Goal: Task Accomplishment & Management: Use online tool/utility

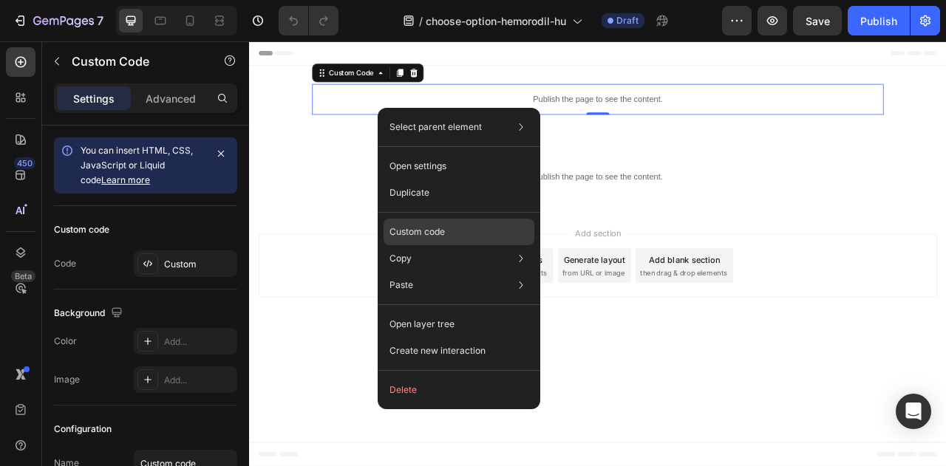
click at [442, 228] on p "Custom code" at bounding box center [416, 231] width 55 height 13
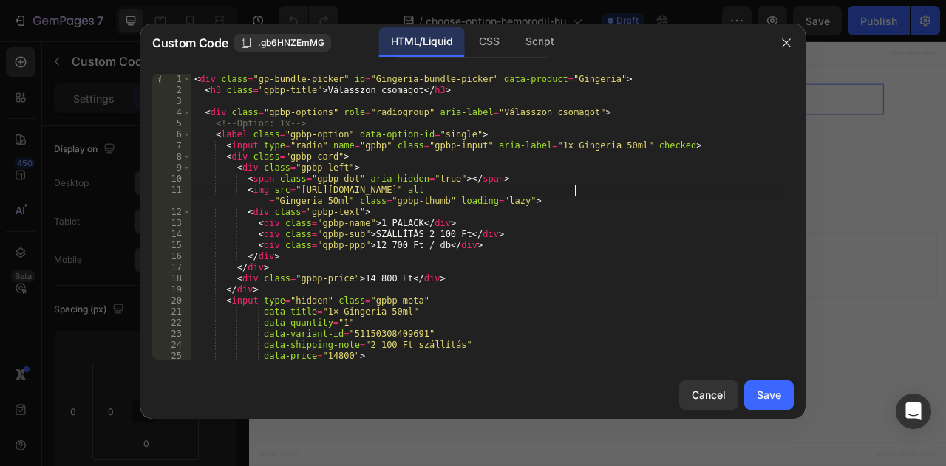
click at [576, 188] on div "< div class = "gp-bundle-picker" id = "Gingeria-bundle-picker" data-product = "…" at bounding box center [486, 228] width 591 height 308
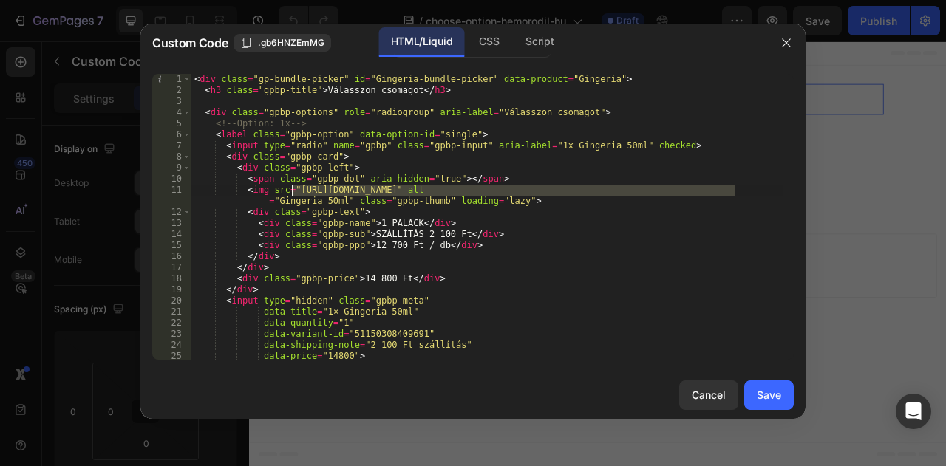
drag, startPoint x: 734, startPoint y: 188, endPoint x: 290, endPoint y: 185, distance: 444.2
click at [290, 185] on div "< div class = "gp-bundle-picker" id = "Gingeria-bundle-picker" data-product = "…" at bounding box center [486, 228] width 591 height 308
paste textarea "hemorodil_product_thumb_with_bg.png?v=1728144873"
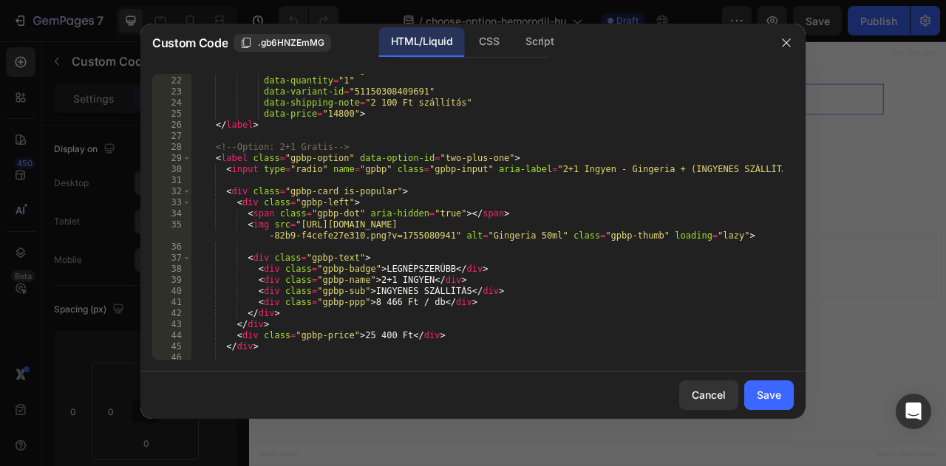
scroll to position [242, 0]
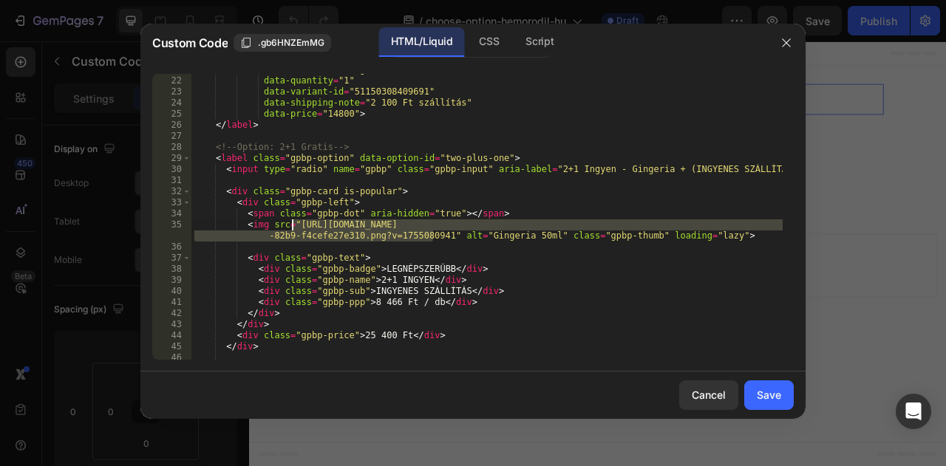
drag, startPoint x: 433, startPoint y: 231, endPoint x: 292, endPoint y: 226, distance: 141.3
click at [292, 226] on div "data-title = "1× Gingeria 50ml" data-quantity = "1" data-variant-id = "51150308…" at bounding box center [486, 218] width 591 height 308
paste textarea "3pcs.png?v=1728145010"
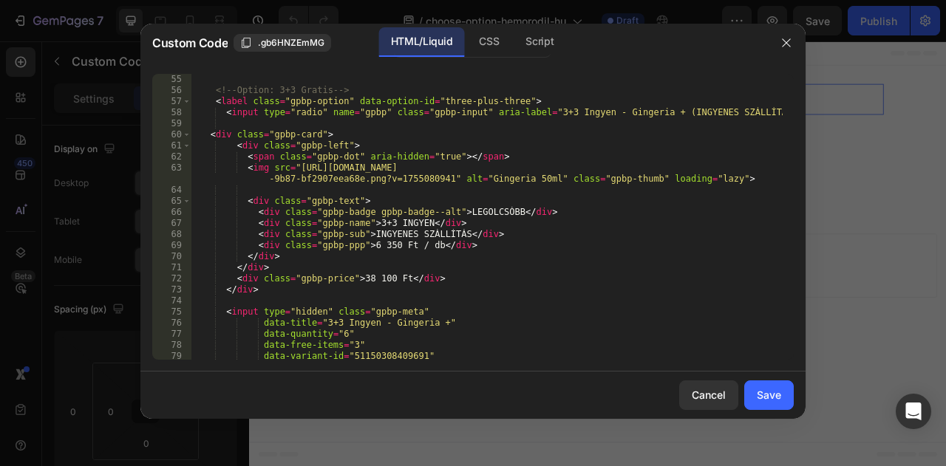
scroll to position [661, 0]
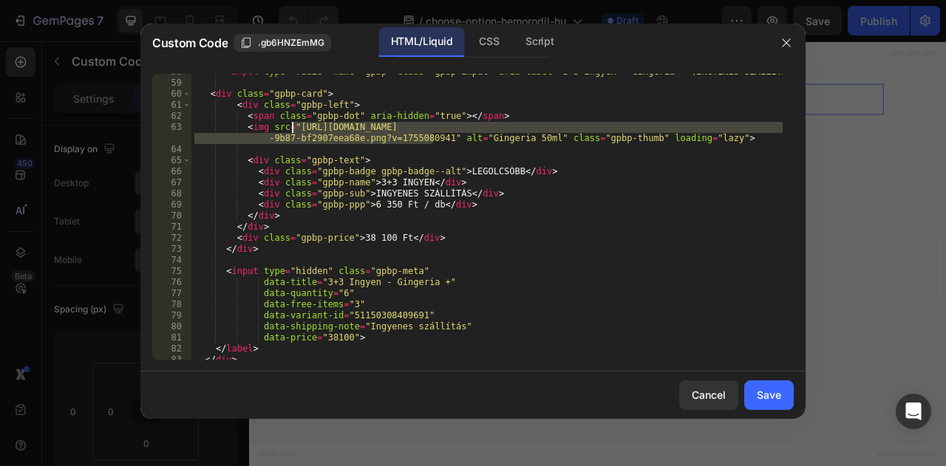
drag, startPoint x: 435, startPoint y: 138, endPoint x: 292, endPoint y: 129, distance: 143.0
click at [292, 129] on div "< input type = "radio" name = "gpbp" class = "gpbp-input" aria-label = "3+3 Ing…" at bounding box center [486, 221] width 591 height 308
paste textarea "6pcs.png?v=1728145177"
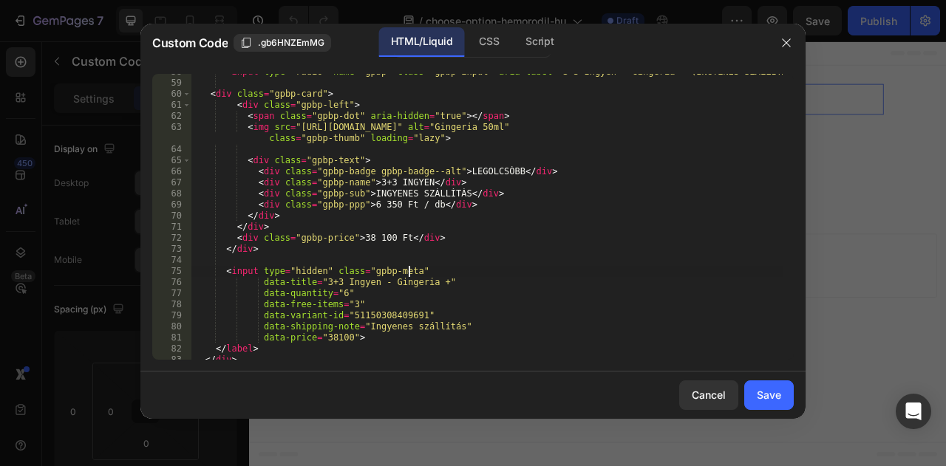
click at [571, 271] on div "< input type = "radio" name = "gpbp" class = "gpbp-input" aria-label = "3+3 Ing…" at bounding box center [486, 221] width 591 height 308
click at [386, 313] on div "< input type = "radio" name = "gpbp" class = "gpbp-input" aria-label = "3+3 Ing…" at bounding box center [486, 221] width 591 height 308
type textarea "data-variant-id="51150308409691""
click at [386, 313] on div "< input type = "radio" name = "gpbp" class = "gpbp-input" aria-label = "3+3 Ing…" at bounding box center [486, 221] width 591 height 308
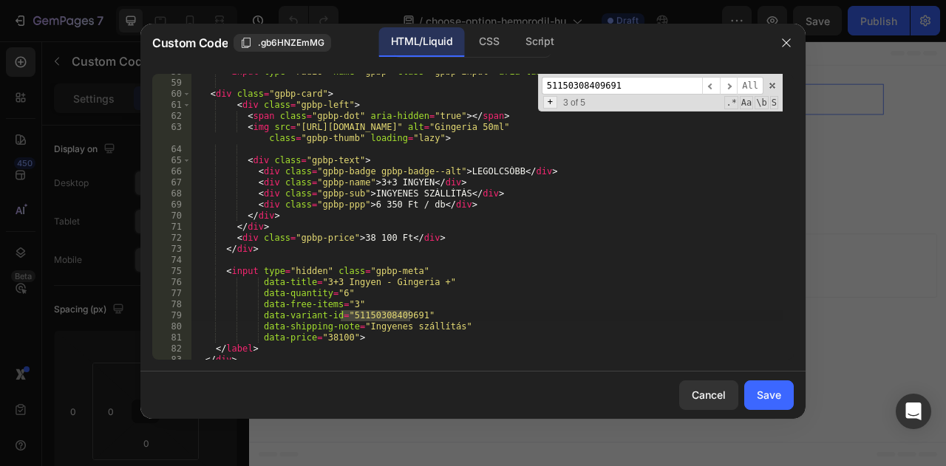
click at [551, 107] on span "+" at bounding box center [550, 102] width 14 height 13
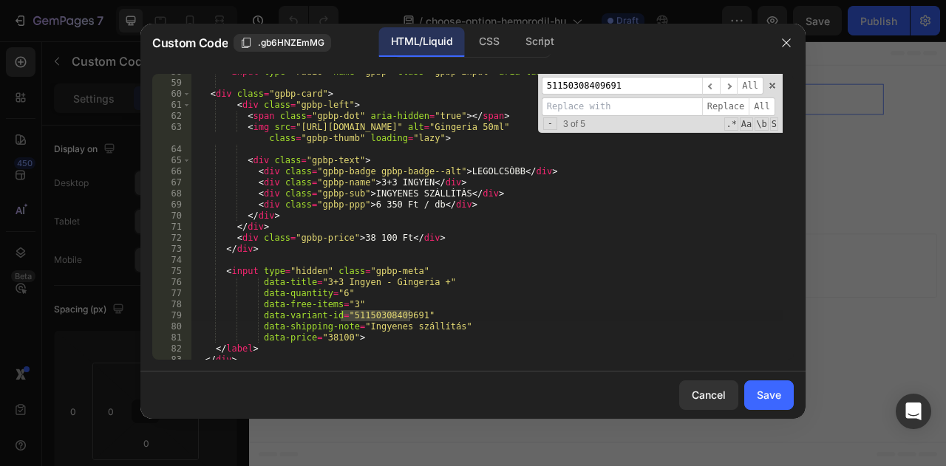
click at [567, 107] on input at bounding box center [622, 107] width 160 height 18
paste input "51150323843419"
type input "51150323843419"
click at [762, 114] on span "All" at bounding box center [762, 107] width 27 height 18
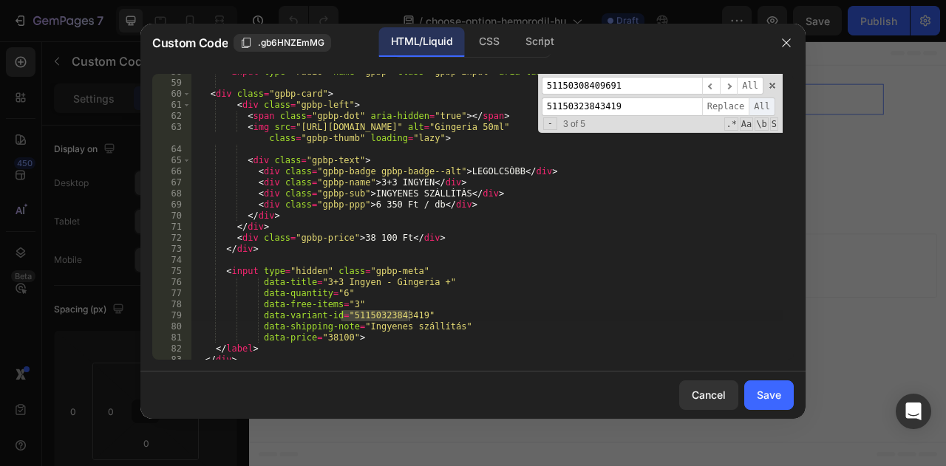
click at [762, 114] on span "All" at bounding box center [762, 107] width 27 height 18
click at [767, 109] on span "All" at bounding box center [762, 107] width 27 height 18
click at [647, 96] on div "51150308409691 ​ ​ All 51150323843419 Replace All - 3 of 5 .* Aa \b S" at bounding box center [660, 104] width 245 height 60
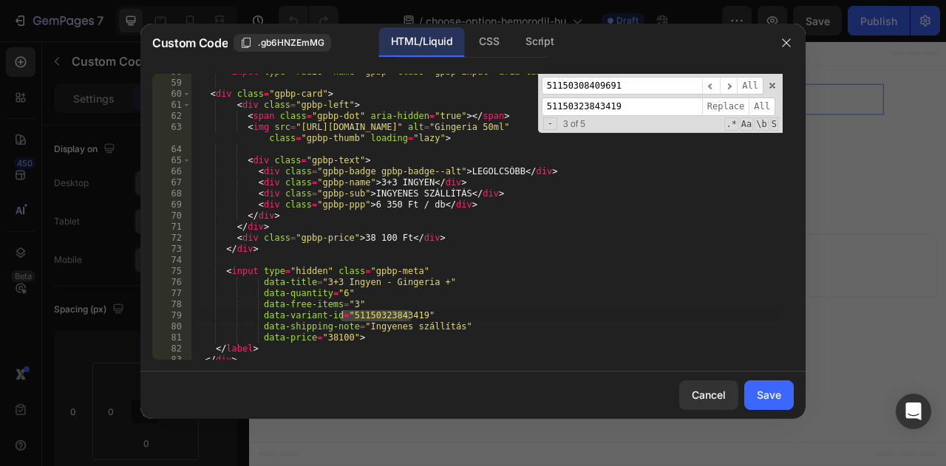
click at [647, 96] on div "51150308409691 ​ ​ All 51150323843419 Replace All - 3 of 5 .* Aa \b S" at bounding box center [660, 104] width 245 height 60
click at [641, 86] on input "51150308409691" at bounding box center [622, 86] width 160 height 18
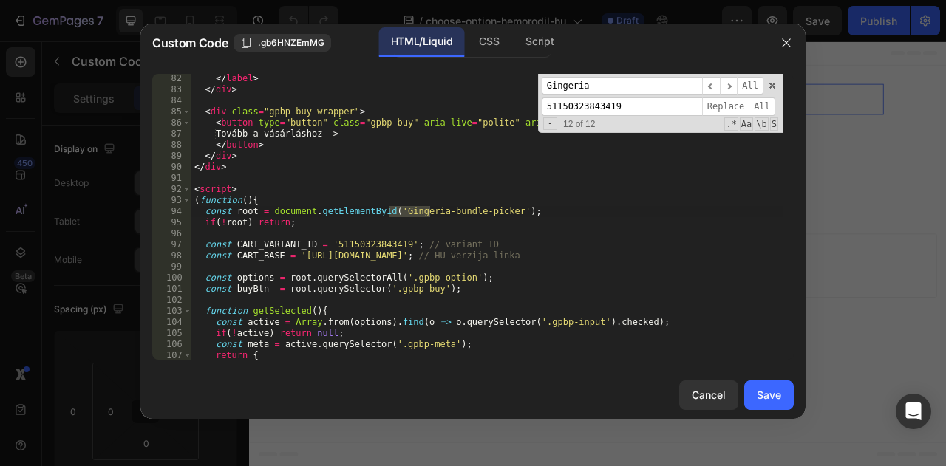
type input "Gingeria"
click at [622, 104] on input "51150323843419" at bounding box center [622, 107] width 160 height 18
type input "Hemorodil"
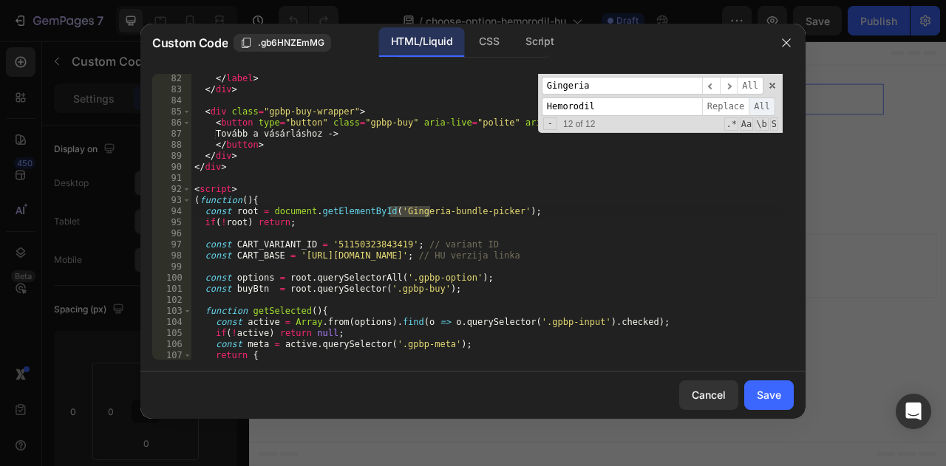
click at [760, 103] on span "All" at bounding box center [762, 107] width 27 height 18
click at [775, 82] on span at bounding box center [772, 86] width 10 height 10
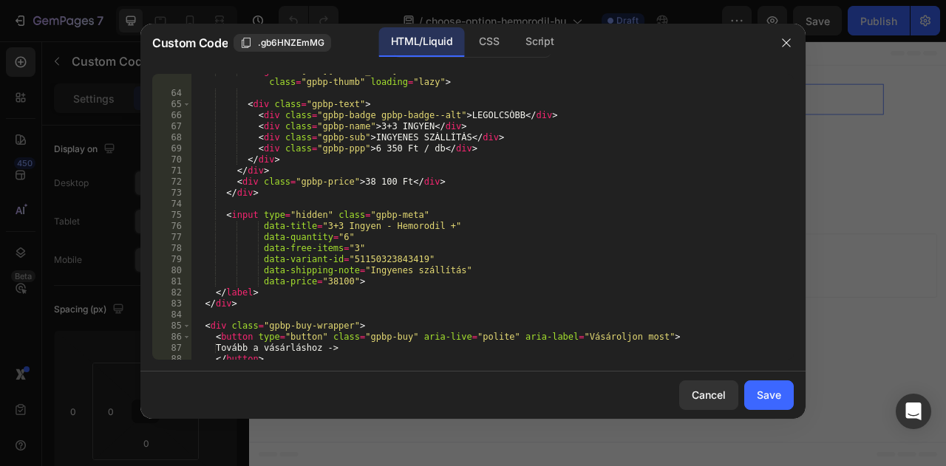
scroll to position [715, 0]
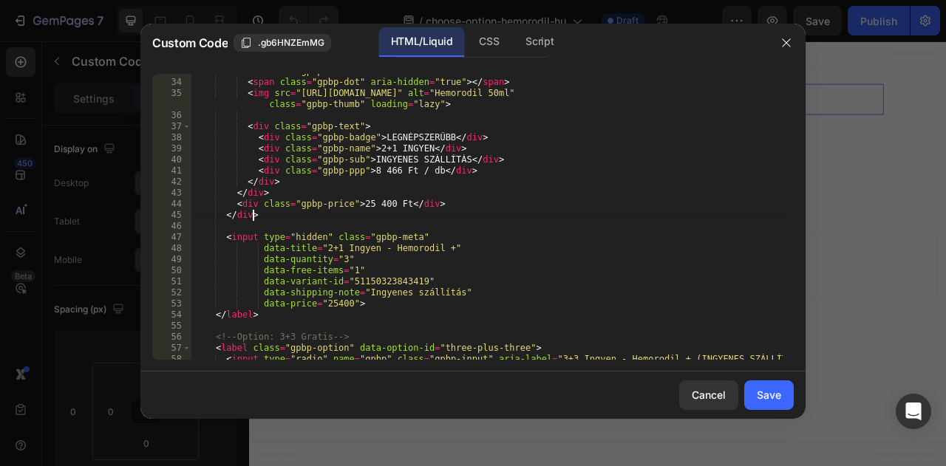
click at [660, 212] on div "< div class = "gpbp-left" > < span class = "gpbp-dot" aria-hidden = "true" > </…" at bounding box center [486, 220] width 591 height 308
type textarea "</div>"
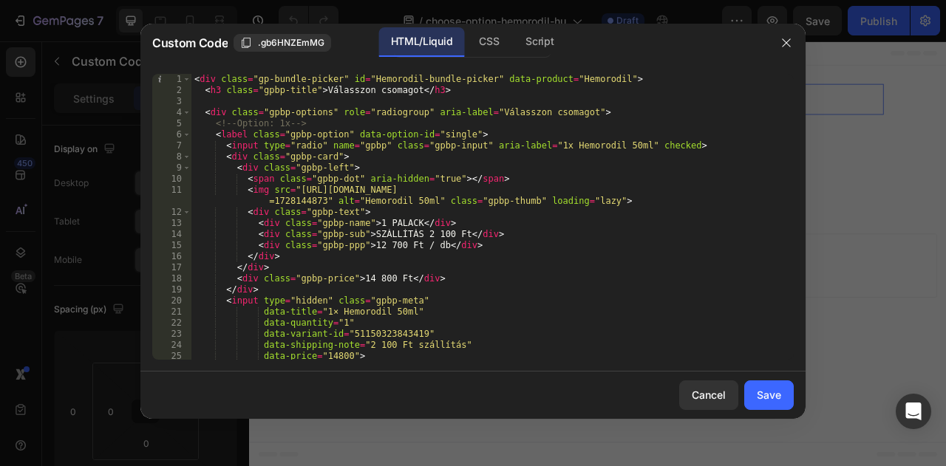
scroll to position [0, 0]
click at [761, 389] on div "Save" at bounding box center [769, 395] width 24 height 16
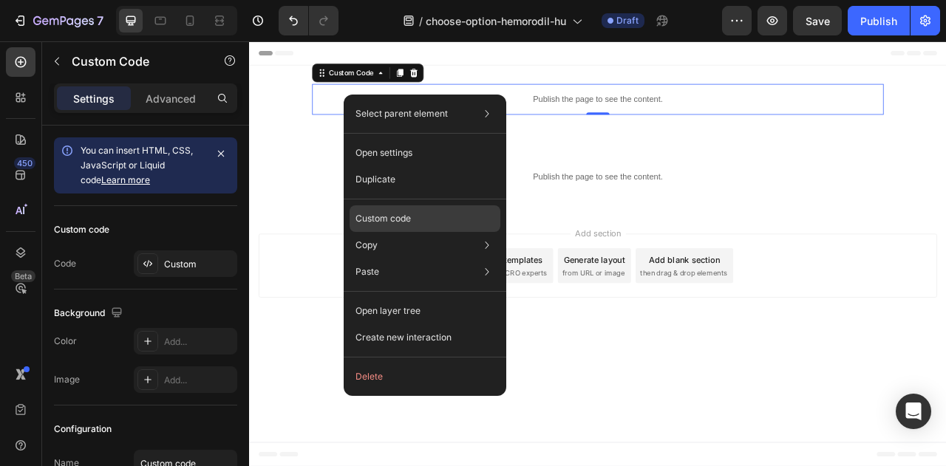
click at [431, 259] on div "Custom code" at bounding box center [425, 272] width 151 height 27
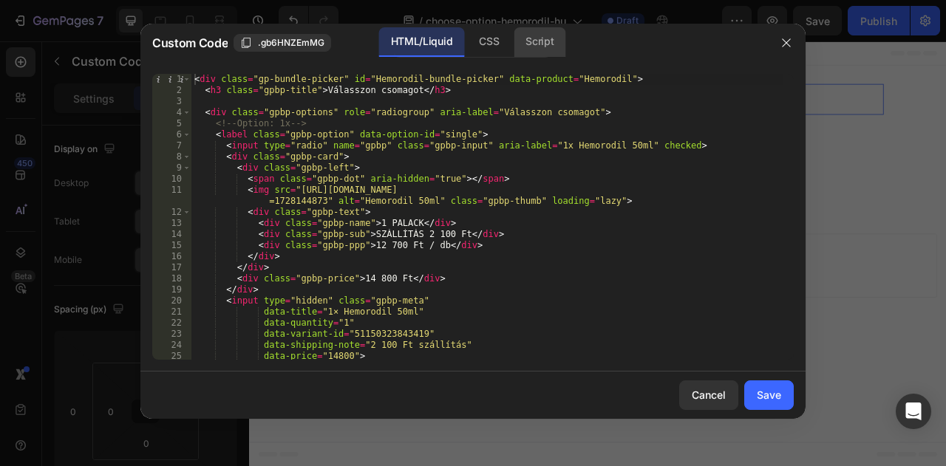
click at [538, 52] on div "Script" at bounding box center [540, 42] width 52 height 30
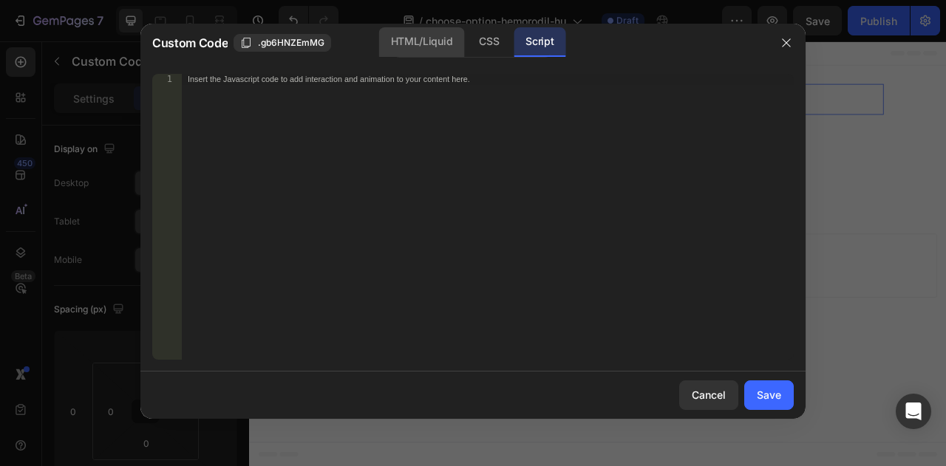
click at [467, 45] on div "HTML/Liquid" at bounding box center [489, 42] width 44 height 30
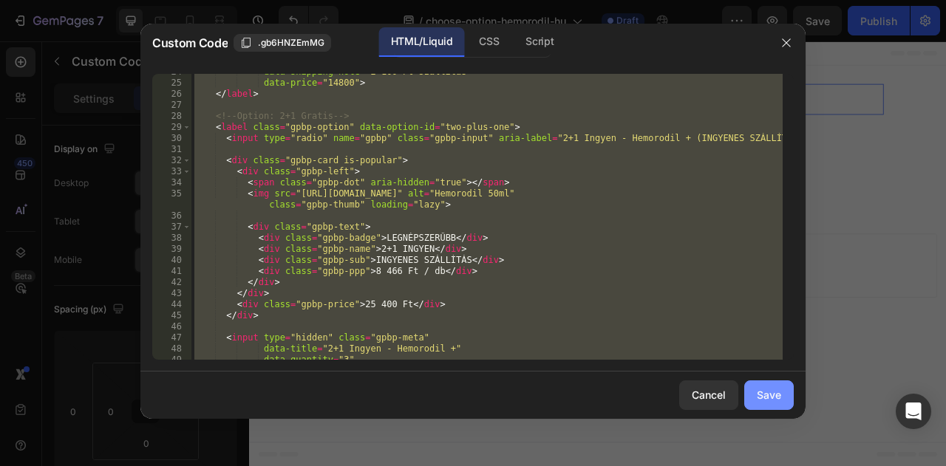
scroll to position [241, 0]
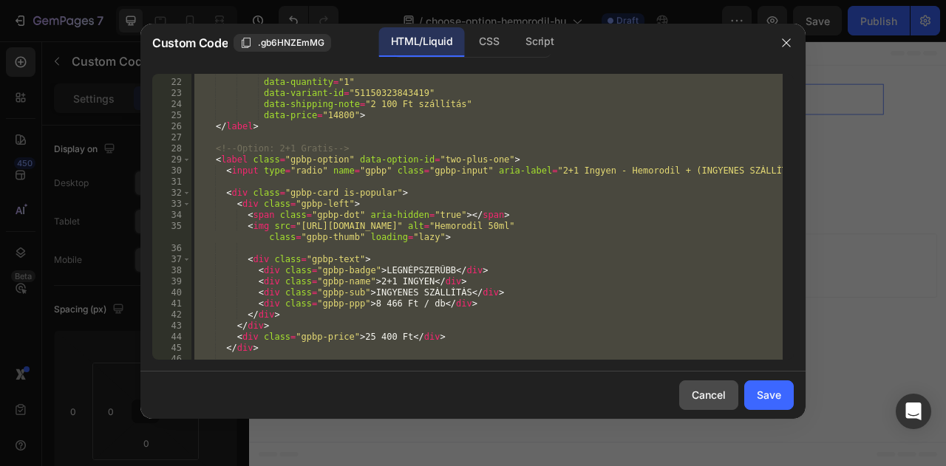
click at [706, 386] on button "Cancel" at bounding box center [708, 396] width 59 height 30
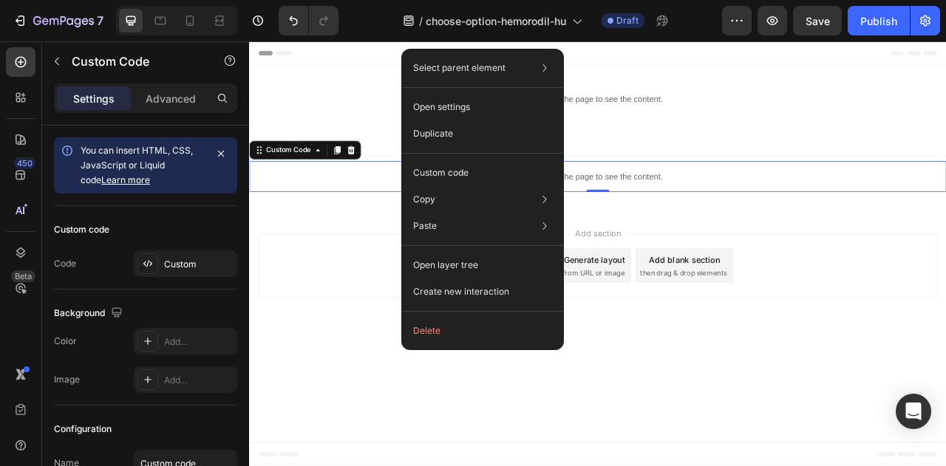
click at [497, 213] on div "Custom code" at bounding box center [482, 226] width 151 height 27
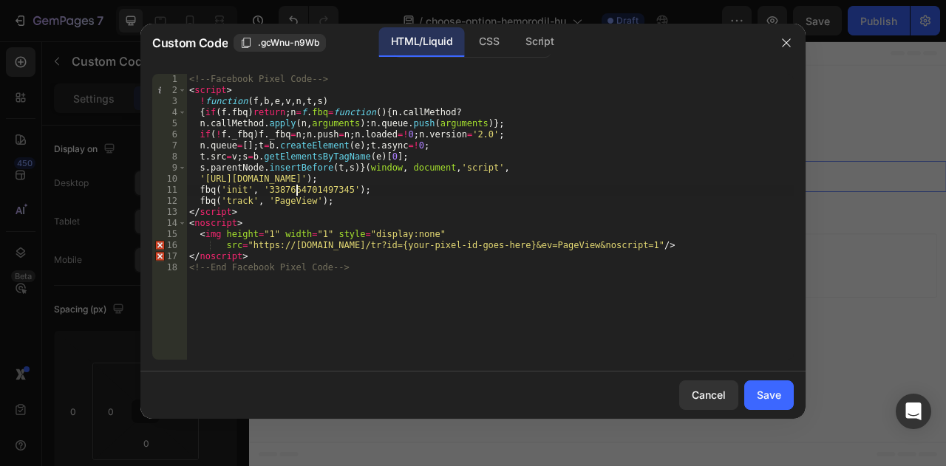
click at [296, 190] on div "<!-- Facebook Pixel Code --> < script > ! function ( f , b , e , v , n , t , s …" at bounding box center [489, 228] width 607 height 308
paste textarea "553844950518804"
click at [455, 205] on div "<!-- Facebook Pixel Code --> < script > ! function ( f , b , e , v , n , t , s …" at bounding box center [489, 228] width 607 height 308
type textarea "fbq('track', 'PageView');"
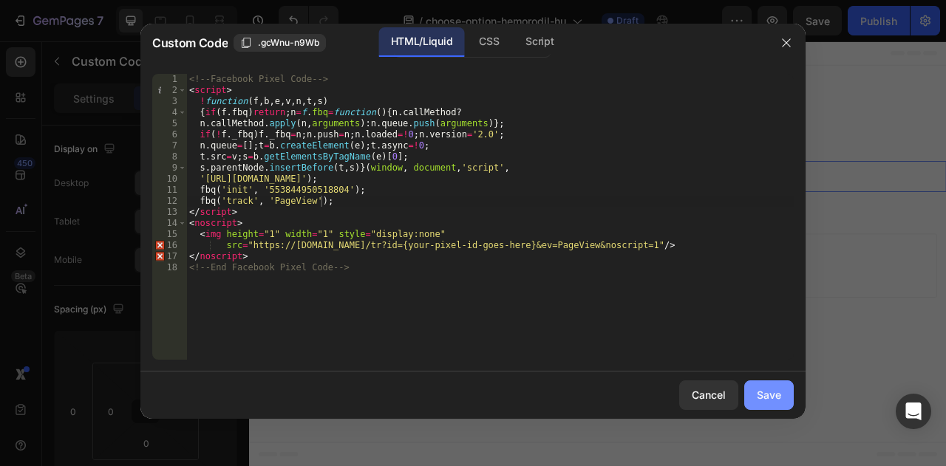
click at [770, 391] on div "Save" at bounding box center [769, 395] width 24 height 16
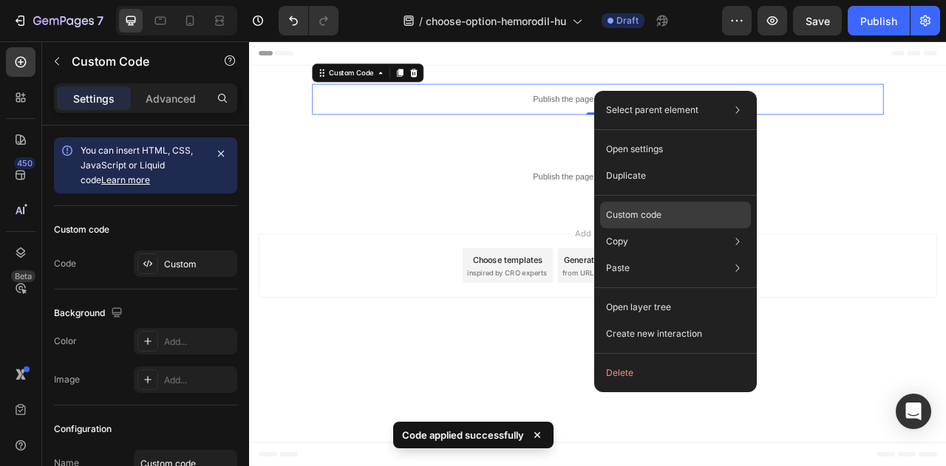
click at [682, 255] on div "Custom code" at bounding box center [675, 268] width 151 height 27
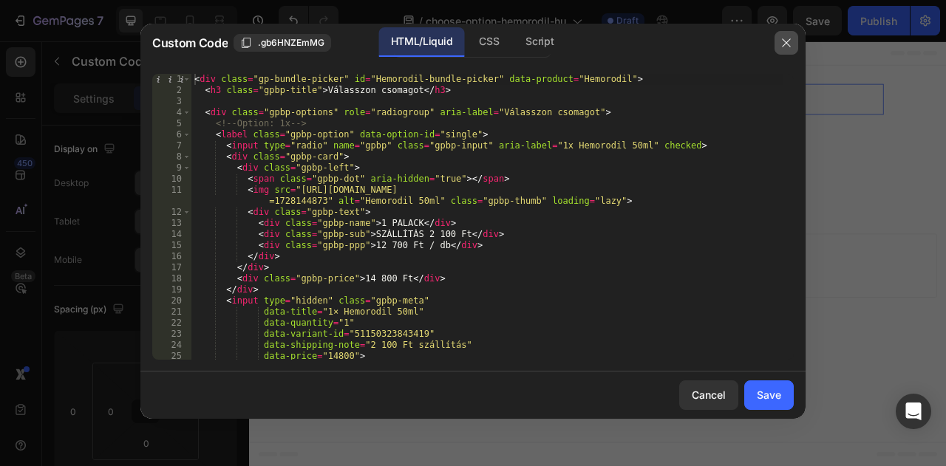
click at [781, 44] on icon "button" at bounding box center [786, 43] width 12 height 12
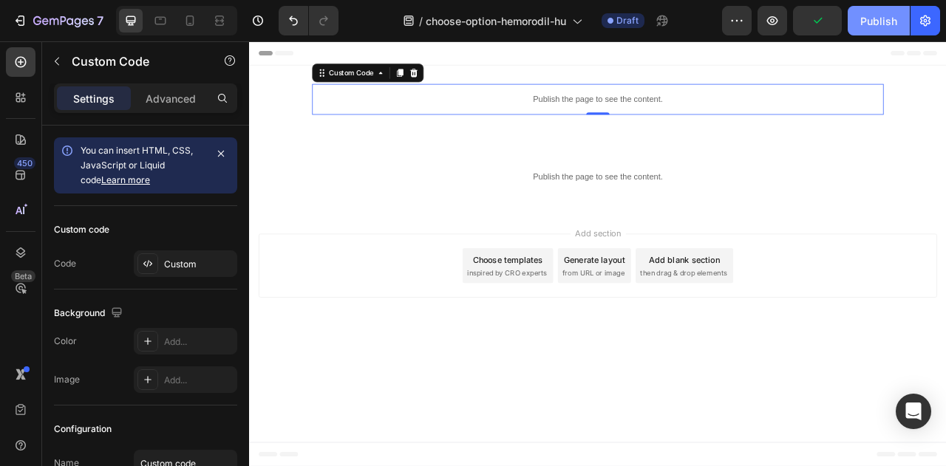
click at [881, 28] on div "Publish" at bounding box center [878, 21] width 37 height 16
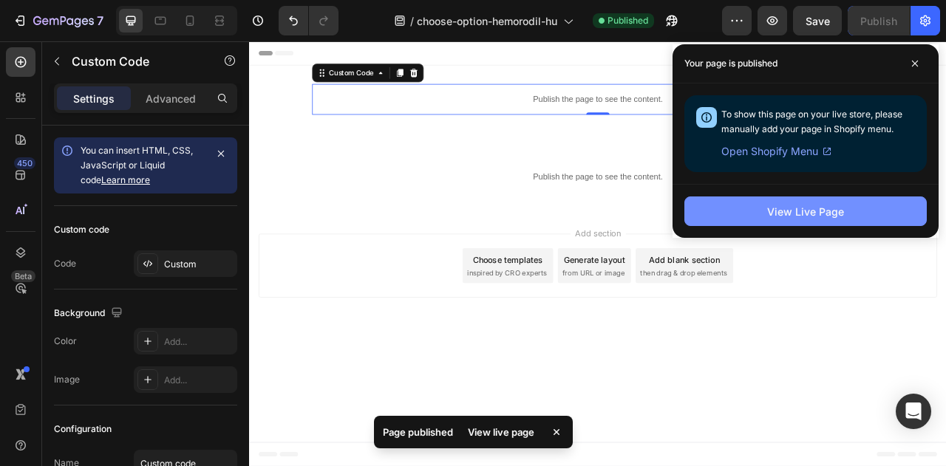
click at [761, 199] on button "View Live Page" at bounding box center [805, 212] width 242 height 30
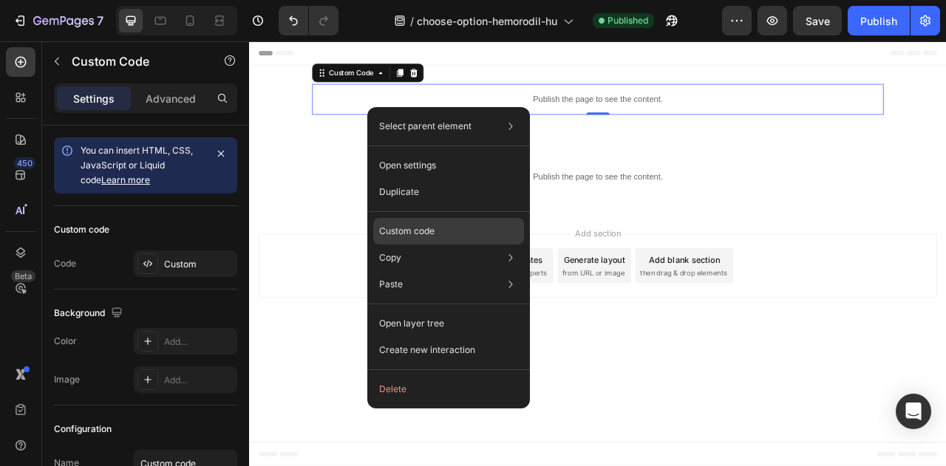
click at [469, 271] on div "Custom code" at bounding box center [448, 284] width 151 height 27
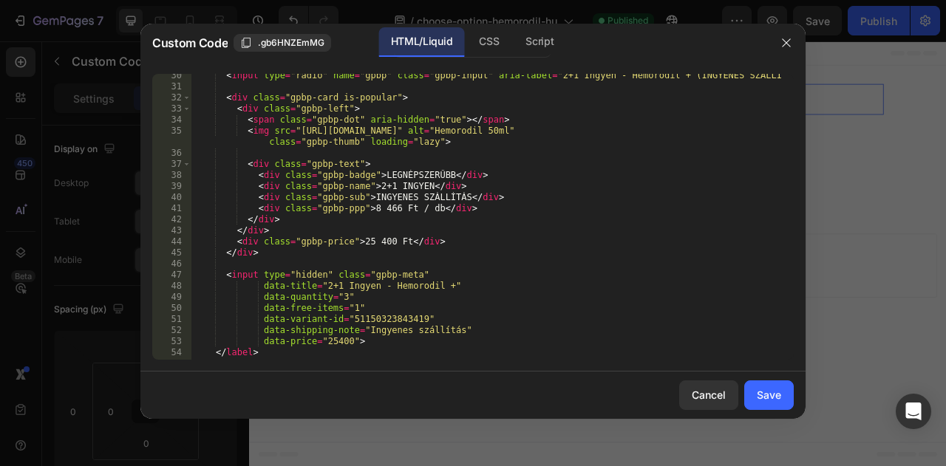
scroll to position [336, 0]
click at [368, 242] on div "< input type = "radio" name = "gpbp" class = "gpbp-input" aria-label = "2+1 Ing…" at bounding box center [486, 224] width 591 height 308
click at [503, 197] on div "< input type = "radio" name = "gpbp" class = "gpbp-input" aria-label = "2+1 Ing…" at bounding box center [486, 224] width 591 height 308
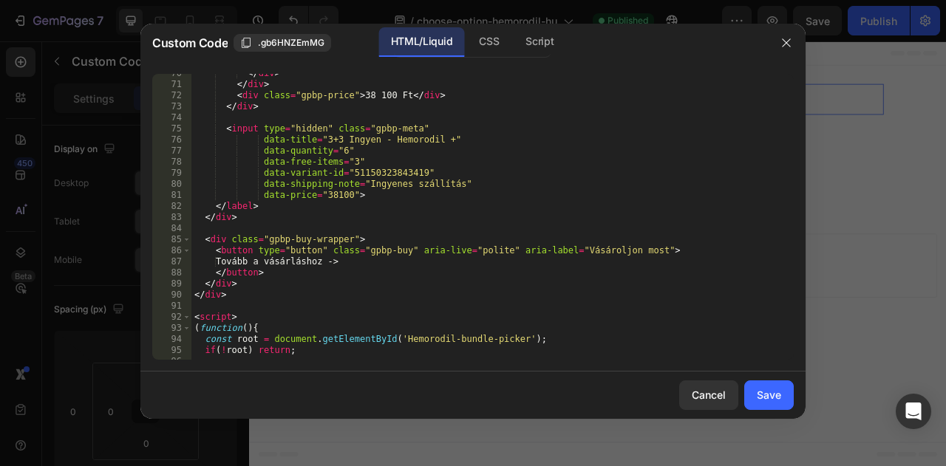
scroll to position [756, 0]
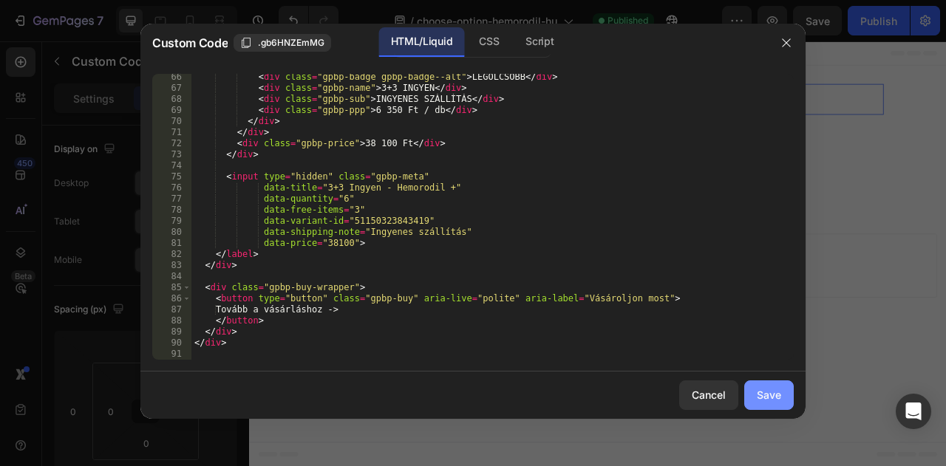
type textarea "<div class="gpbp-sub">INGYENES SZÁLLÍTÁS</div>"
click at [777, 393] on div "Save" at bounding box center [769, 395] width 24 height 16
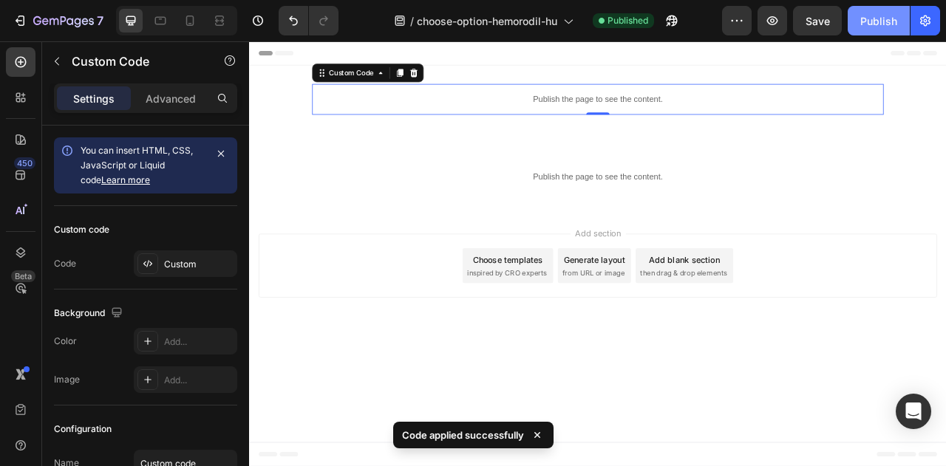
click at [872, 20] on div "Publish" at bounding box center [878, 21] width 37 height 16
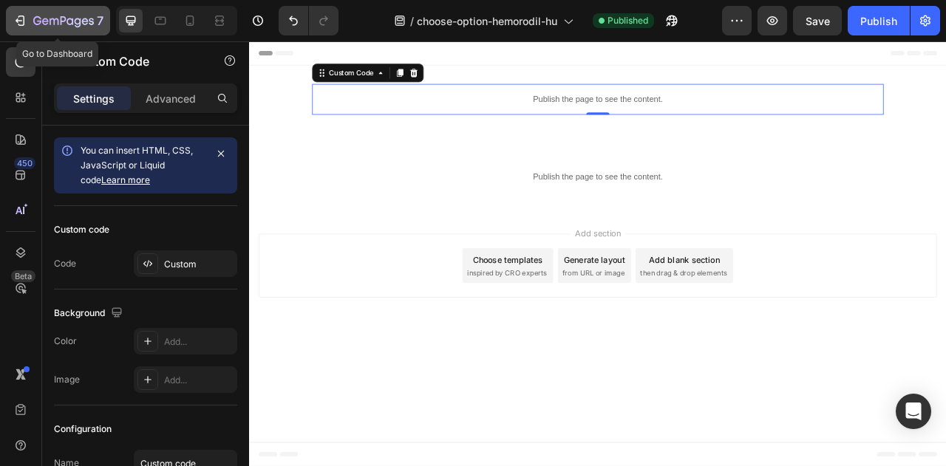
click at [33, 14] on div "7" at bounding box center [68, 21] width 70 height 18
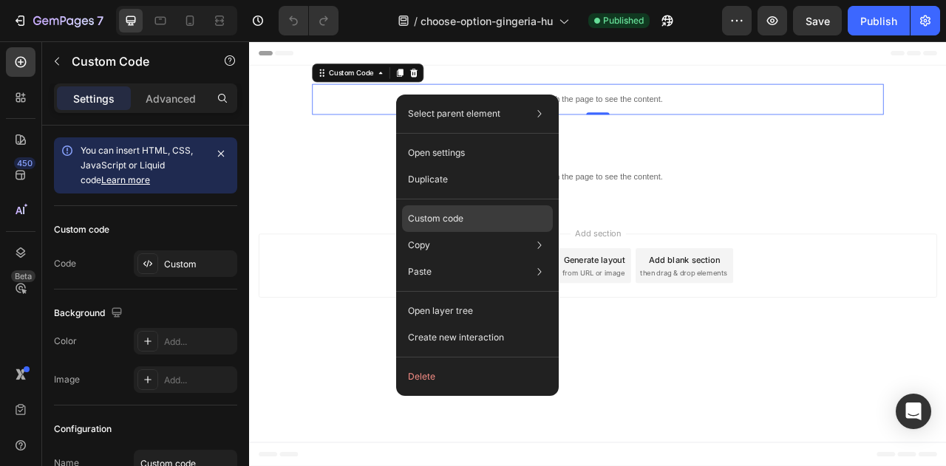
click at [488, 259] on div "Custom code" at bounding box center [477, 272] width 151 height 27
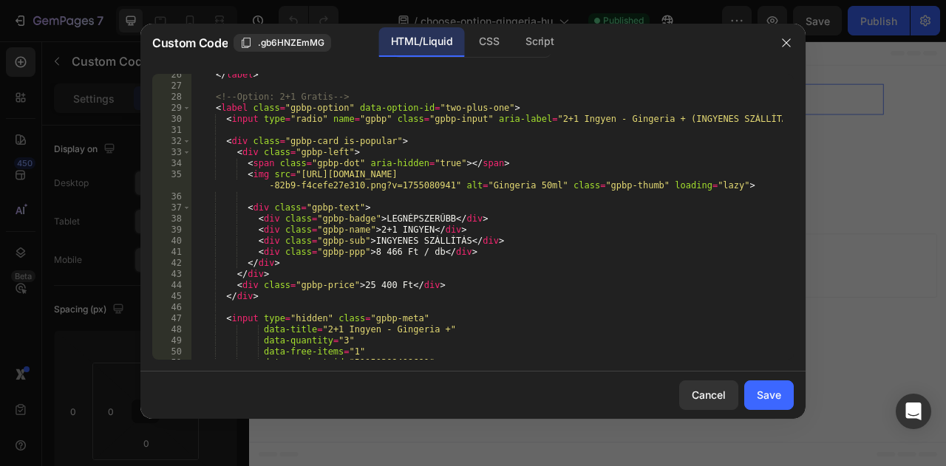
scroll to position [302, 0]
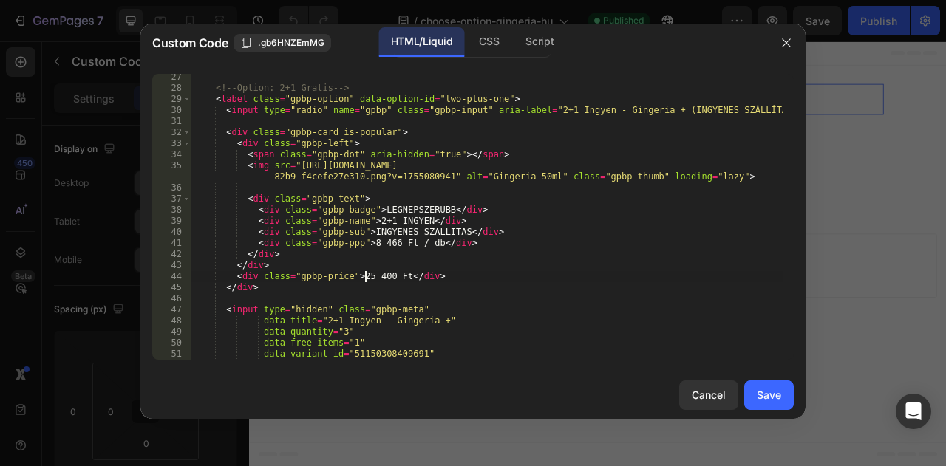
click at [367, 276] on div "<!-- Option: 2+1 Gratis --> < label class = "gpbp-option" data-option-id = "two…" at bounding box center [486, 226] width 591 height 308
click at [470, 255] on div "<!-- Option: 2+1 Gratis --> < label class = "gpbp-option" data-option-id = "two…" at bounding box center [486, 226] width 591 height 308
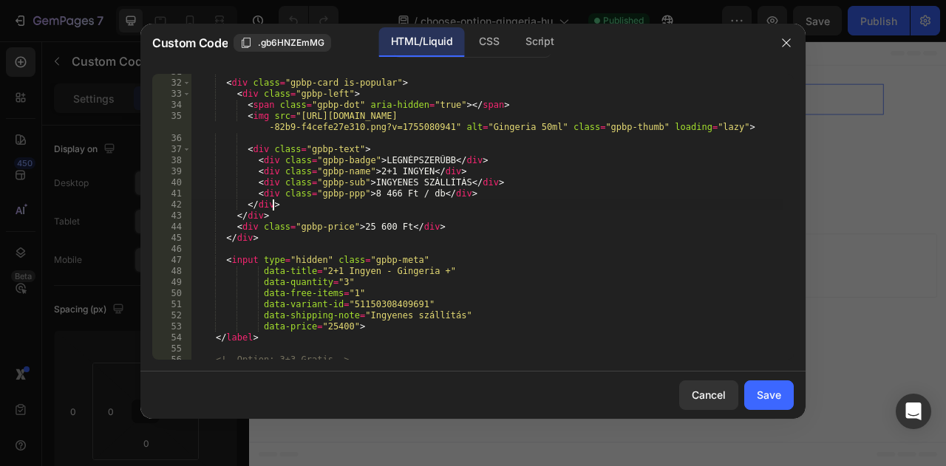
scroll to position [352, 0]
click at [330, 328] on div "< div class = "gpbp-card is-popular" > < div class = "gpbp-left" > < span class…" at bounding box center [486, 220] width 591 height 308
click at [464, 279] on div "< div class = "gpbp-card is-popular" > < div class = "gpbp-left" > < span class…" at bounding box center [486, 220] width 591 height 308
type textarea "data-quantity="3""
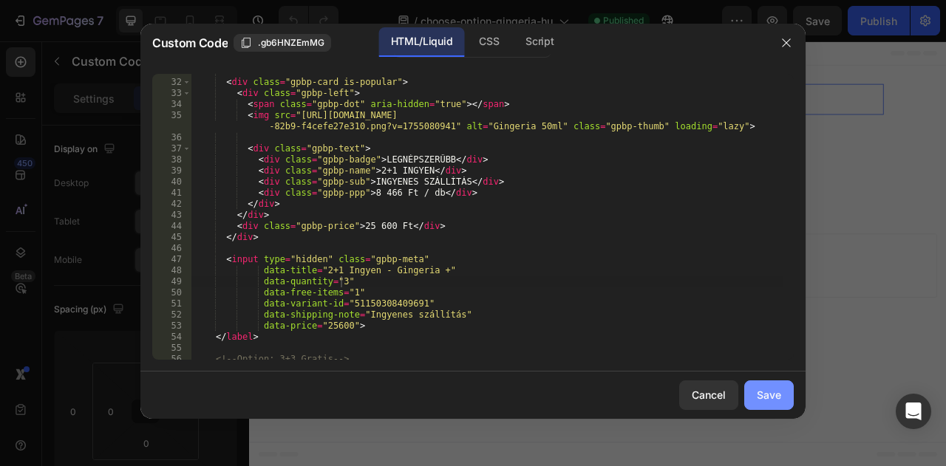
click at [772, 395] on div "Save" at bounding box center [769, 395] width 24 height 16
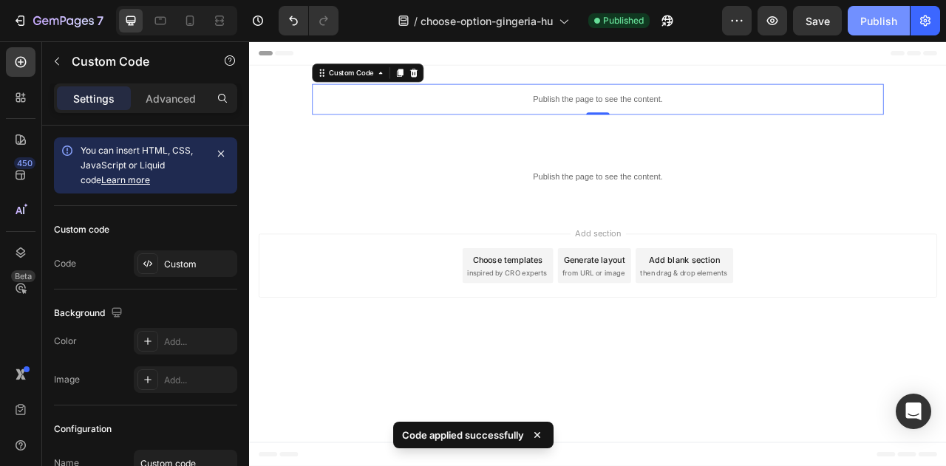
click at [886, 25] on div "Publish" at bounding box center [878, 21] width 37 height 16
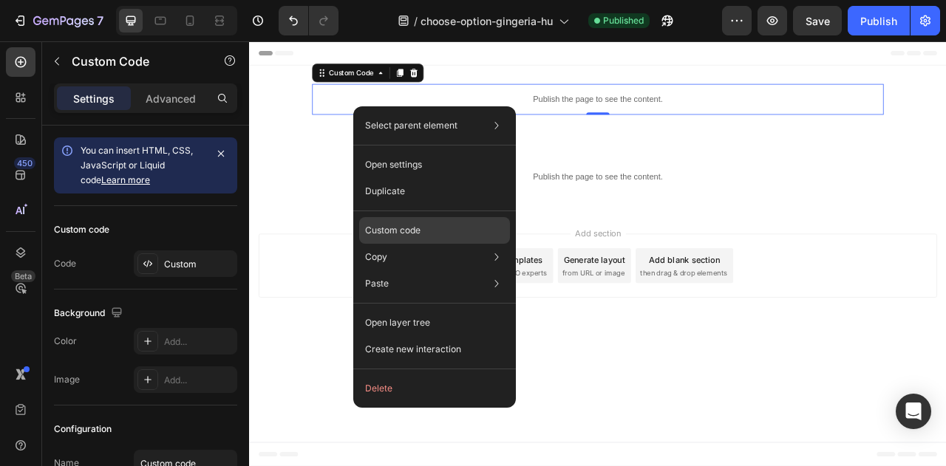
click at [424, 270] on div "Custom code" at bounding box center [434, 283] width 151 height 27
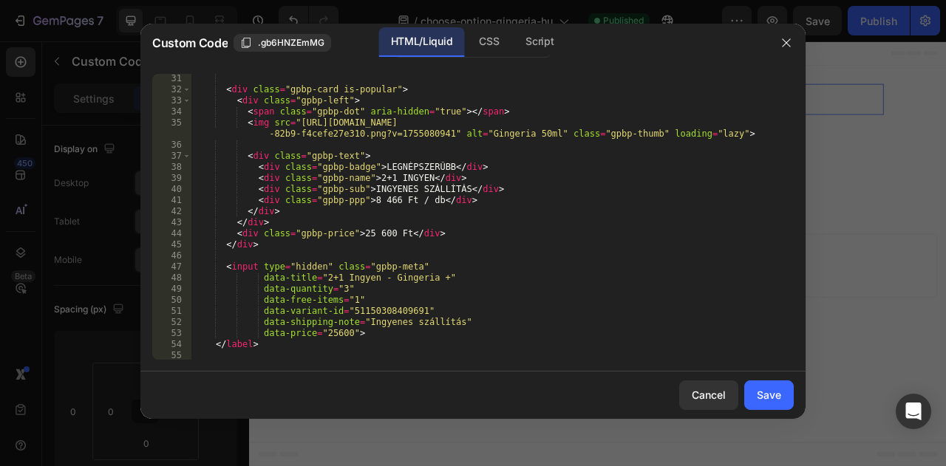
scroll to position [344, 0]
click at [709, 391] on div "Cancel" at bounding box center [709, 395] width 34 height 16
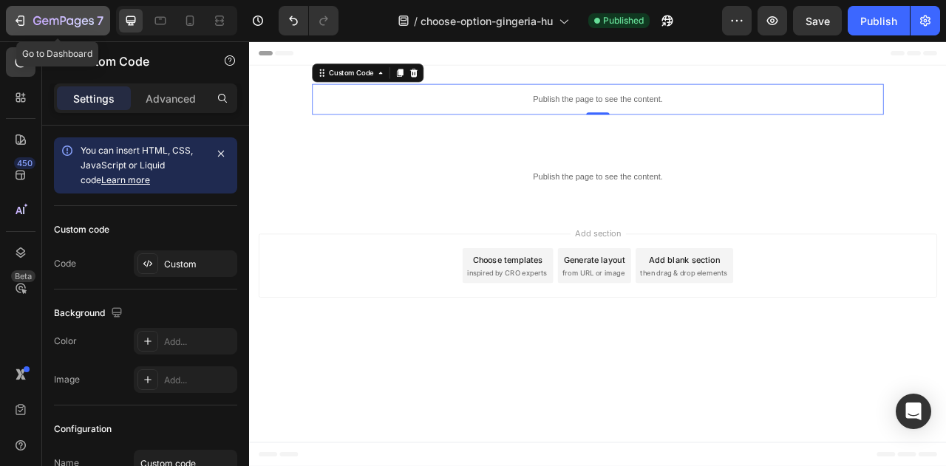
click at [52, 16] on icon "button" at bounding box center [63, 22] width 61 height 13
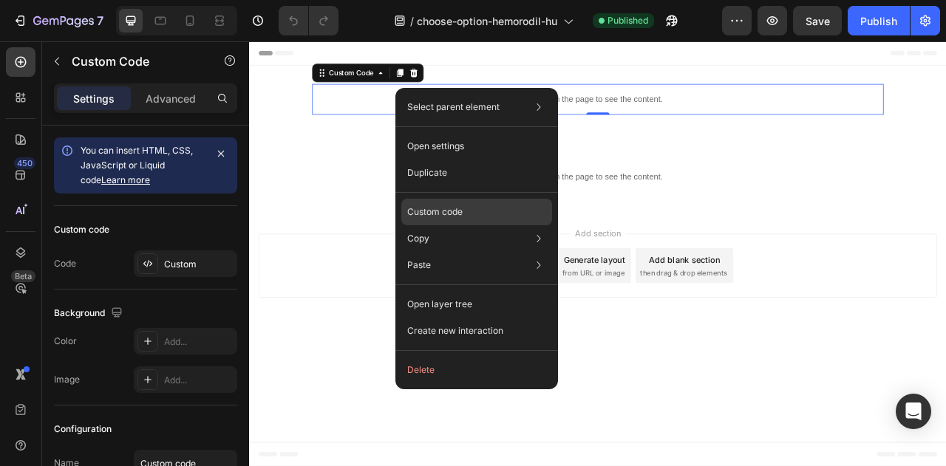
click at [483, 252] on div "Custom code" at bounding box center [476, 265] width 151 height 27
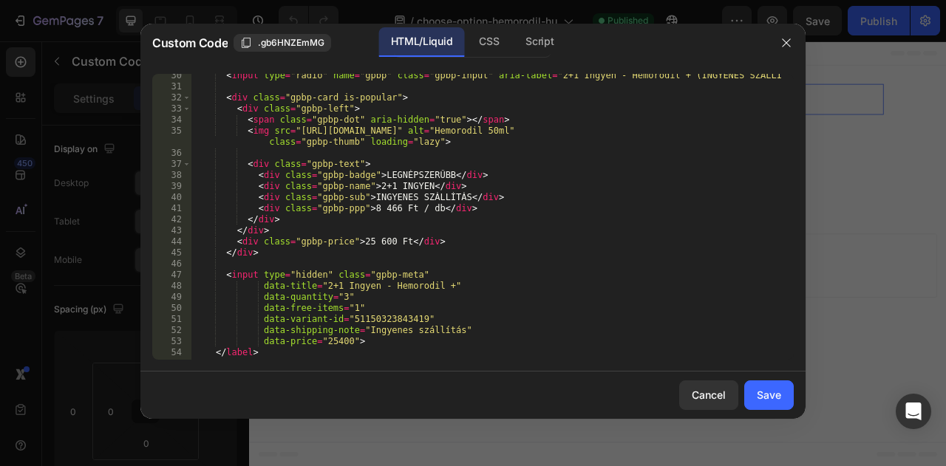
scroll to position [340, 0]
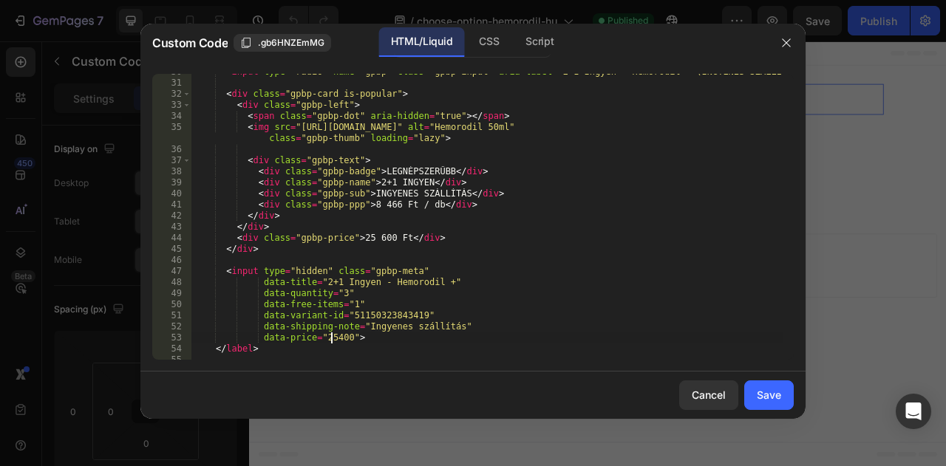
click at [330, 338] on div "< input type = "radio" name = "gpbp" class = "gpbp-input" aria-label = "2+1 Ing…" at bounding box center [486, 221] width 591 height 308
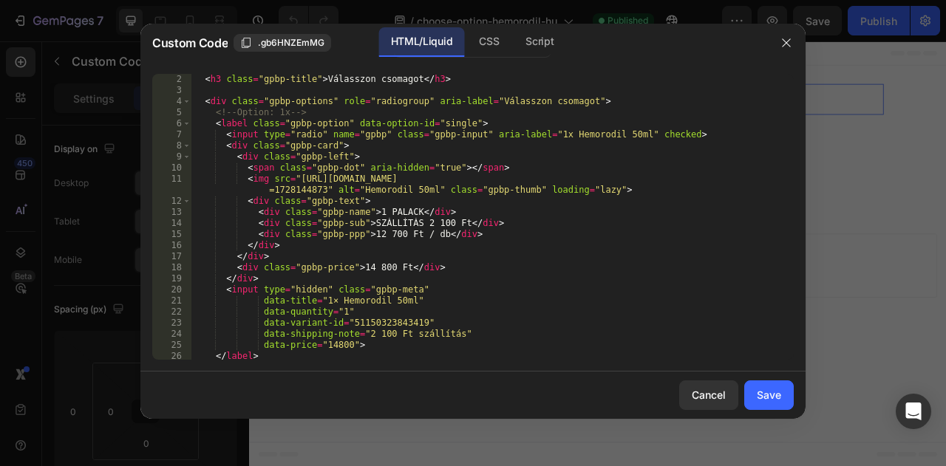
scroll to position [0, 0]
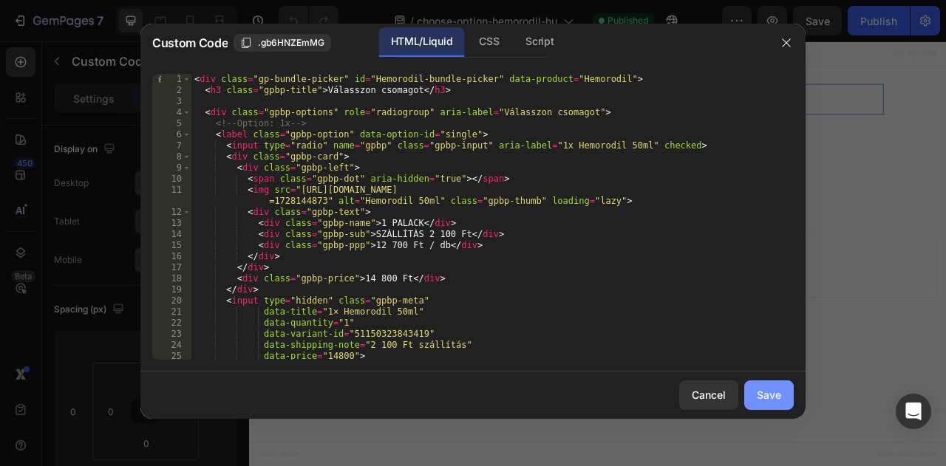
type textarea "data-price="25600">"
click at [769, 389] on div "Save" at bounding box center [769, 395] width 24 height 16
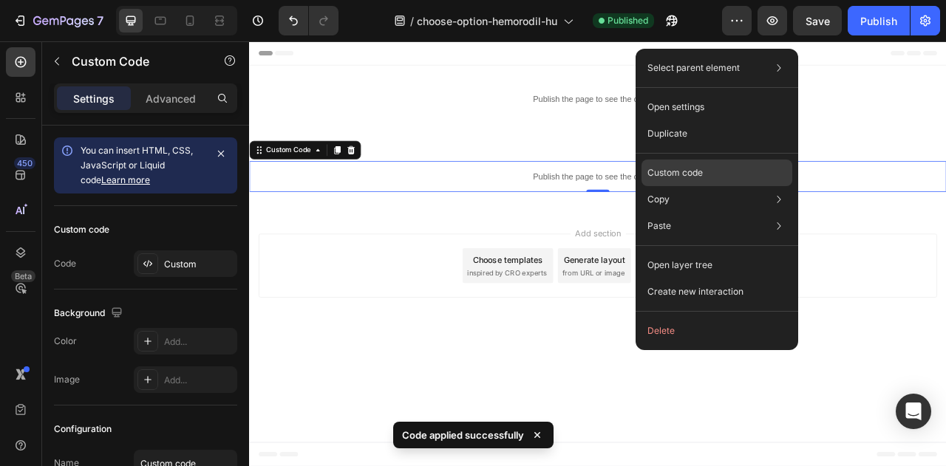
click at [764, 213] on div "Custom code" at bounding box center [716, 226] width 151 height 27
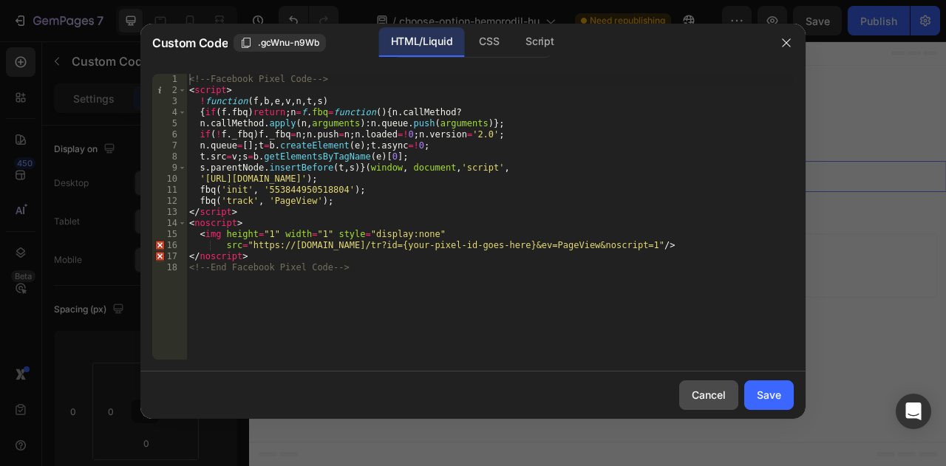
click at [712, 398] on div "Cancel" at bounding box center [709, 395] width 34 height 16
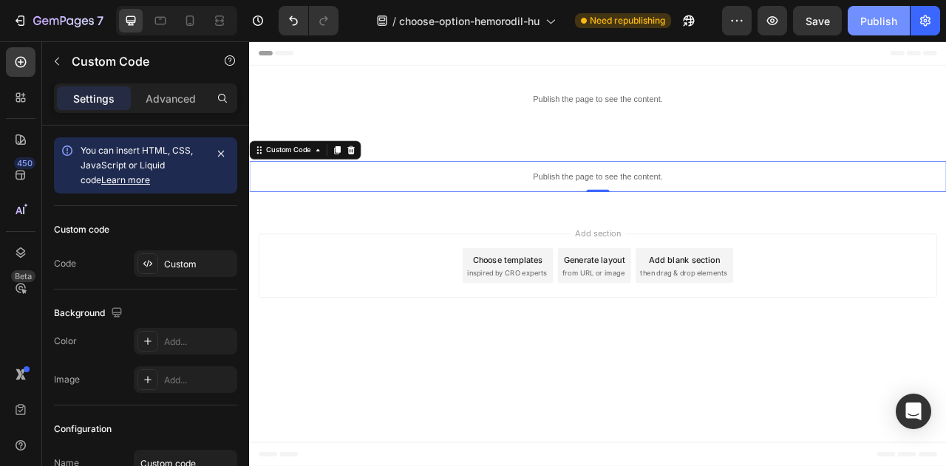
click at [856, 23] on button "Publish" at bounding box center [879, 21] width 62 height 30
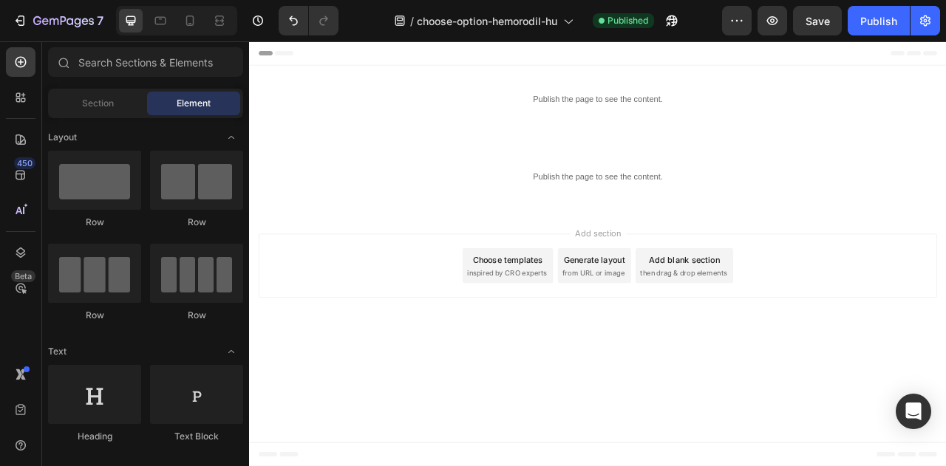
click at [463, 366] on div "Add section Choose templates inspired by CRO experts Generate layout from URL o…" at bounding box center [692, 326] width 863 height 81
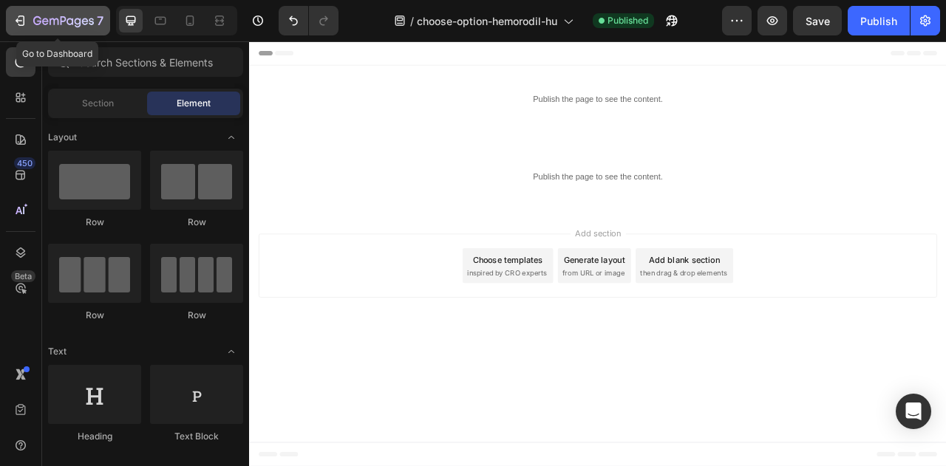
click at [47, 29] on div "7" at bounding box center [68, 21] width 70 height 18
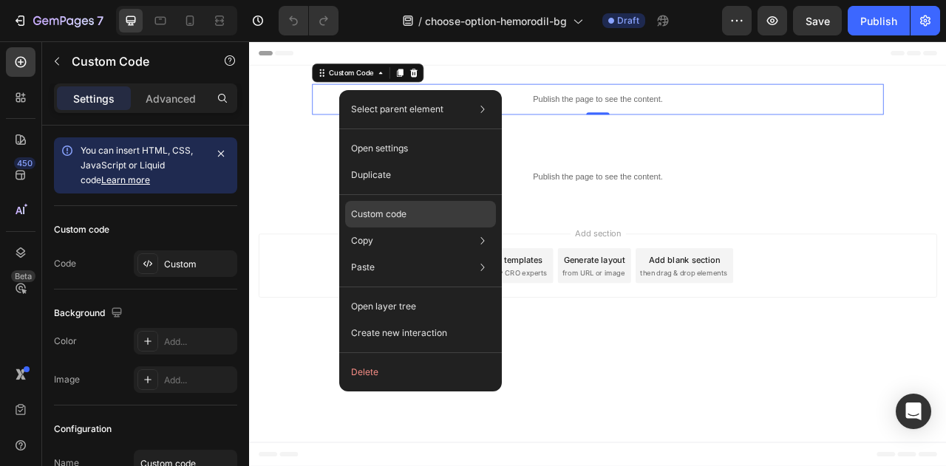
click at [429, 254] on div "Custom code" at bounding box center [420, 267] width 151 height 27
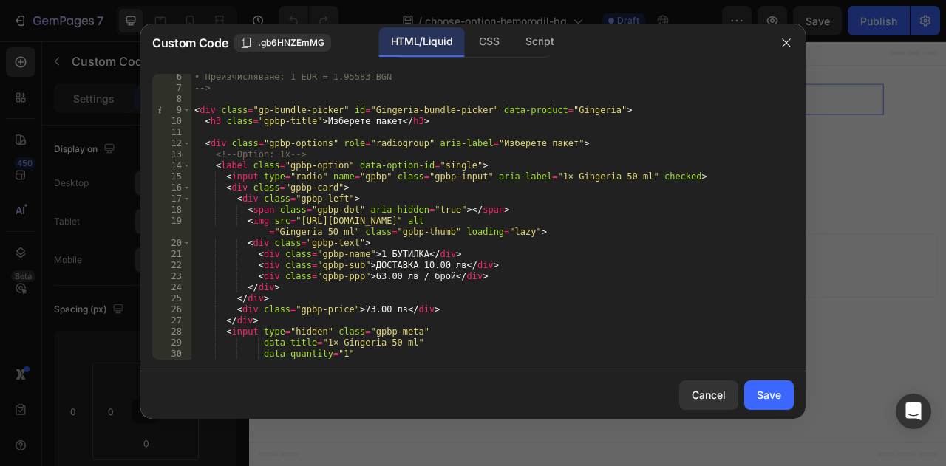
scroll to position [64, 0]
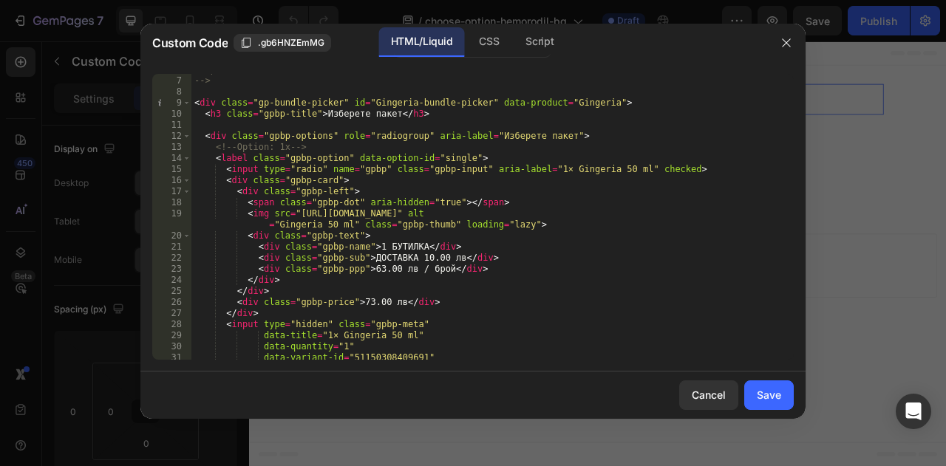
type textarea "<input type="radio" name="gpbp" class="gpbp-input" aria-label="1× Gingeria 50 m…"
click at [560, 166] on div "• Преизчисляване: 1 EUR = 1.95583 BGN --> < div class = "gp-bundle-picker" id =…" at bounding box center [486, 218] width 591 height 308
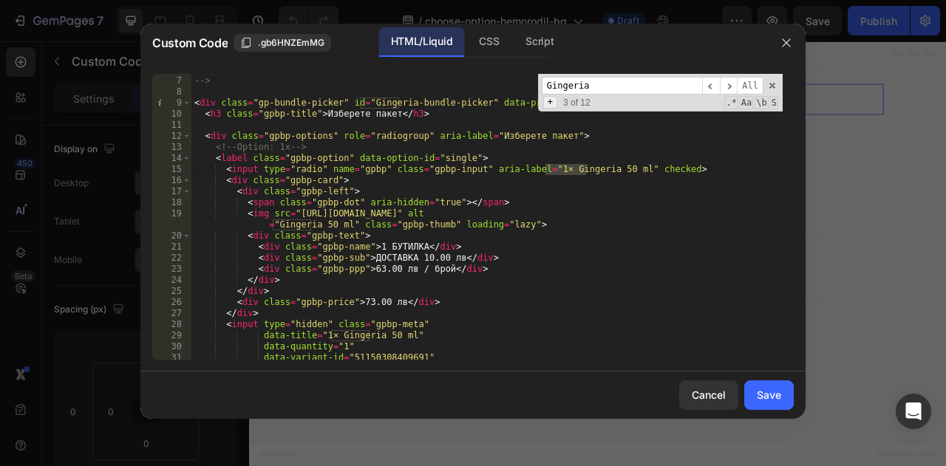
click at [556, 104] on span "+" at bounding box center [550, 102] width 14 height 13
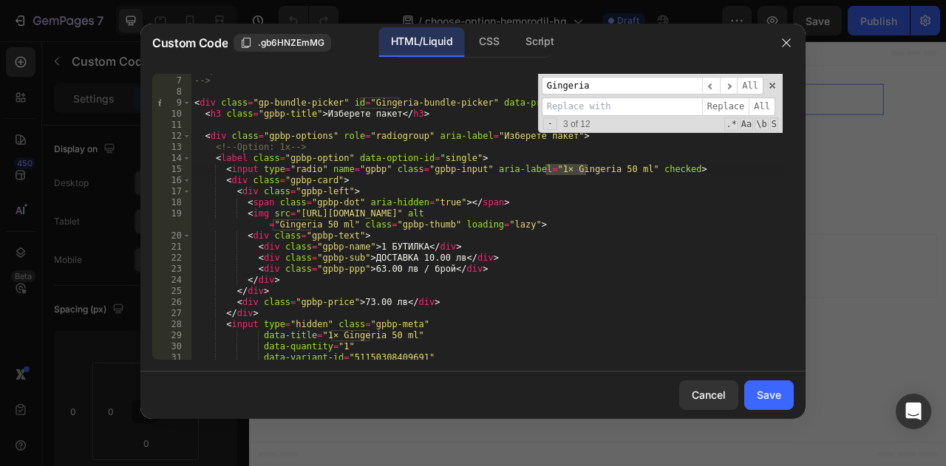
click at [568, 101] on input at bounding box center [622, 107] width 160 height 18
type input "Hemorodil"
click at [763, 107] on span "All" at bounding box center [762, 107] width 27 height 18
drag, startPoint x: 752, startPoint y: 129, endPoint x: 718, endPoint y: 130, distance: 34.7
click at [718, 130] on div "Gingeria ​ ​ All Hemorodil Replace All - 3 of 12 .* Aa \b S" at bounding box center [660, 104] width 245 height 60
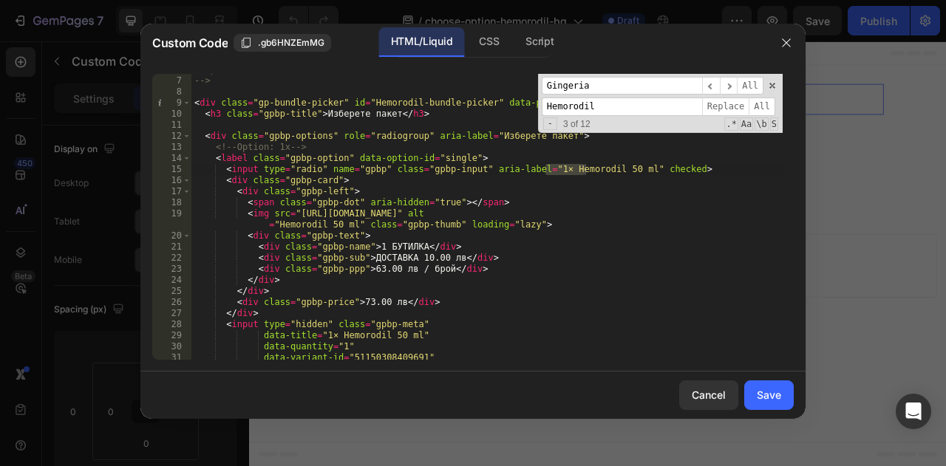
click at [718, 130] on div "Gingeria ​ ​ All Hemorodil Replace All - 3 of 12 .* Aa \b S" at bounding box center [660, 104] width 245 height 60
click at [775, 86] on span at bounding box center [772, 86] width 10 height 10
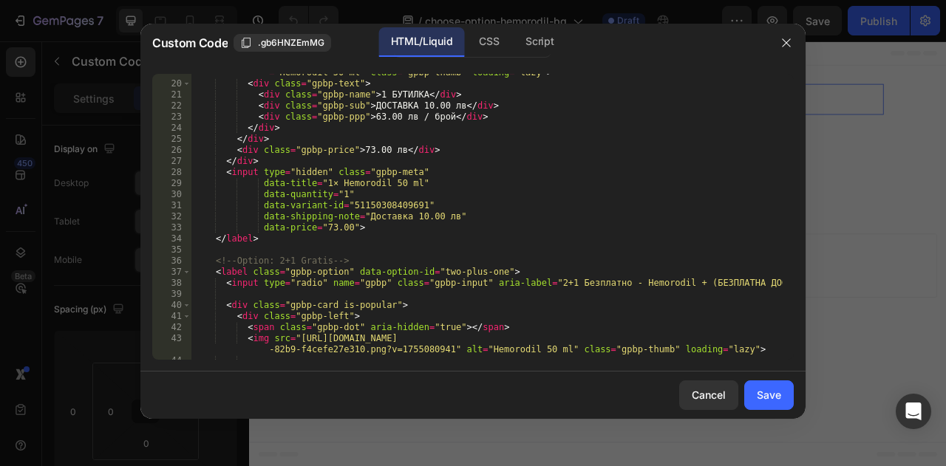
scroll to position [238, 0]
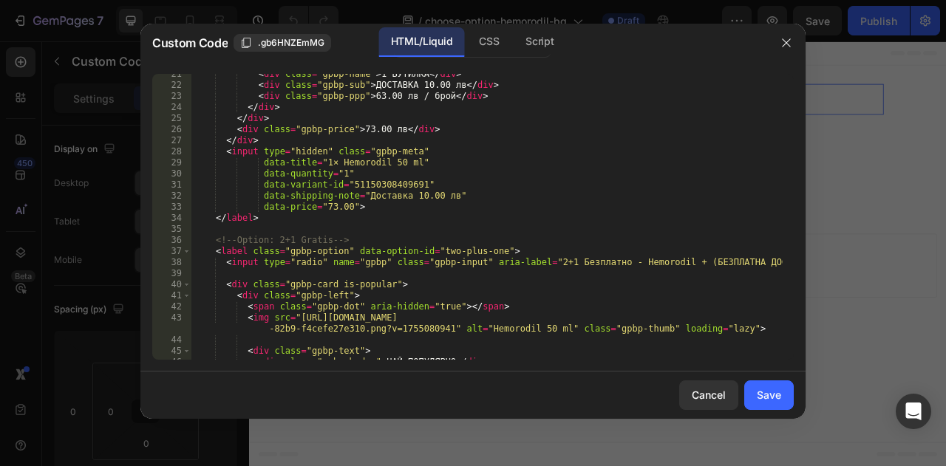
drag, startPoint x: 704, startPoint y: 241, endPoint x: 724, endPoint y: 208, distance: 38.8
click at [724, 208] on div "< div class = "gpbp-name" > 1 БУТИЛКА </ div > < div class = "gpbp-sub" > ДОСТА…" at bounding box center [486, 223] width 591 height 308
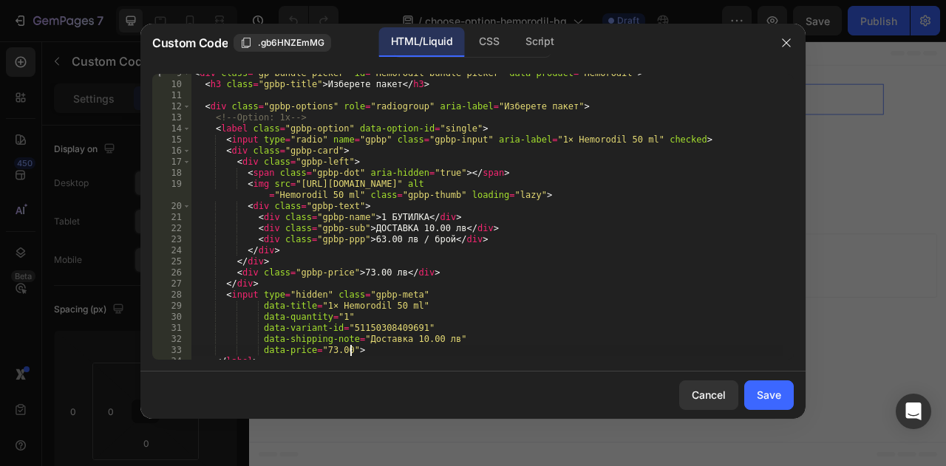
scroll to position [93, 0]
click at [377, 324] on div "< div class = "gp-bundle-picker" id = "Hemorodil-bundle-picker" data-product = …" at bounding box center [486, 223] width 591 height 308
type textarea "data-variant-id="51150308409691""
click at [377, 324] on div "< div class = "gp-bundle-picker" id = "Hemorodil-bundle-picker" data-product = …" at bounding box center [486, 223] width 591 height 308
type input "51150308409691"
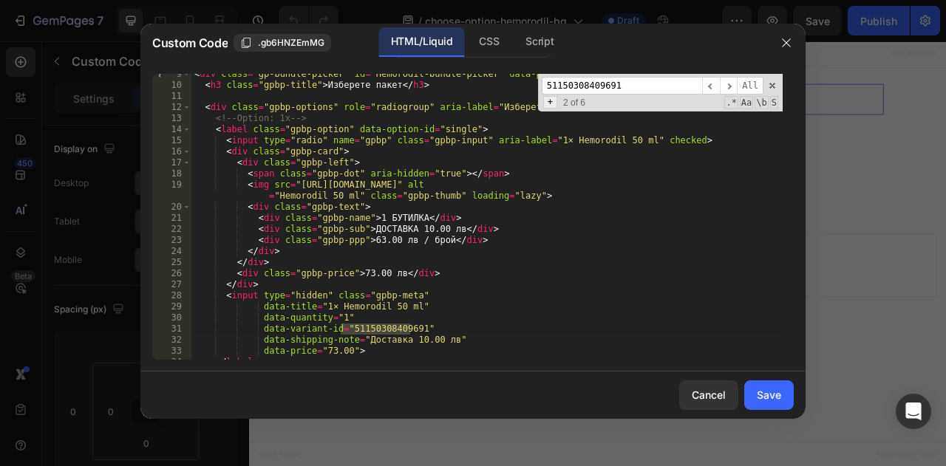
click at [553, 104] on span "+" at bounding box center [550, 102] width 14 height 13
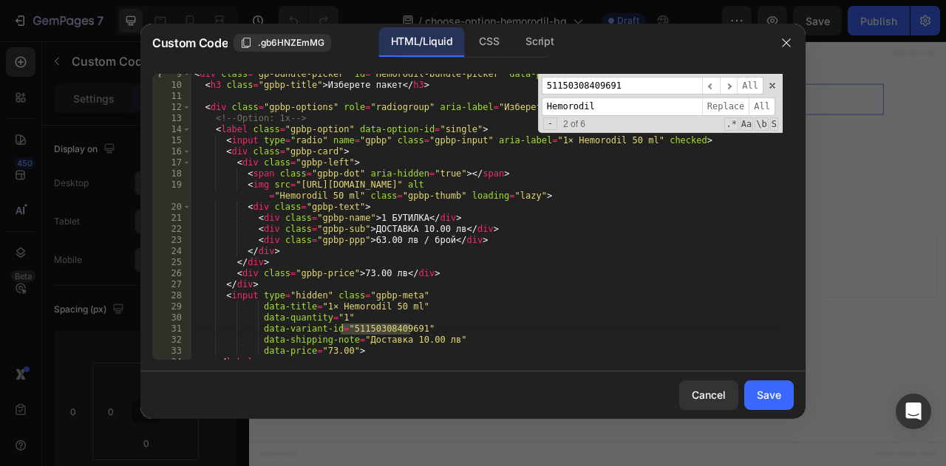
click at [600, 110] on input "Hemorodil" at bounding box center [622, 107] width 160 height 18
paste input "51150323843419"
type input "51150323843419"
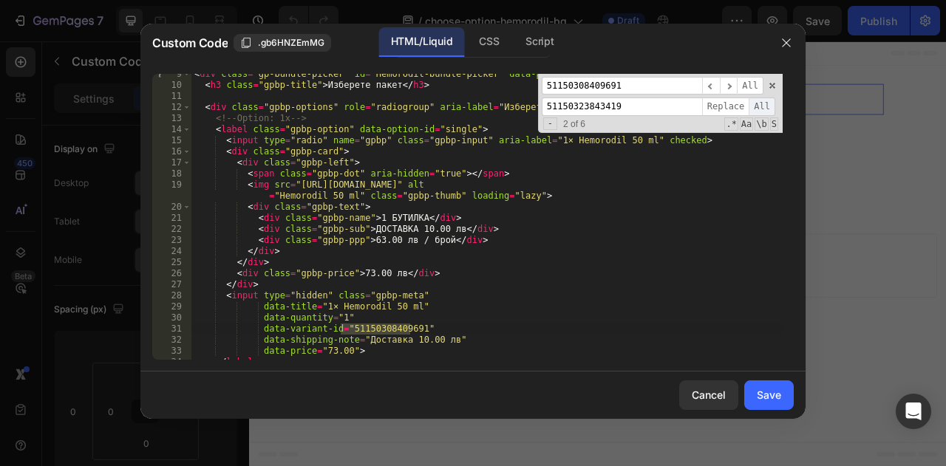
click at [763, 102] on span "All" at bounding box center [762, 107] width 27 height 18
click at [772, 81] on span at bounding box center [772, 86] width 10 height 10
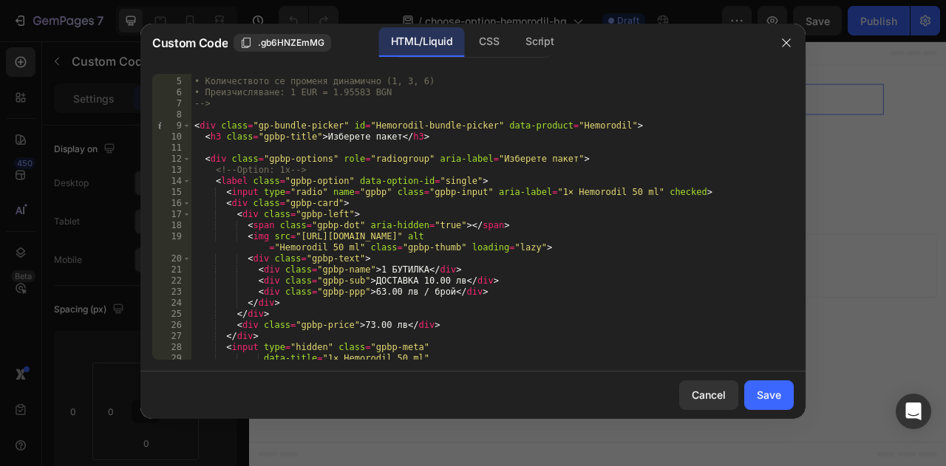
scroll to position [71, 0]
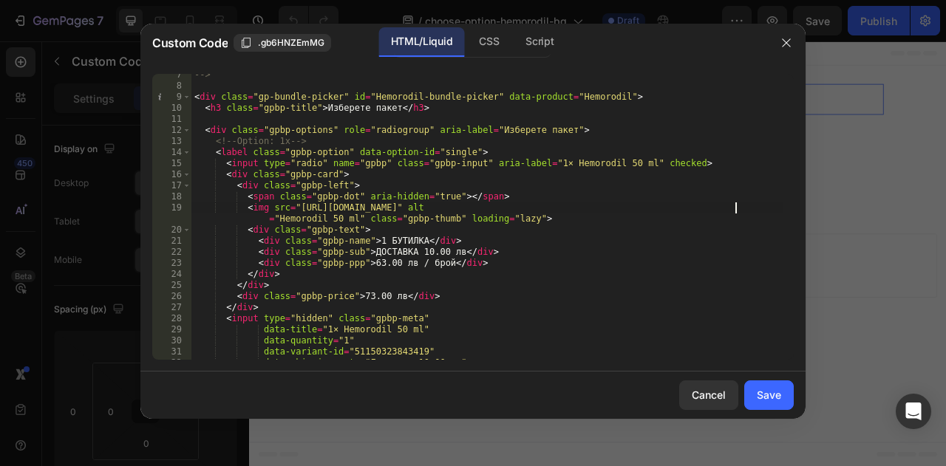
click at [732, 206] on div "--> < div class = "gp-bundle-picker" id = "Hemorodil-bundle-picker" data-produc…" at bounding box center [486, 223] width 591 height 308
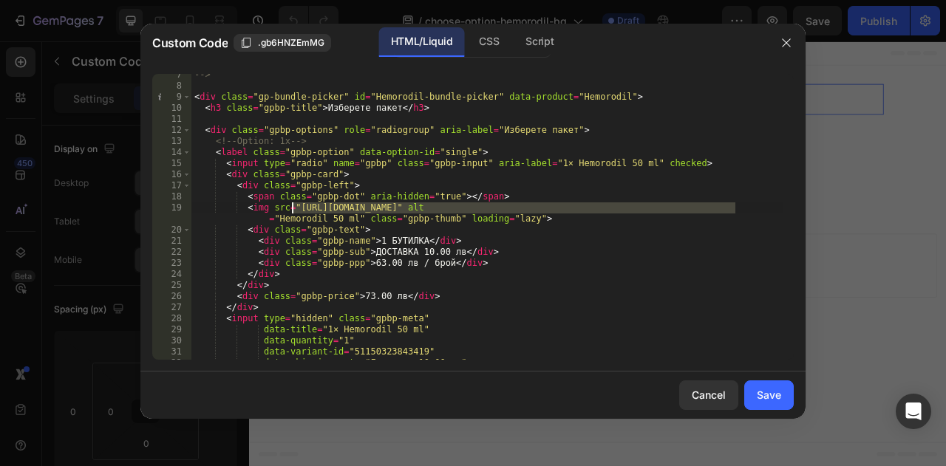
drag, startPoint x: 735, startPoint y: 209, endPoint x: 292, endPoint y: 207, distance: 443.4
click at [292, 207] on div "--> < div class = "gp-bundle-picker" id = "Hemorodil-bundle-picker" data-produc…" at bounding box center [486, 223] width 591 height 308
paste textarea "hemorodil_product_thumb_with_bg.png?v=1728144873"
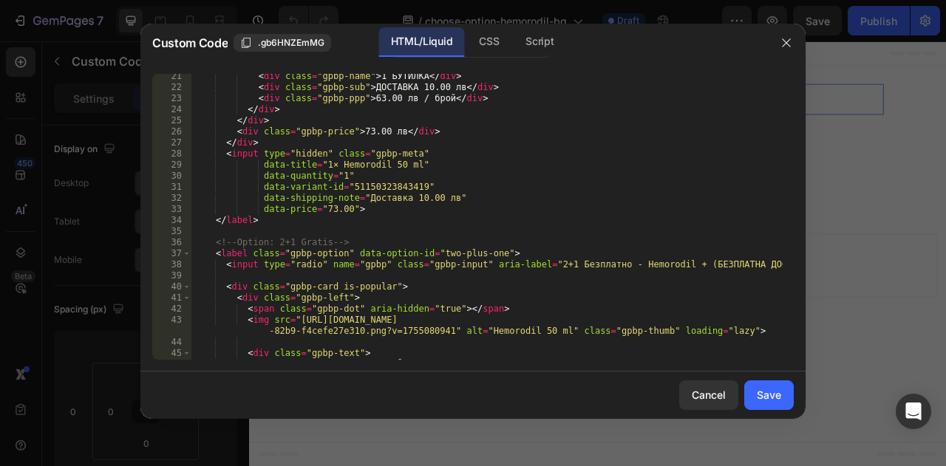
scroll to position [267, 0]
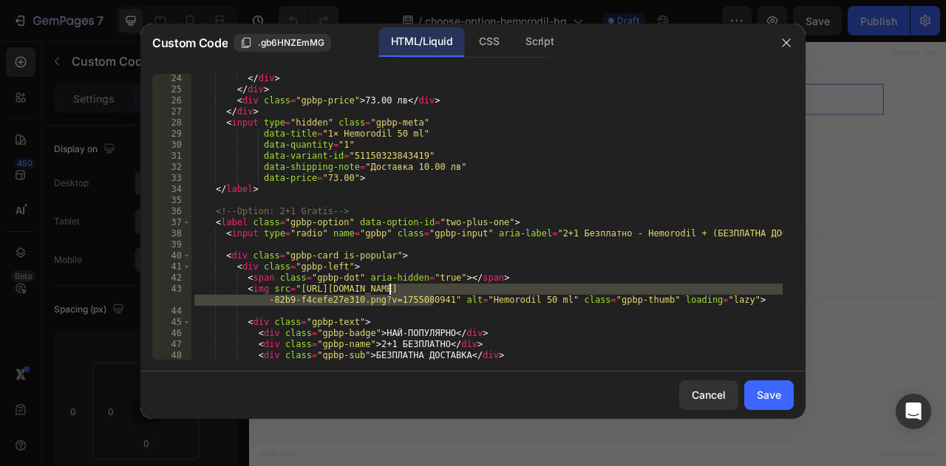
drag, startPoint x: 432, startPoint y: 299, endPoint x: 376, endPoint y: 292, distance: 56.6
click at [376, 292] on div "</ div > </ div > < div class = "gpbp-price" > 73.00 лв </ div > </ div > < inp…" at bounding box center [486, 227] width 591 height 308
drag, startPoint x: 290, startPoint y: 285, endPoint x: 433, endPoint y: 302, distance: 144.4
click at [433, 302] on div "</ div > </ div > < div class = "gpbp-price" > 73.00 лв </ div > </ div > < inp…" at bounding box center [486, 227] width 591 height 308
paste textarea "3pcs.png?v=1728145010"
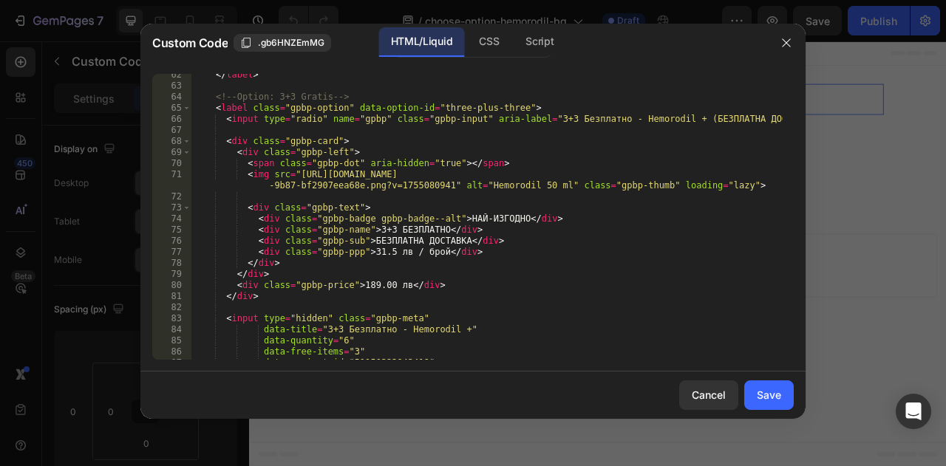
scroll to position [703, 0]
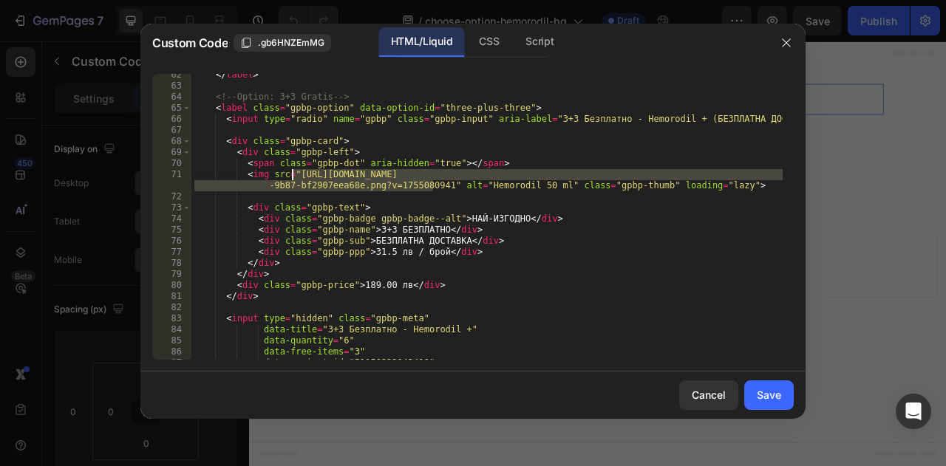
drag, startPoint x: 432, startPoint y: 186, endPoint x: 290, endPoint y: 175, distance: 143.1
click at [290, 175] on div "</ label > <!-- Option: 3+3 Gratis --> < label class = "gpbp-option" data-optio…" at bounding box center [486, 223] width 591 height 308
paste textarea "6pcs.png?v=1728145177"
type textarea "<img src="[URL][DOMAIN_NAME]" alt="Hemorodil 50 ml" class="gpbp-thumb" loading=…"
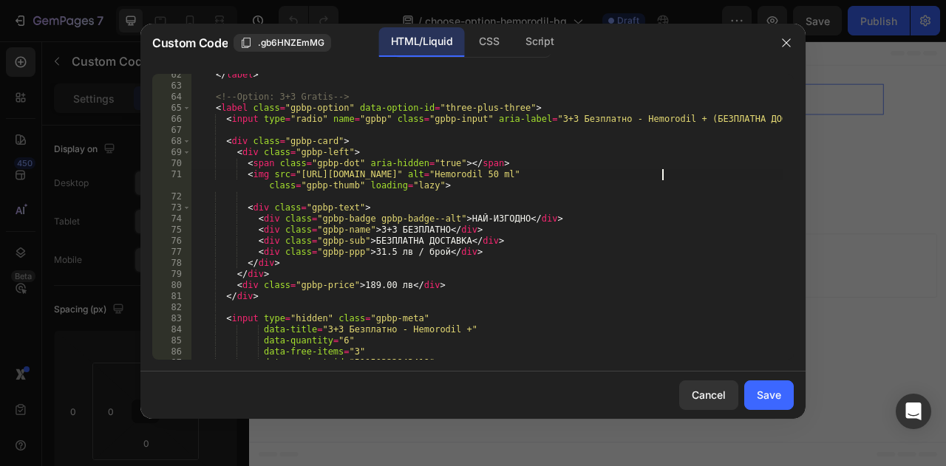
click at [501, 306] on div "</ label > <!-- Option: 3+3 Gratis --> < label class = "gpbp-option" data-optio…" at bounding box center [486, 223] width 591 height 308
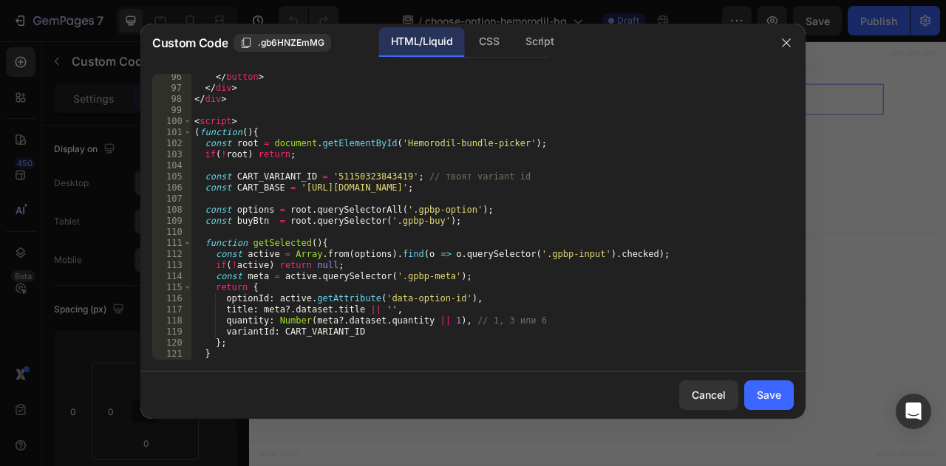
scroll to position [1064, 0]
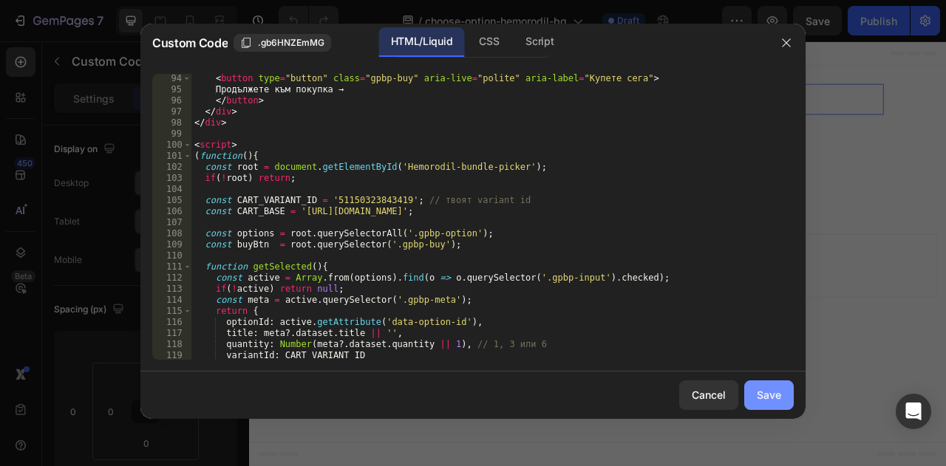
click at [786, 397] on button "Save" at bounding box center [769, 396] width 50 height 30
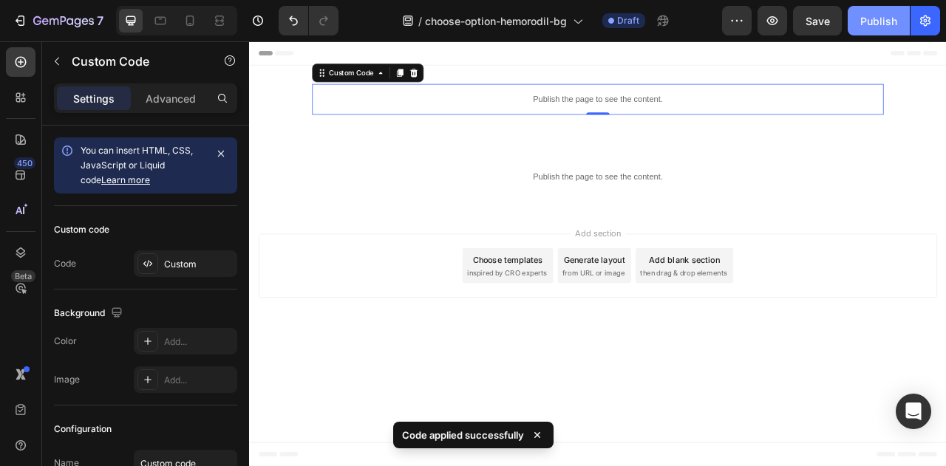
click at [877, 30] on button "Publish" at bounding box center [879, 21] width 62 height 30
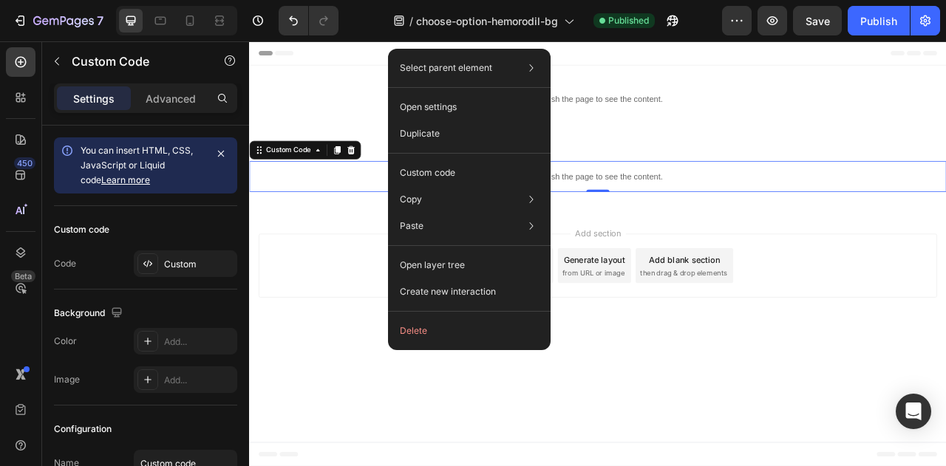
click at [483, 213] on div "Custom code" at bounding box center [469, 226] width 151 height 27
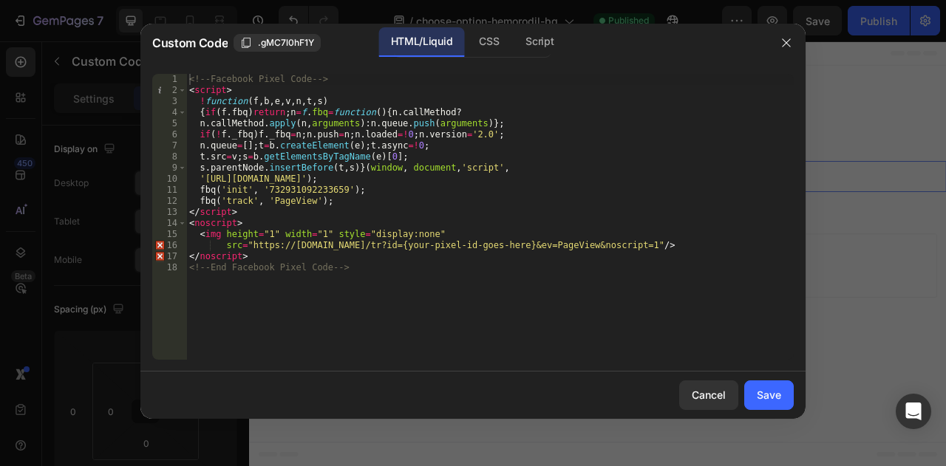
click at [325, 188] on div "<!-- Facebook Pixel Code --> < script > ! function ( f , b , e , v , n , t , s …" at bounding box center [489, 228] width 607 height 308
paste textarea "1062011995169051"
click at [461, 220] on div "<!-- Facebook Pixel Code --> < script > ! function ( f , b , e , v , n , t , s …" at bounding box center [489, 228] width 607 height 308
type textarea "<noscript>"
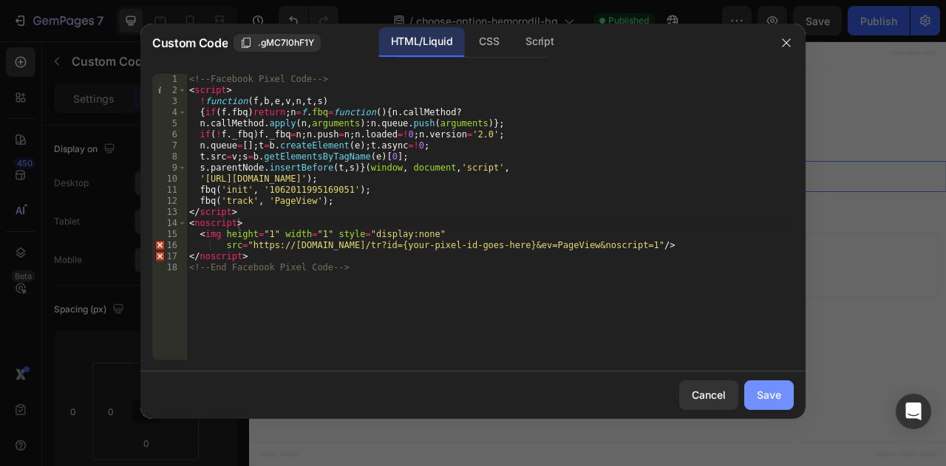
click at [769, 395] on div "Save" at bounding box center [769, 395] width 24 height 16
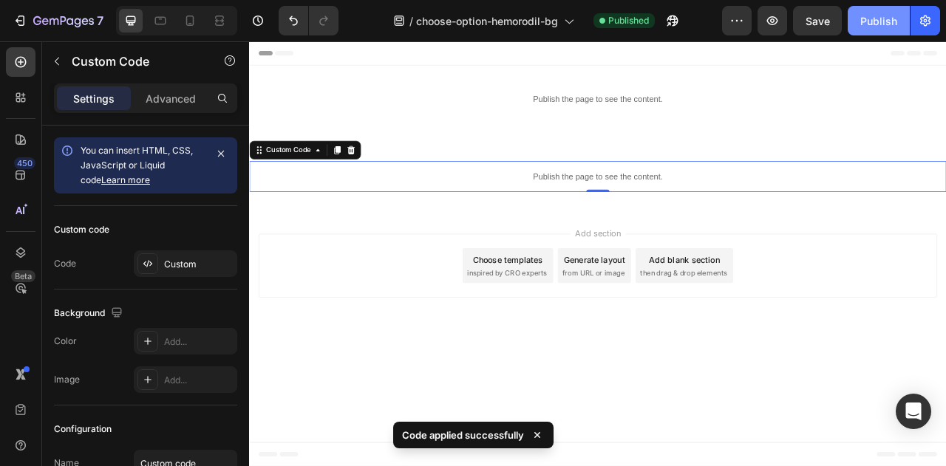
click at [891, 13] on div "Publish" at bounding box center [878, 21] width 37 height 16
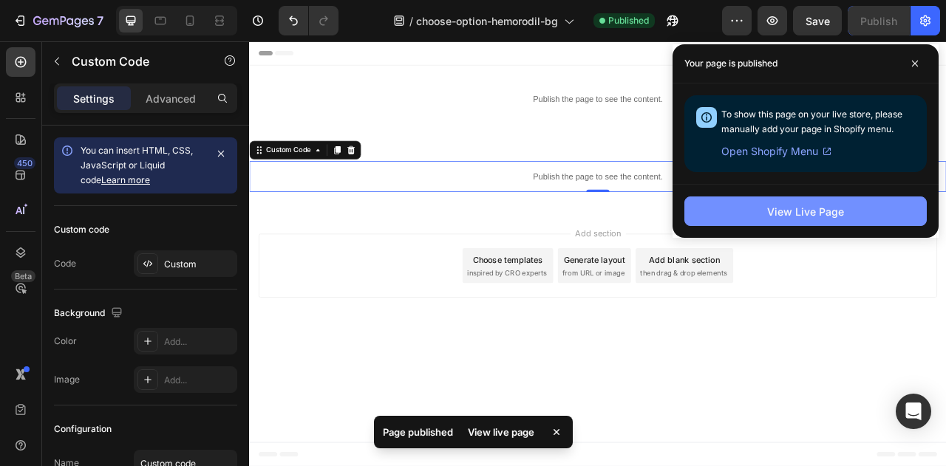
click at [803, 214] on div "View Live Page" at bounding box center [805, 212] width 77 height 16
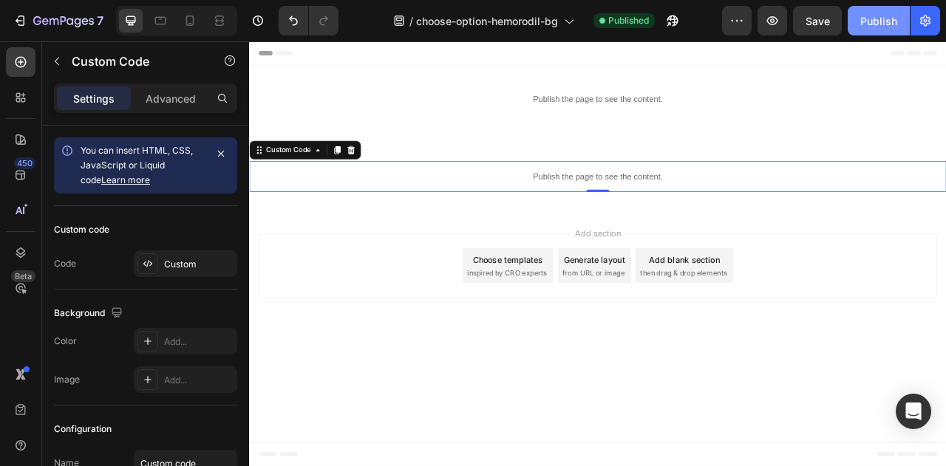
click at [882, 18] on div "Publish" at bounding box center [878, 21] width 37 height 16
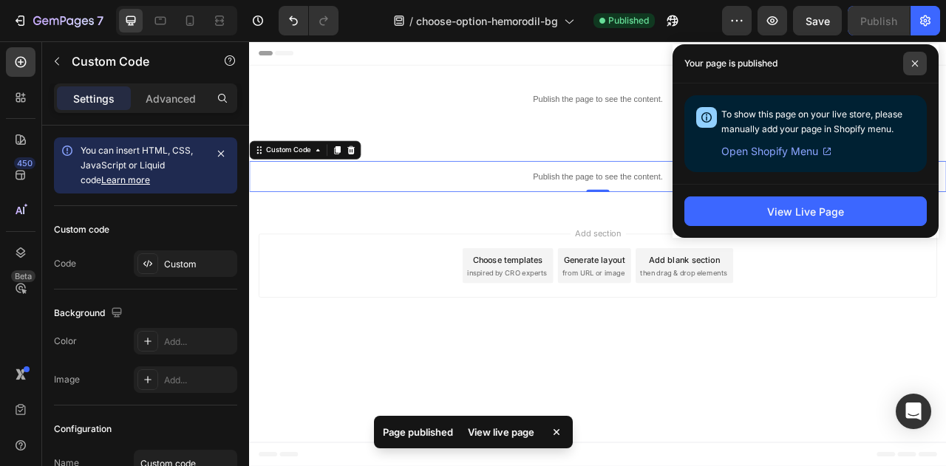
click at [919, 69] on span at bounding box center [915, 64] width 24 height 24
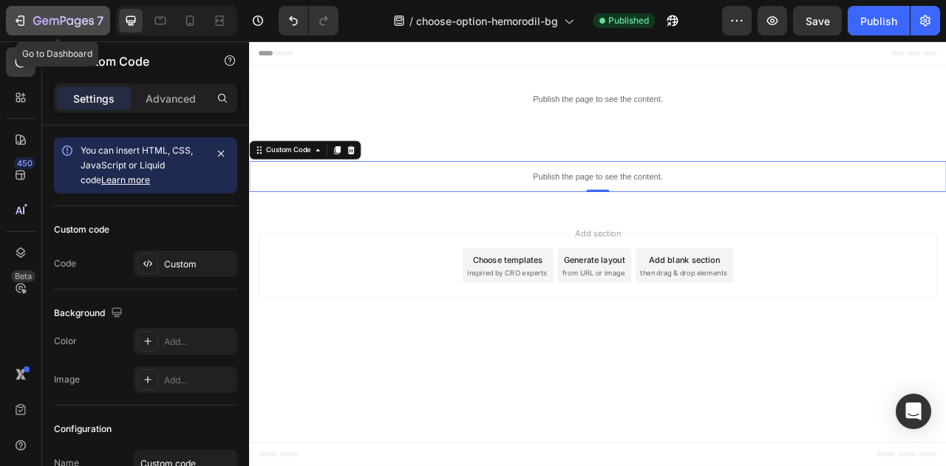
click at [69, 14] on div "7" at bounding box center [68, 21] width 70 height 18
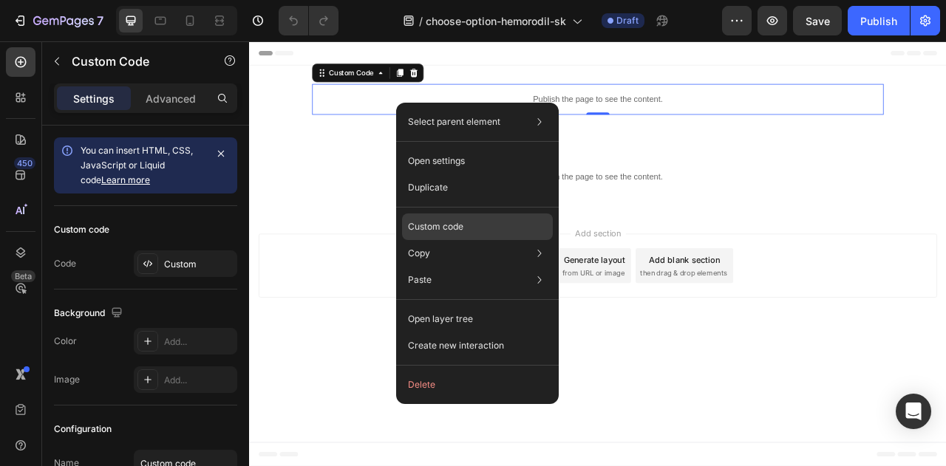
click at [480, 267] on div "Custom code" at bounding box center [477, 280] width 151 height 27
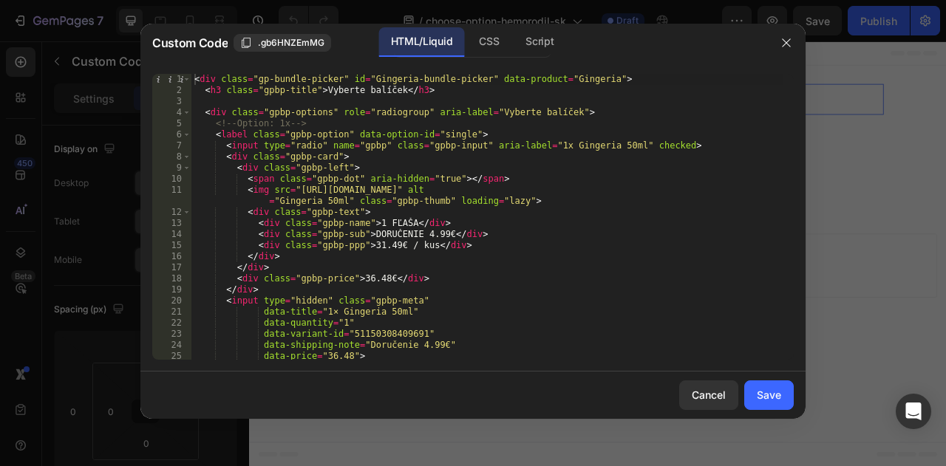
type textarea "<div class="gpbp-name">1 FĽAŠA</div>"
click at [480, 219] on div "< div class = "gp-bundle-picker" id = "Gingeria-bundle-picker" data-product = "…" at bounding box center [486, 228] width 591 height 308
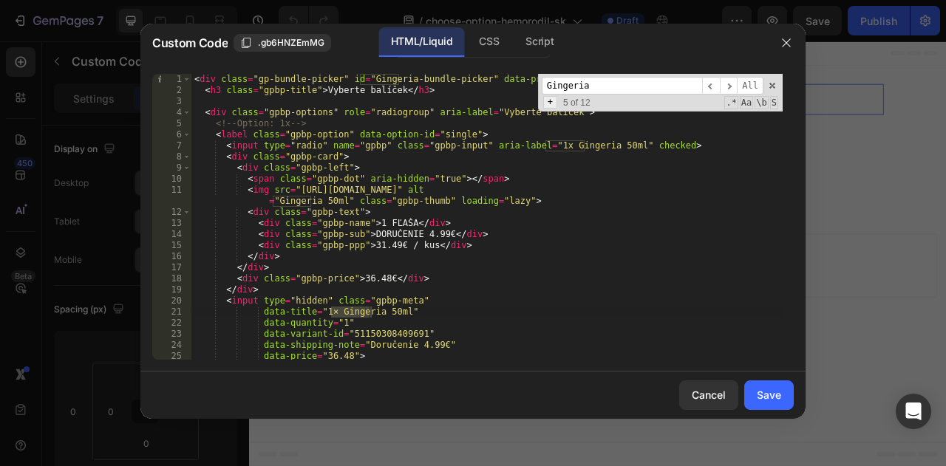
type input "Gingeria"
click at [548, 103] on span "+" at bounding box center [550, 102] width 14 height 13
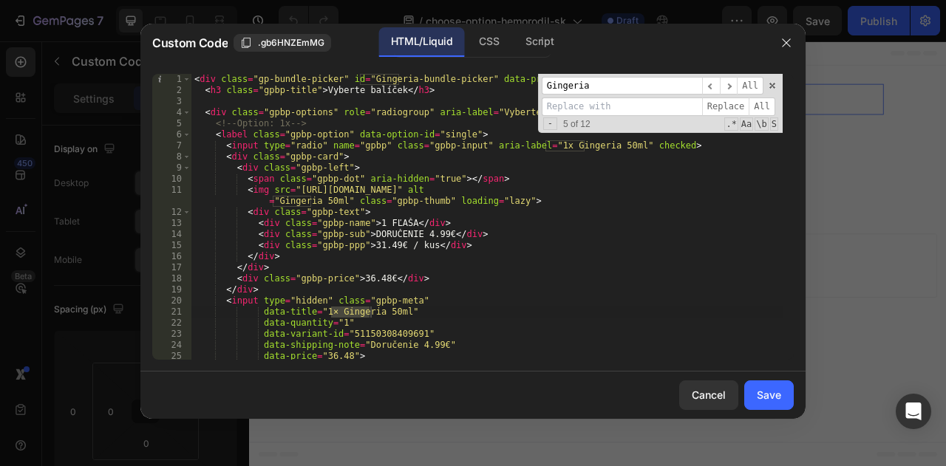
click at [562, 103] on input at bounding box center [622, 107] width 160 height 18
type input "Hemorodil"
click at [763, 106] on span "All" at bounding box center [762, 107] width 27 height 18
type textarea "data-variant-id="51150308409691""
click at [367, 337] on div "< div class = "gp-bundle-picker" id = "Hemorodil-bundle-picker" data-product = …" at bounding box center [486, 228] width 591 height 308
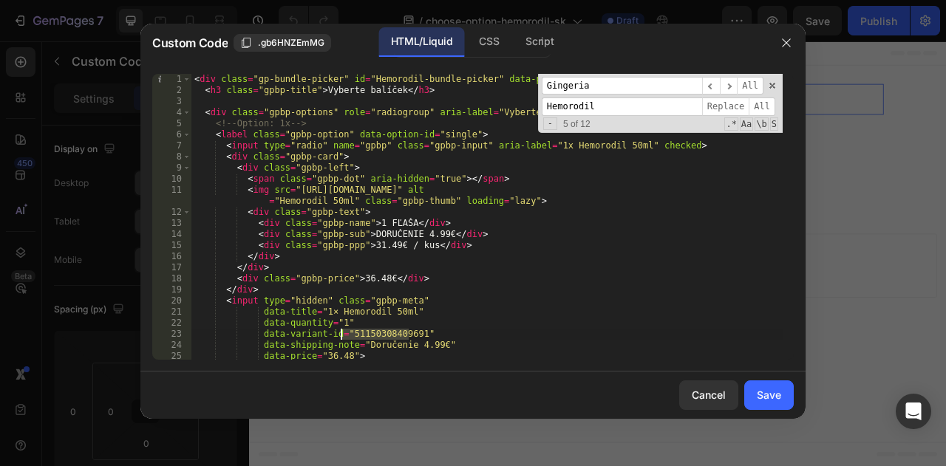
click at [367, 337] on div "< div class = "gp-bundle-picker" id = "Hemorodil-bundle-picker" data-product = …" at bounding box center [486, 228] width 591 height 308
click at [653, 85] on input "Gingeria" at bounding box center [622, 86] width 160 height 18
paste input "51150308409691"
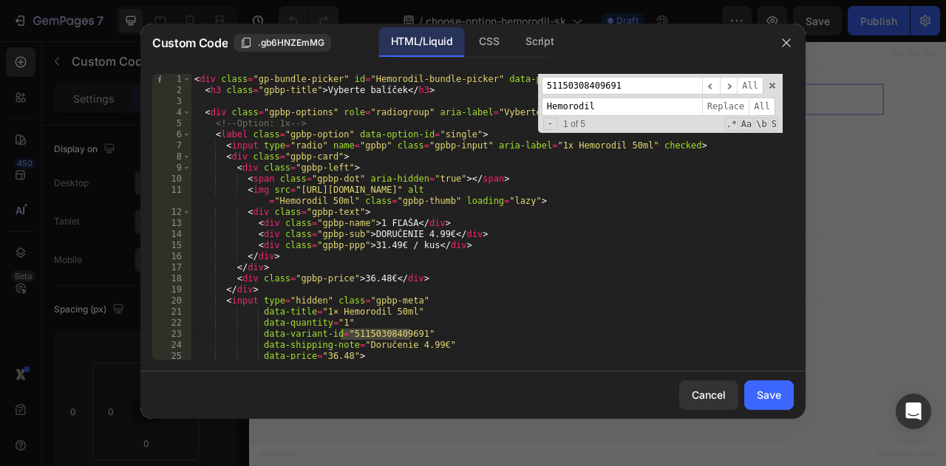
type input "51150308409691"
click at [637, 107] on input "Hemorodil" at bounding box center [622, 107] width 160 height 18
paste input "51150323843419"
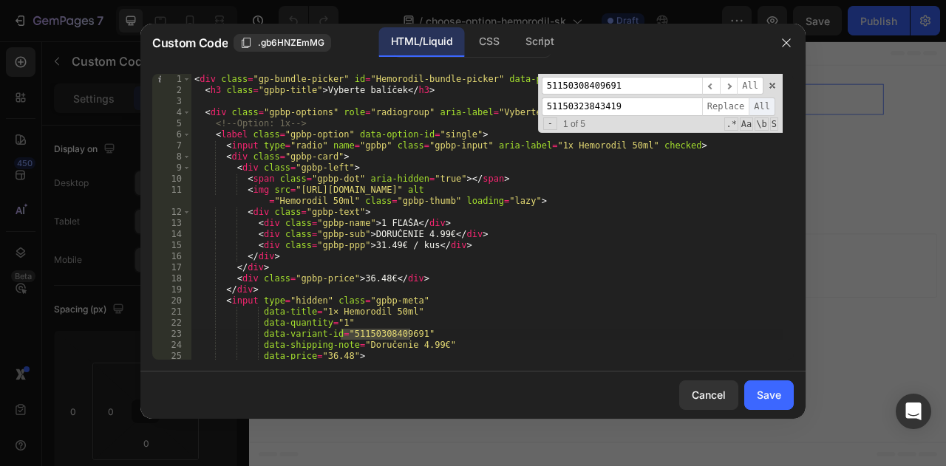
type input "51150323843419"
click at [762, 103] on span "All" at bounding box center [762, 107] width 27 height 18
click at [773, 87] on span at bounding box center [772, 86] width 10 height 10
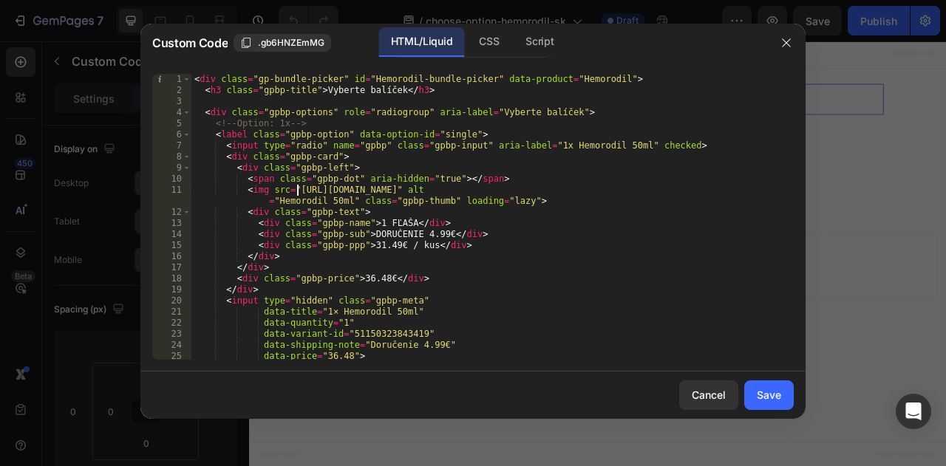
click at [295, 188] on div "< div class = "gp-bundle-picker" id = "Hemorodil-bundle-picker" data-product = …" at bounding box center [486, 228] width 591 height 308
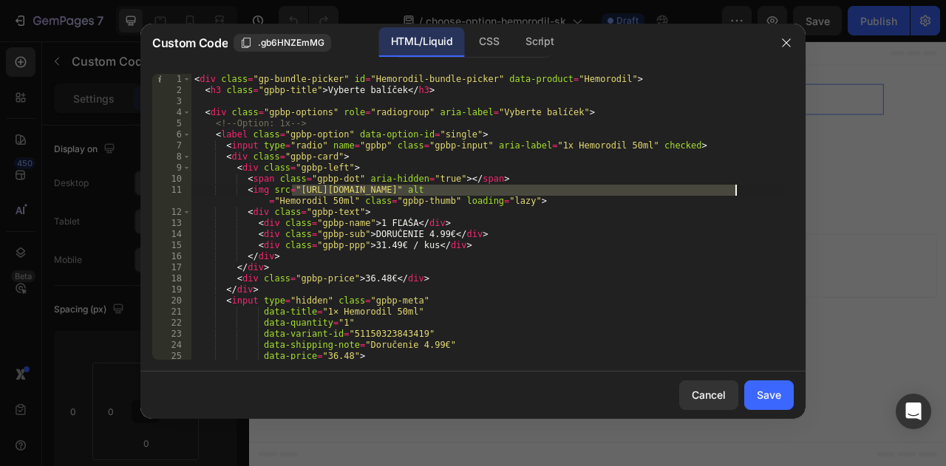
paste textarea "hemorodil_product_thumb_with_bg.png?v=1728144873"
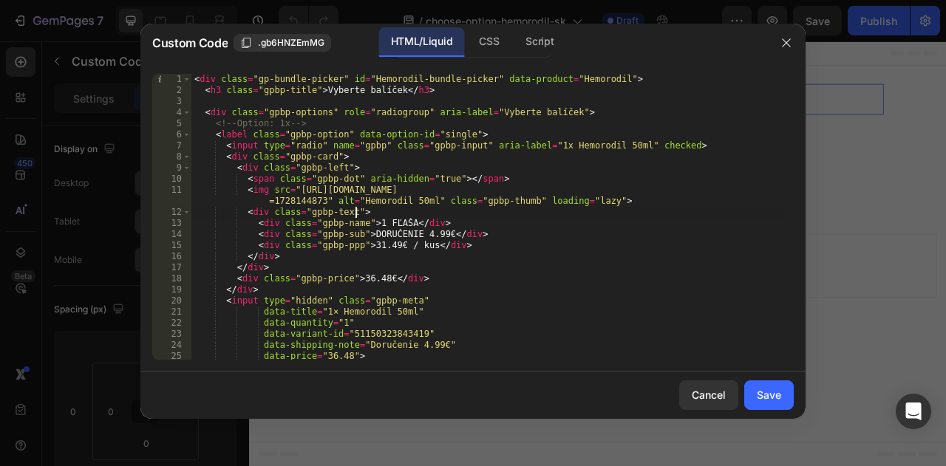
click at [384, 208] on div "< div class = "gp-bundle-picker" id = "Hemorodil-bundle-picker" data-product = …" at bounding box center [486, 228] width 591 height 308
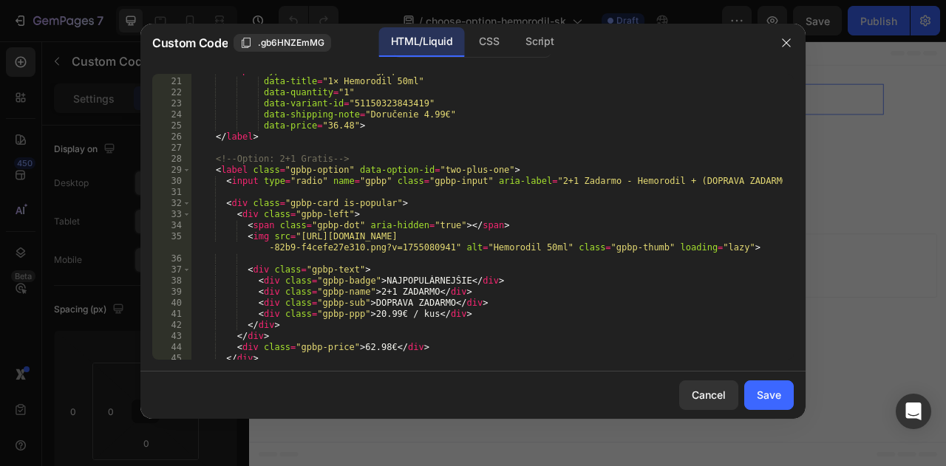
scroll to position [231, 0]
click at [432, 250] on div "< input type = "hidden" class = "gpbp-meta" data-title = "1× Hemorodil 50ml" da…" at bounding box center [486, 219] width 591 height 308
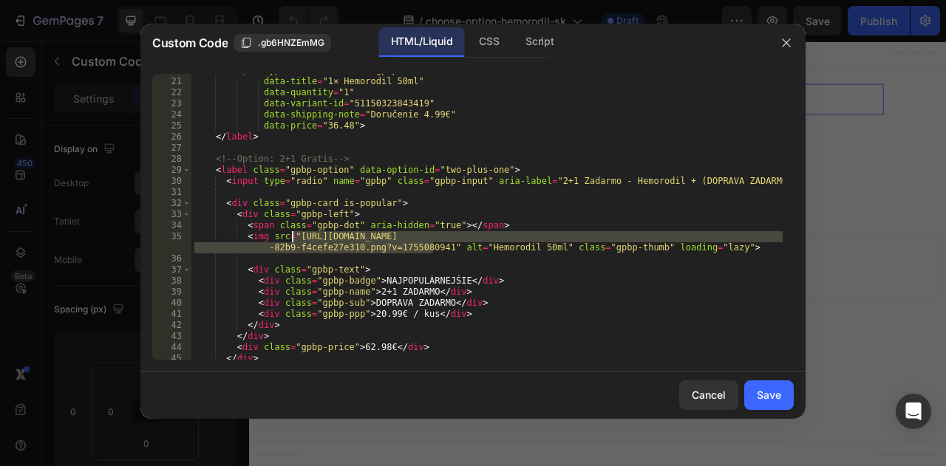
drag, startPoint x: 432, startPoint y: 250, endPoint x: 290, endPoint y: 242, distance: 142.1
click at [290, 242] on div "< input type = "hidden" class = "gpbp-meta" data-title = "1× Hemorodil 50ml" da…" at bounding box center [486, 219] width 591 height 308
paste textarea "3pcs.png?v=1728145010"
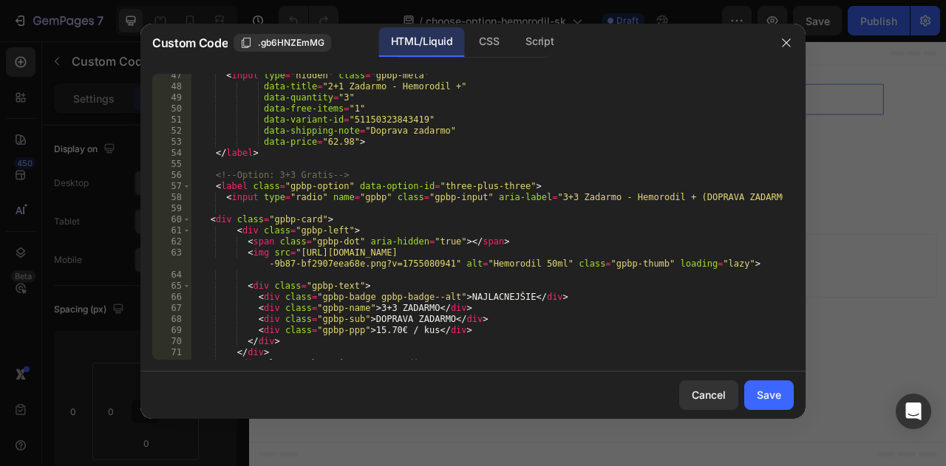
scroll to position [537, 0]
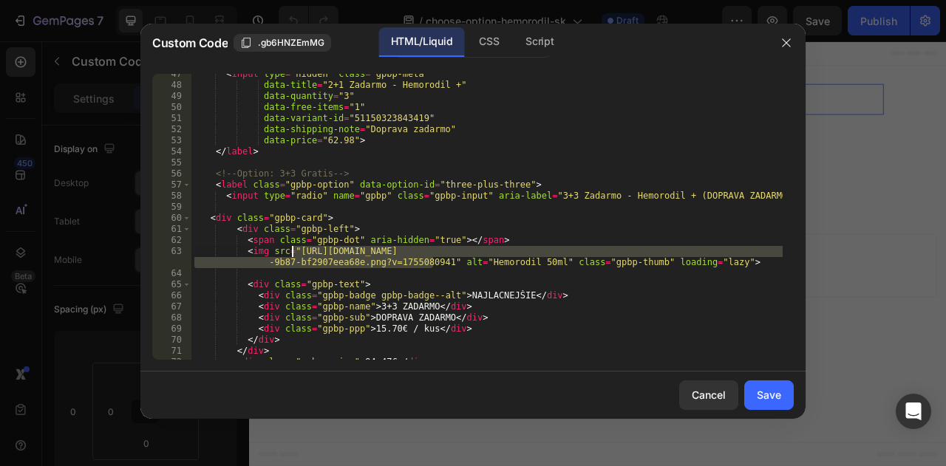
drag, startPoint x: 432, startPoint y: 262, endPoint x: 290, endPoint y: 253, distance: 142.2
click at [290, 253] on div "< input type = "hidden" class = "gpbp-meta" data-title = "2+1 Zadarmo - Hemorod…" at bounding box center [486, 223] width 591 height 308
paste textarea "6pcs.png?v=1728145177"
type textarea "<img src="https://cdn.shopify.com/s/files/1/0783/1479/9451/files/6pcs.png?v=172…"
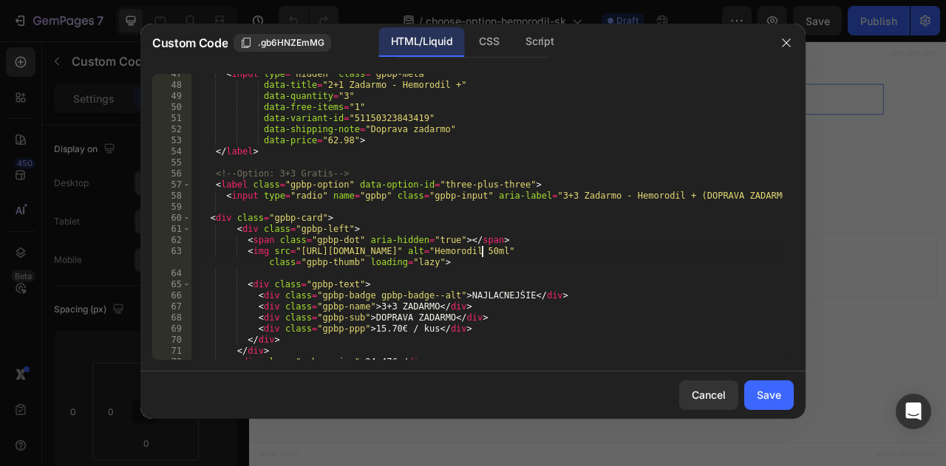
click at [484, 256] on div "< input type = "hidden" class = "gpbp-meta" data-title = "2+1 Zadarmo - Hemorod…" at bounding box center [486, 223] width 591 height 308
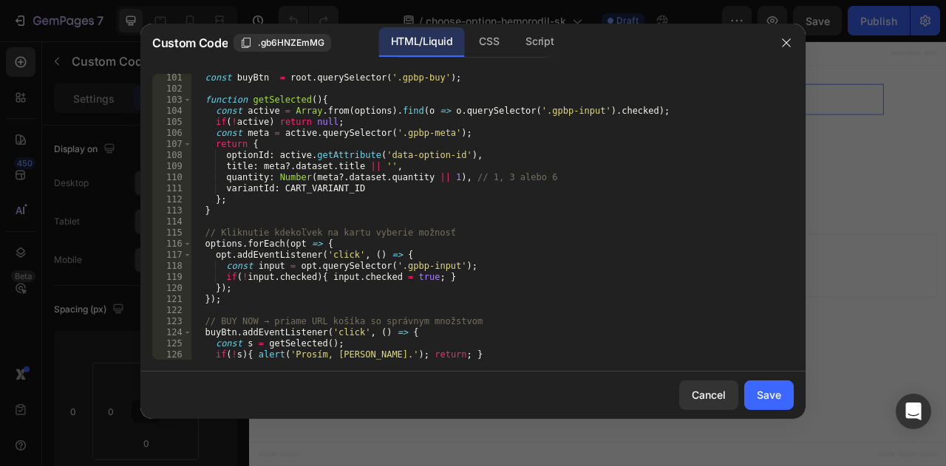
scroll to position [1143, 0]
click at [770, 387] on div "Save" at bounding box center [769, 395] width 24 height 16
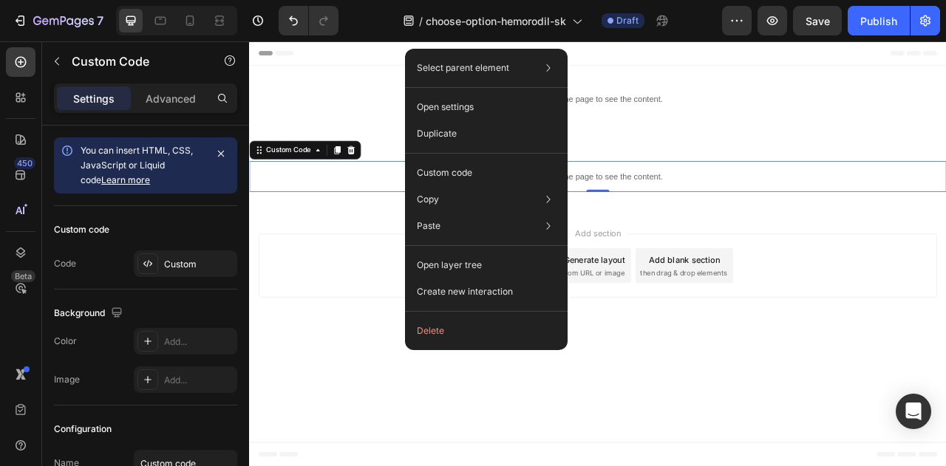
click at [500, 213] on div "Custom code" at bounding box center [486, 226] width 151 height 27
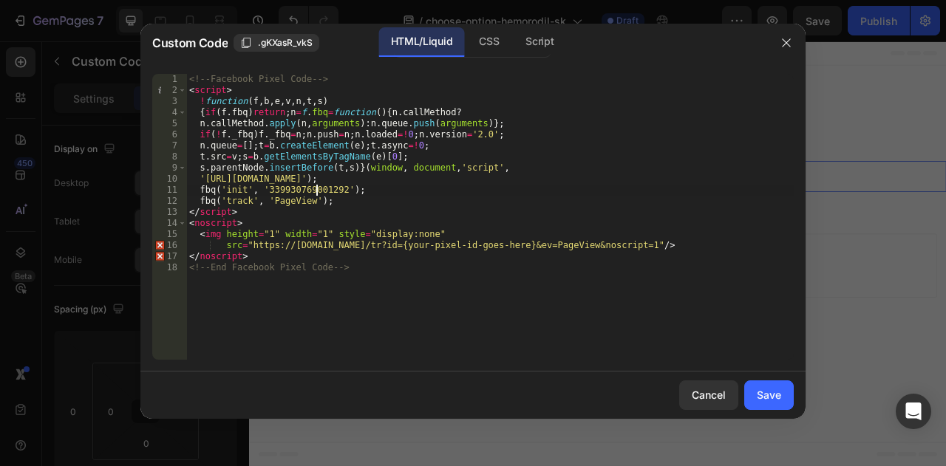
click at [317, 188] on div "<!-- Facebook Pixel Code --> < script > ! function ( f , b , e , v , n , t , s …" at bounding box center [489, 228] width 607 height 308
paste textarea "1199387164695069"
type textarea "fbq('init', '1199387164695069');"
click at [754, 387] on button "Save" at bounding box center [769, 396] width 50 height 30
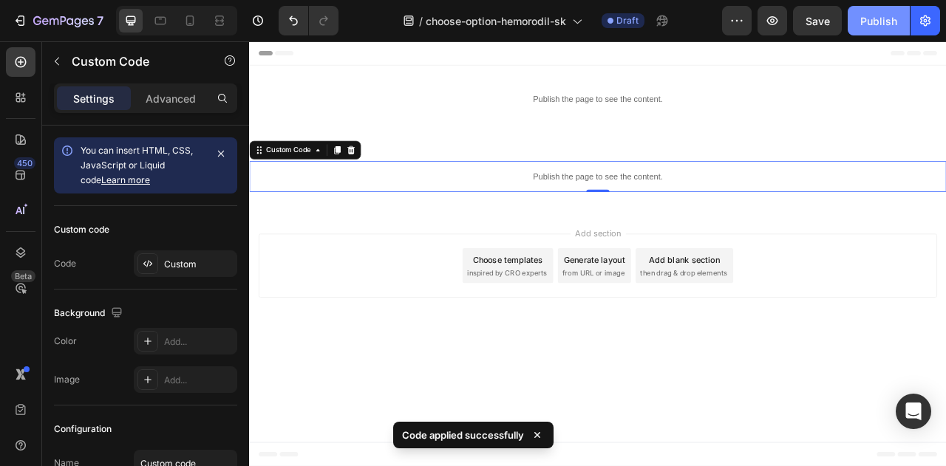
click at [862, 18] on div "Publish" at bounding box center [878, 21] width 37 height 16
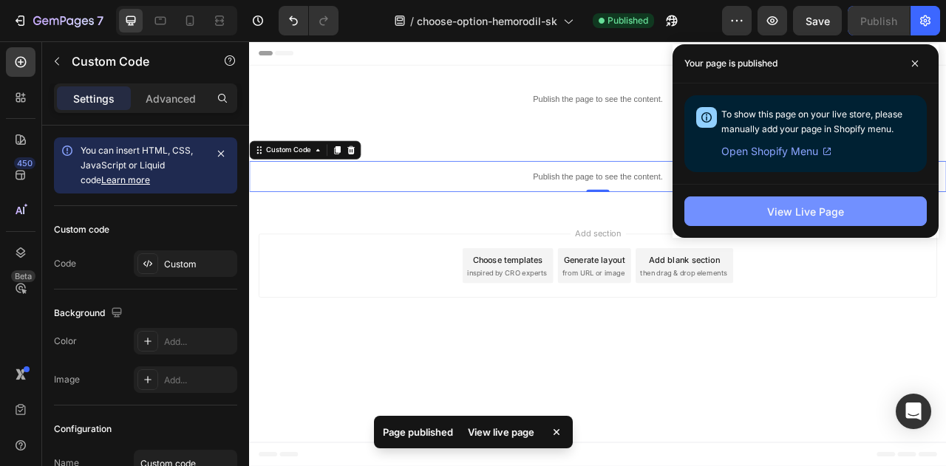
click at [811, 208] on div "View Live Page" at bounding box center [805, 212] width 77 height 16
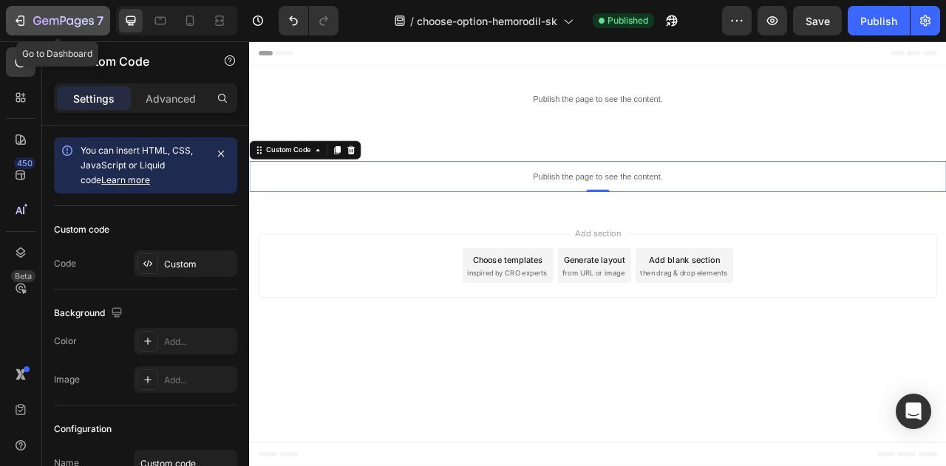
click at [62, 25] on icon "button" at bounding box center [63, 22] width 61 height 13
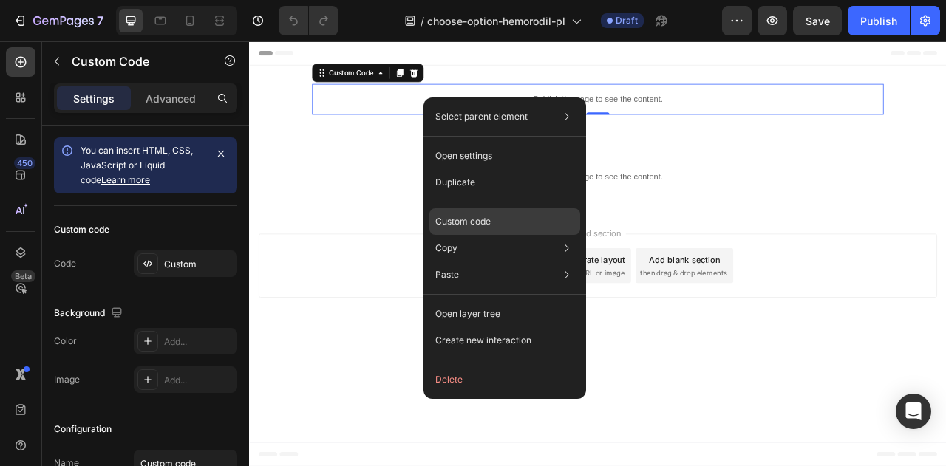
click at [500, 262] on div "Custom code" at bounding box center [504, 275] width 151 height 27
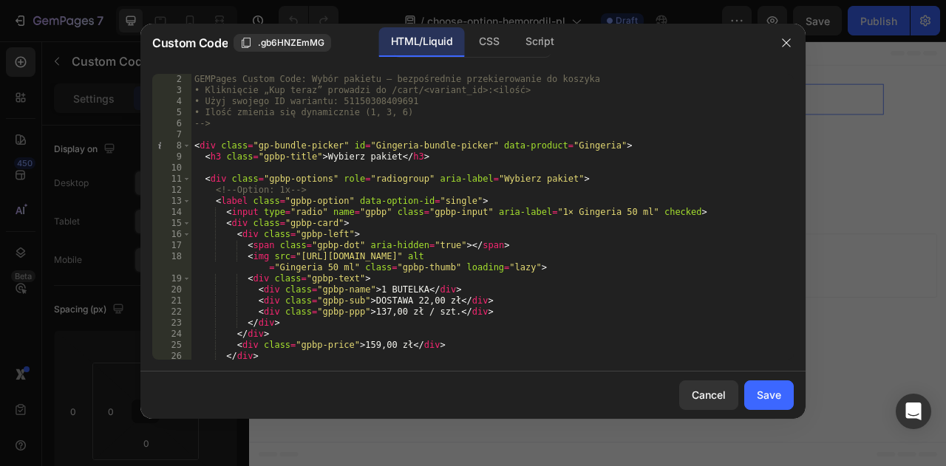
scroll to position [11, 0]
click at [594, 164] on div "GEMPages Custom Code: Wybór pakietu – bezpośrednie przekierowanie do koszyka • …" at bounding box center [486, 227] width 591 height 308
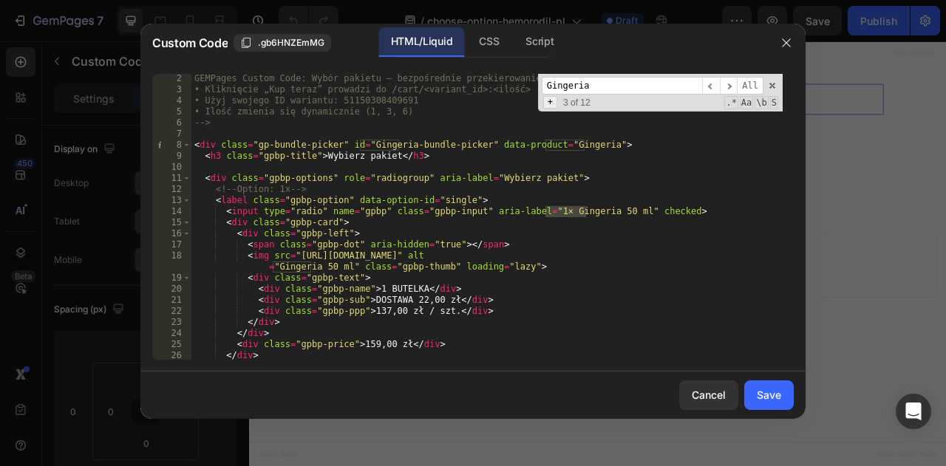
type input "Gingeria"
click at [555, 104] on span "+" at bounding box center [550, 102] width 14 height 13
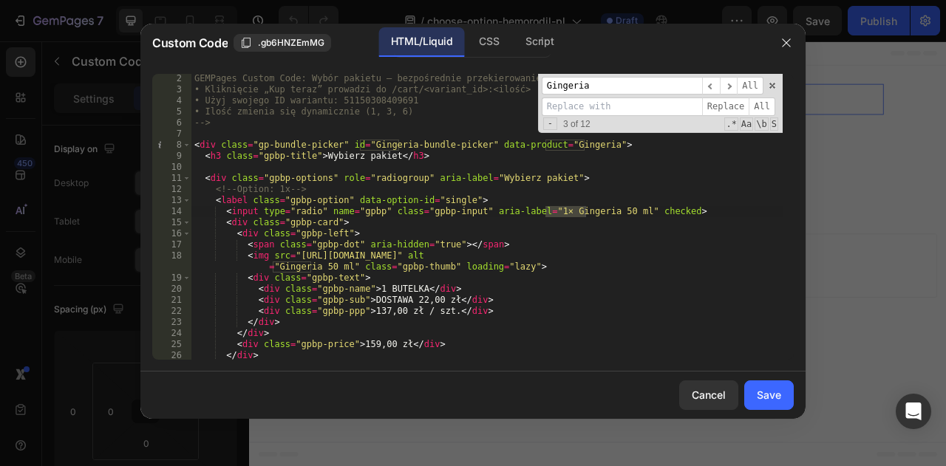
click at [573, 104] on input at bounding box center [622, 107] width 160 height 18
type input "Hemorodil"
click at [775, 104] on div "Hemorodil Replace All" at bounding box center [660, 107] width 236 height 18
click at [766, 104] on span "All" at bounding box center [762, 107] width 27 height 18
click at [670, 193] on div "GEMPages Custom Code: Wybór pakietu – bezpośrednie przekierowanie do koszyka • …" at bounding box center [486, 227] width 591 height 308
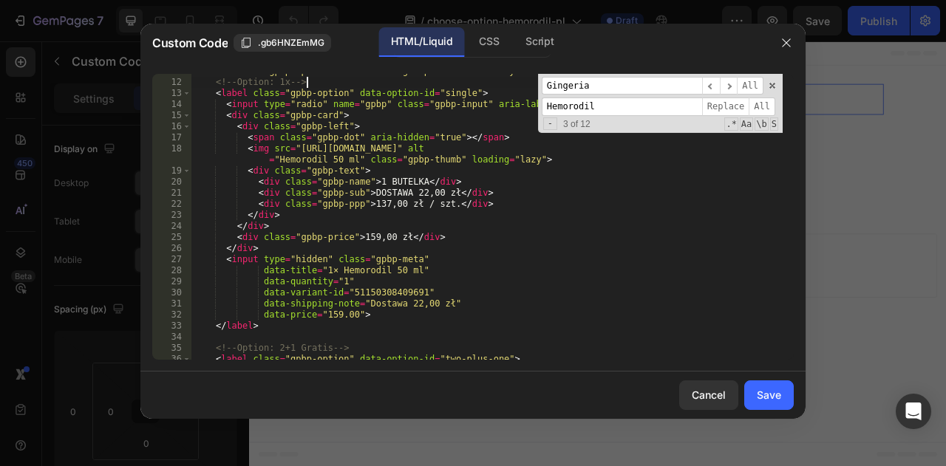
scroll to position [118, 0]
click at [387, 293] on div "< div class = "gpbp-options" role = "radiogroup" aria-label = "Wybierz pakiet" …" at bounding box center [486, 220] width 591 height 308
type textarea "data-variant-id="51150308409691""
click at [387, 293] on div "< div class = "gpbp-options" role = "radiogroup" aria-label = "Wybierz pakiet" …" at bounding box center [486, 220] width 591 height 308
click at [590, 82] on input "Gingeria" at bounding box center [622, 86] width 160 height 18
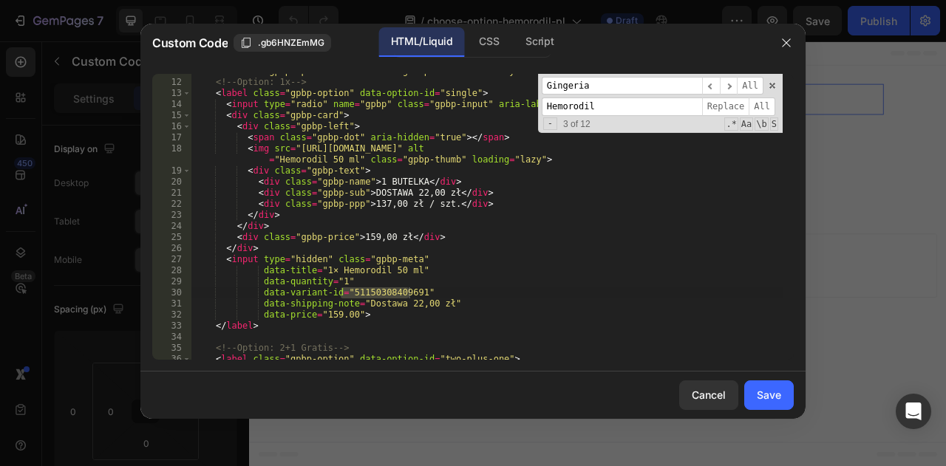
click at [590, 82] on input "Gingeria" at bounding box center [622, 86] width 160 height 18
paste input "51150308409691"
type input "51150308409691"
click at [633, 106] on input "Hemorodil" at bounding box center [622, 107] width 160 height 18
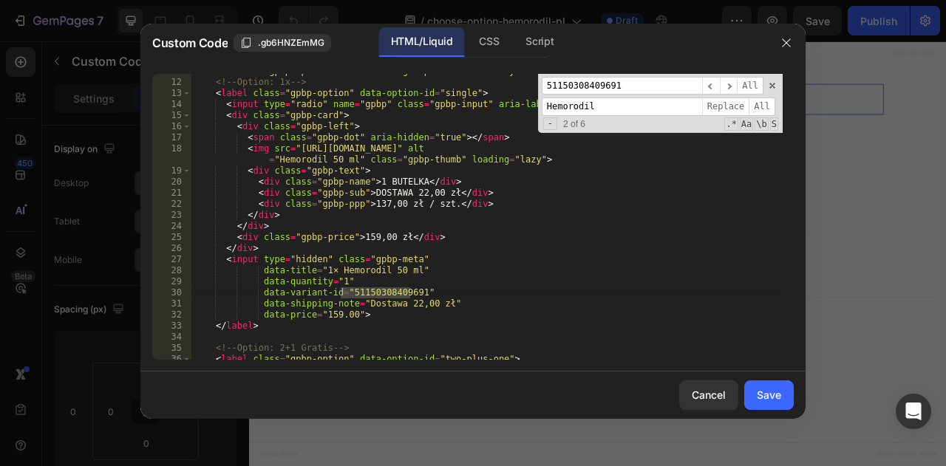
click at [633, 106] on input "Hemorodil" at bounding box center [622, 107] width 160 height 18
paste input "51150323843419"
type input "51150323843419"
click at [758, 113] on span "All" at bounding box center [762, 107] width 27 height 18
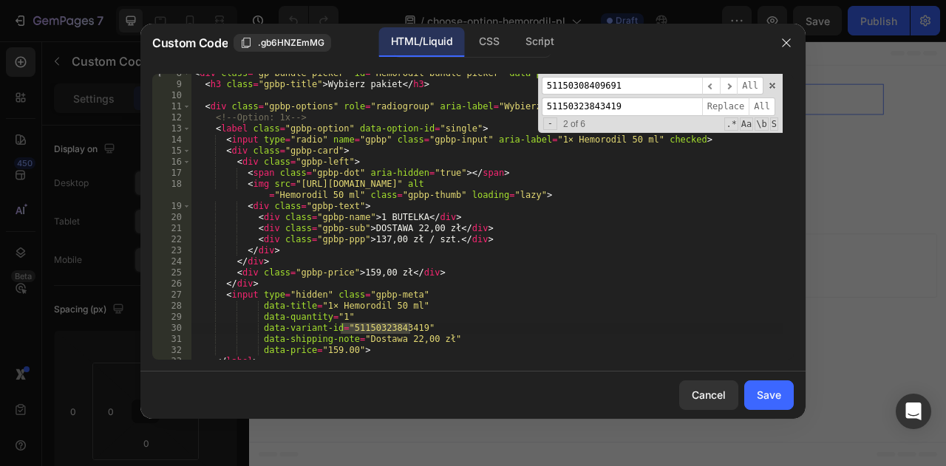
scroll to position [84, 0]
click at [773, 86] on span at bounding box center [772, 86] width 10 height 10
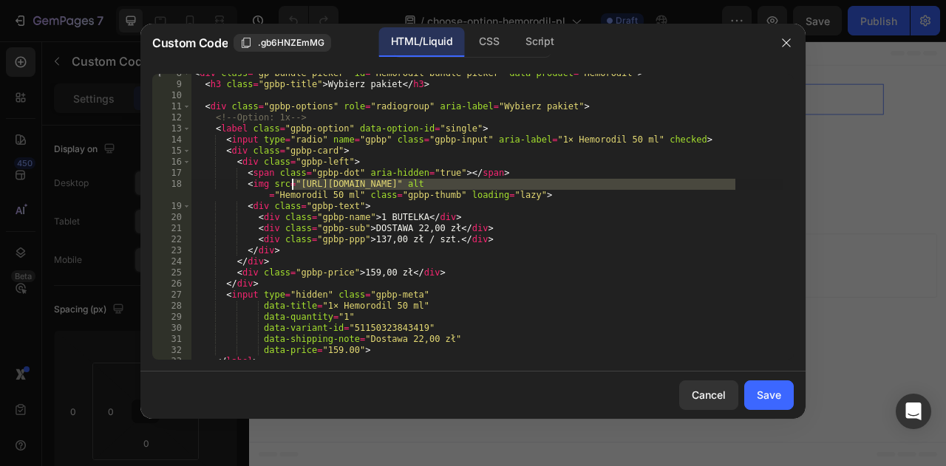
drag, startPoint x: 735, startPoint y: 183, endPoint x: 293, endPoint y: 184, distance: 442.7
click at [293, 184] on div "< div class = "gp-bundle-picker" id = "Hemorodil-bundle-picker" data-product = …" at bounding box center [486, 222] width 591 height 308
paste textarea "hemorodil_product_thumb_with_bg.png?v=1728144873"
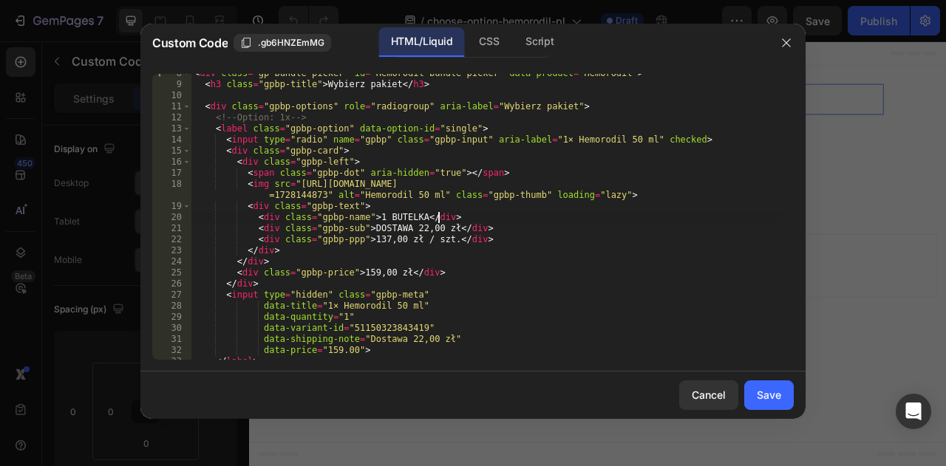
click at [592, 212] on div "< div class = "gp-bundle-picker" id = "Hemorodil-bundle-picker" data-product = …" at bounding box center [486, 222] width 591 height 308
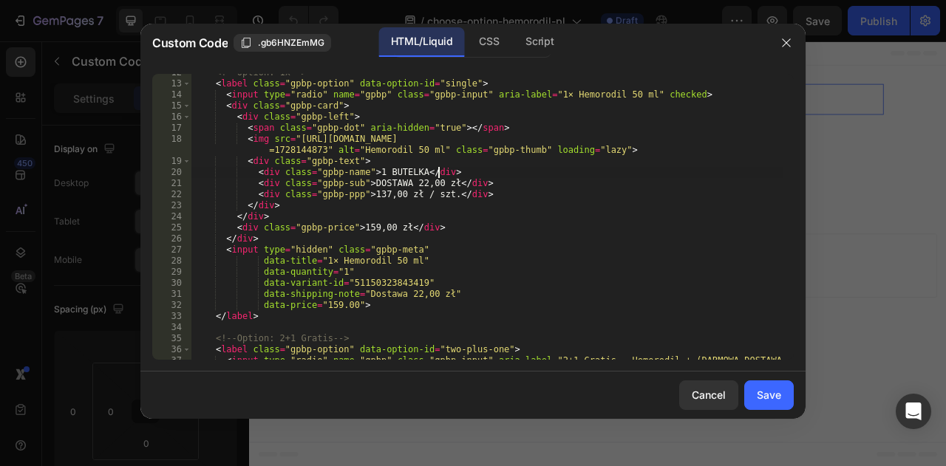
scroll to position [129, 0]
click at [553, 245] on div "<!-- Option: 1x --> < label class = "gpbp-option" data-option-id = "single" > <…" at bounding box center [486, 221] width 591 height 308
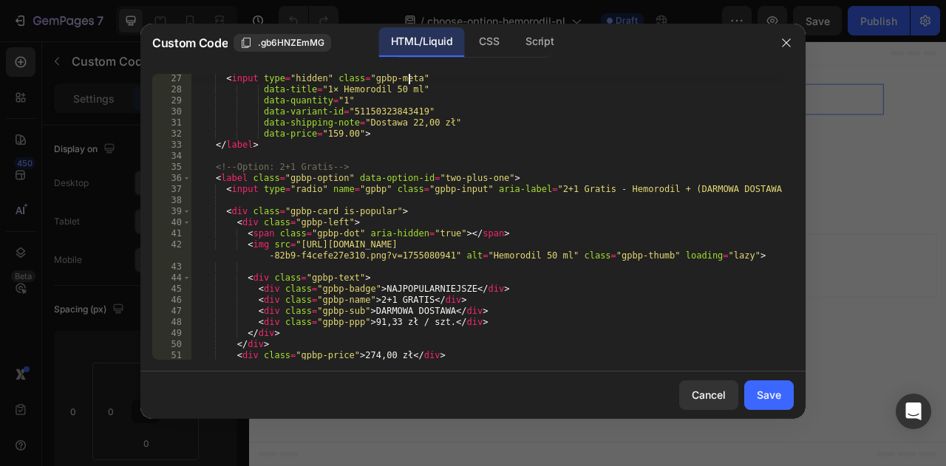
scroll to position [302, 0]
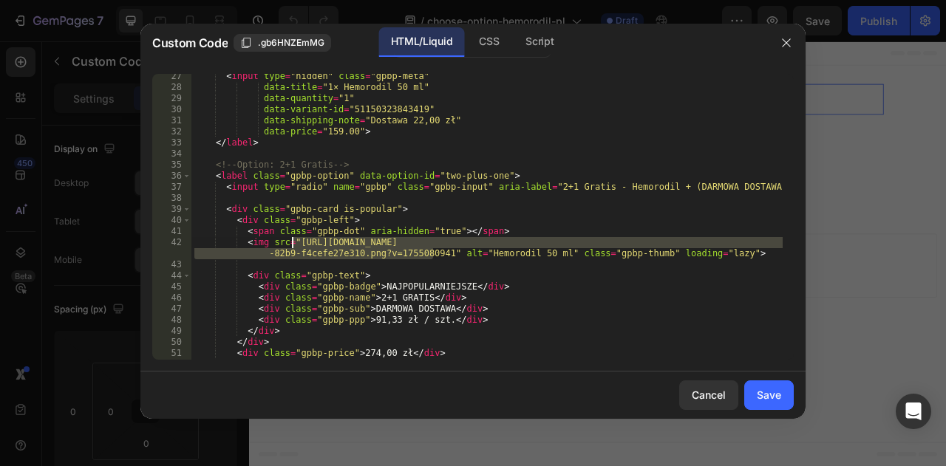
drag, startPoint x: 432, startPoint y: 254, endPoint x: 290, endPoint y: 245, distance: 143.0
click at [290, 245] on div "< input type = "hidden" class = "gpbp-meta" data-title = "1× Hemorodil 50 ml" d…" at bounding box center [486, 225] width 591 height 308
paste textarea "3pcs.png?v=1728145010"
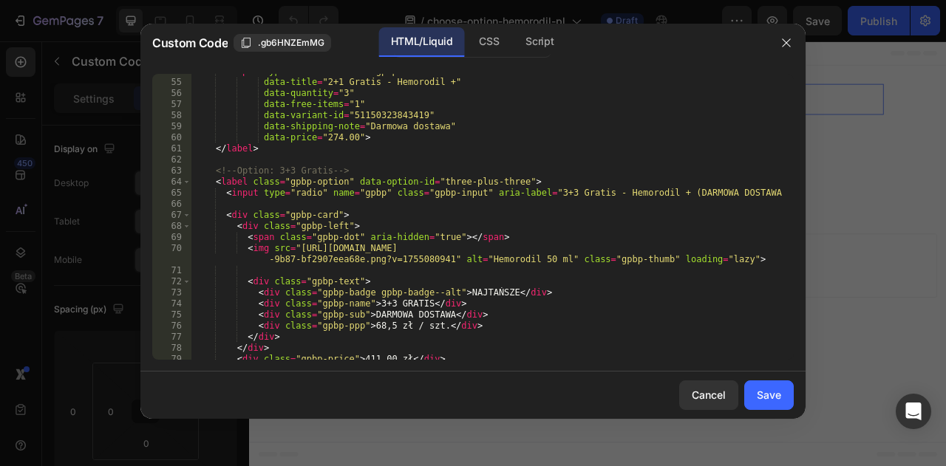
scroll to position [618, 0]
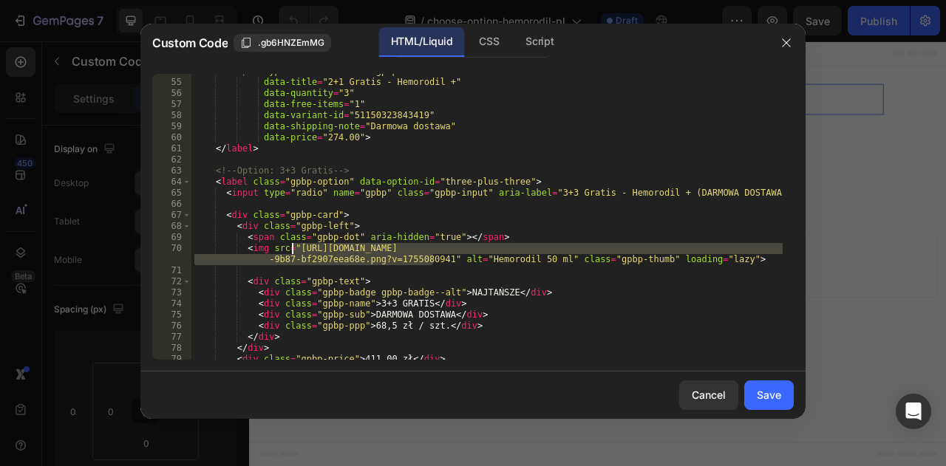
drag, startPoint x: 433, startPoint y: 262, endPoint x: 293, endPoint y: 250, distance: 140.2
click at [293, 250] on div "< input type = "hidden" class = "gpbp-meta" data-title = "2+1 Gratis - Hemorodi…" at bounding box center [486, 220] width 591 height 308
paste textarea "6pcs.png?v=1728145177"
type textarea "<img src="[URL][DOMAIN_NAME]" alt="Hemorodil 50 ml" class="gpbp-thumb" loading=…"
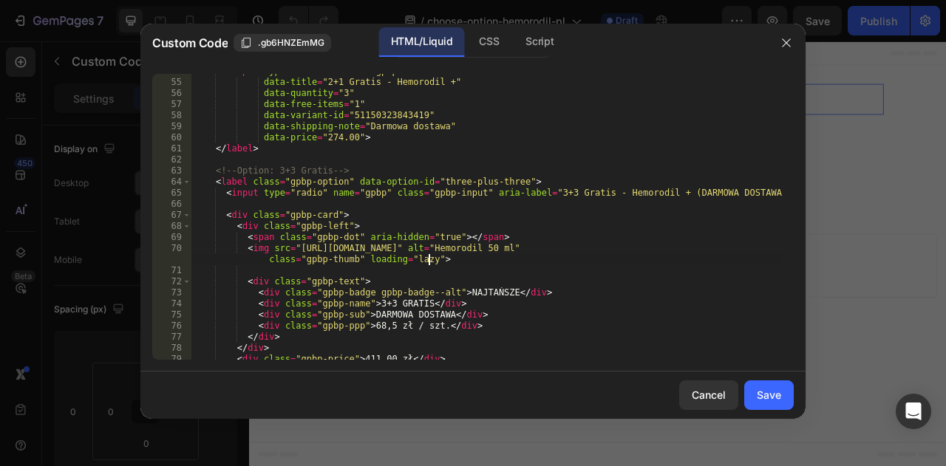
click at [517, 256] on div "< input type = "hidden" class = "gpbp-meta" data-title = "2+1 Gratis - Hemorodi…" at bounding box center [486, 220] width 591 height 308
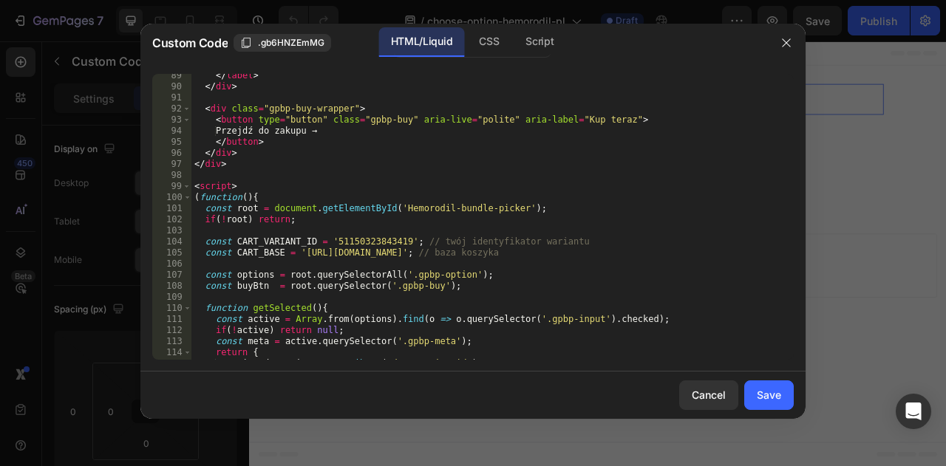
scroll to position [1013, 0]
click at [778, 395] on div "Save" at bounding box center [769, 395] width 24 height 16
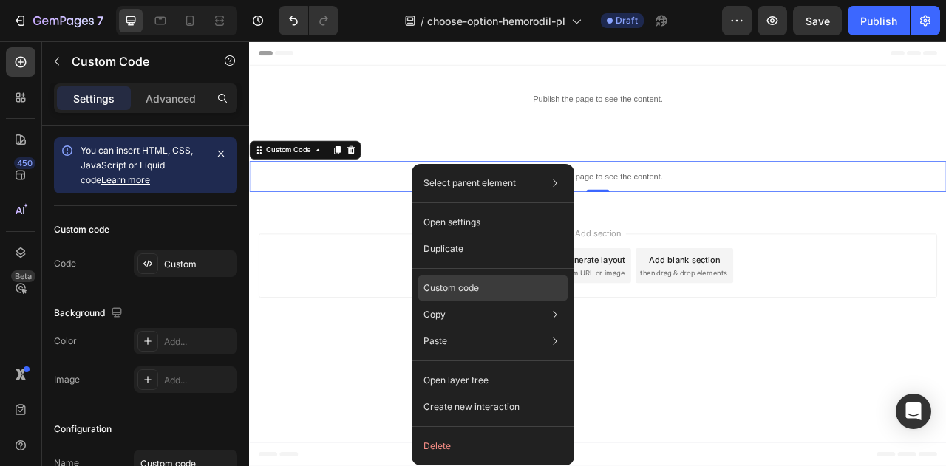
click at [504, 328] on div "Custom code" at bounding box center [493, 341] width 151 height 27
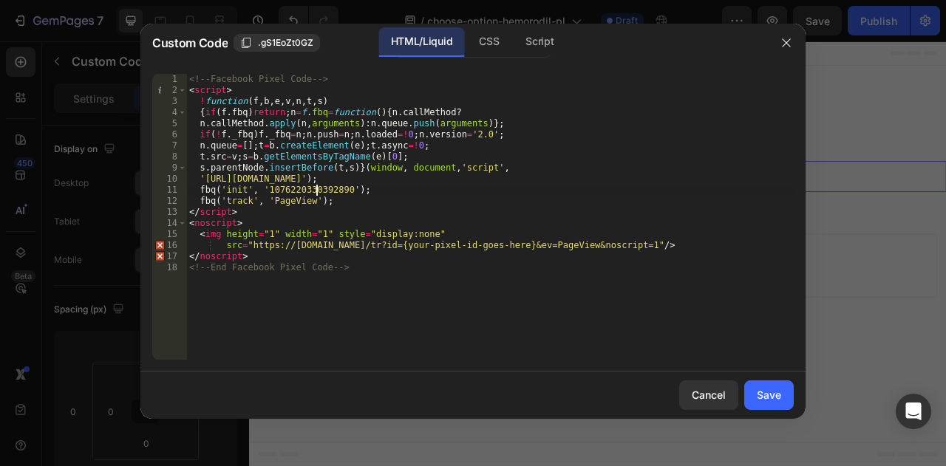
click at [314, 189] on div "<!-- Facebook Pixel Code --> < script > ! function ( f , b , e , v , n , t , s …" at bounding box center [489, 228] width 607 height 308
paste textarea "504494310207041"
click at [380, 197] on div "<!-- Facebook Pixel Code --> < script > ! function ( f , b , e , v , n , t , s …" at bounding box center [489, 228] width 607 height 308
type textarea "fbq('track', 'PageView');"
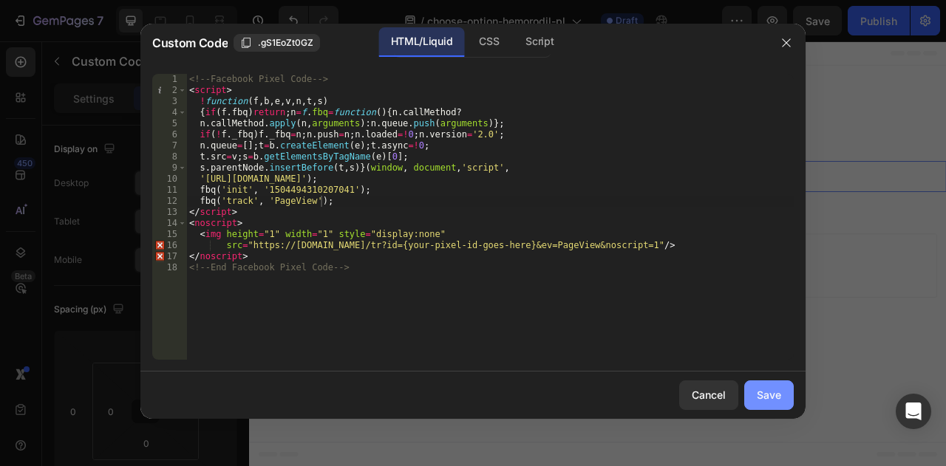
click at [766, 389] on div "Save" at bounding box center [769, 395] width 24 height 16
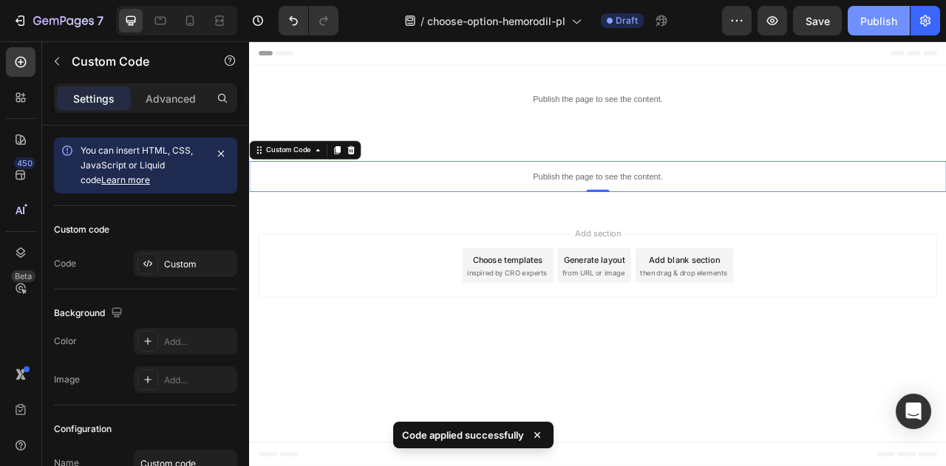
click at [869, 12] on button "Publish" at bounding box center [879, 21] width 62 height 30
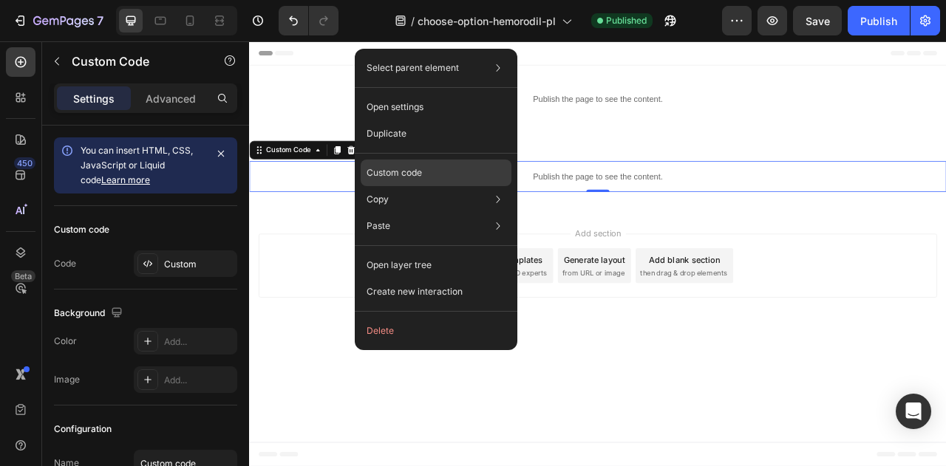
click at [451, 213] on div "Custom code" at bounding box center [436, 226] width 151 height 27
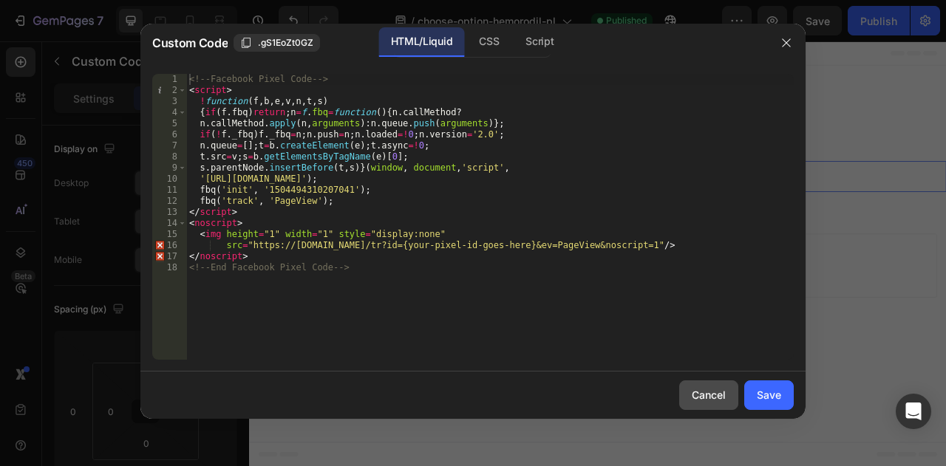
click at [704, 382] on button "Cancel" at bounding box center [708, 396] width 59 height 30
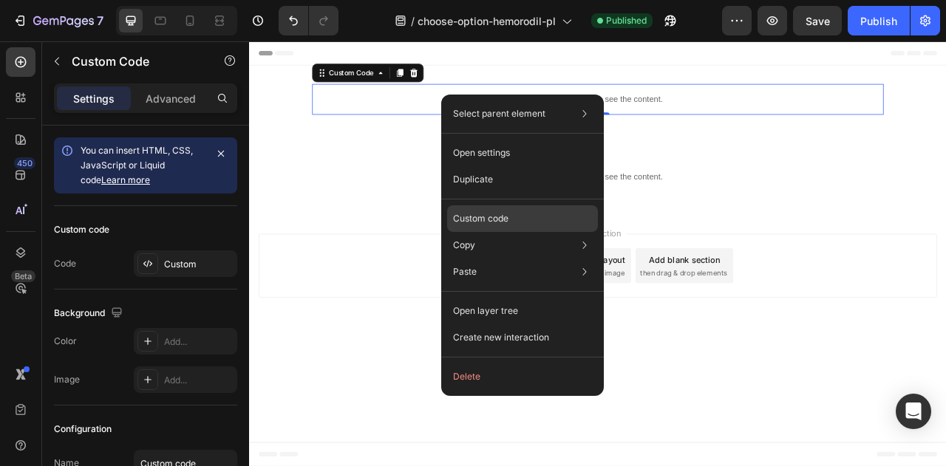
click at [536, 259] on div "Custom code" at bounding box center [522, 272] width 151 height 27
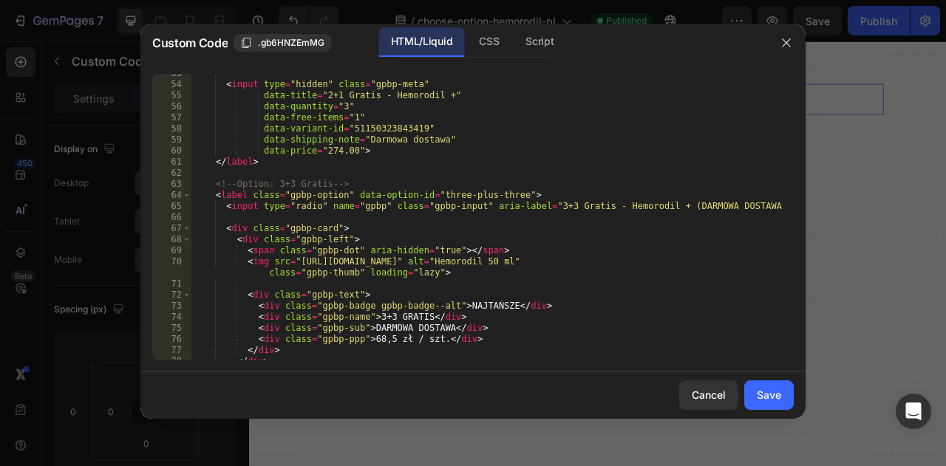
scroll to position [610, 0]
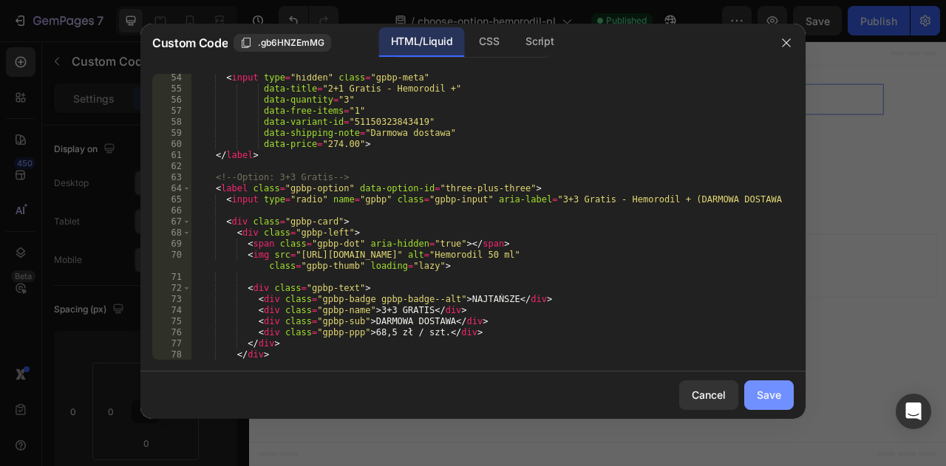
click at [755, 387] on button "Save" at bounding box center [769, 396] width 50 height 30
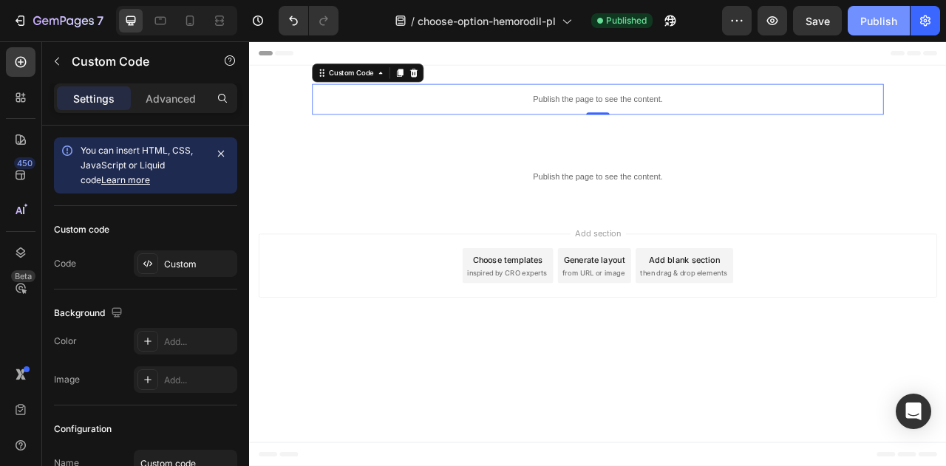
click at [884, 20] on div "Publish" at bounding box center [878, 21] width 37 height 16
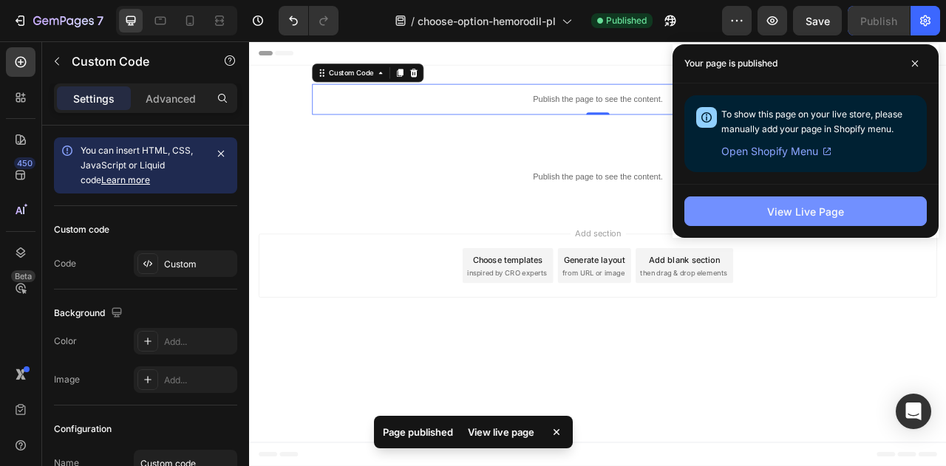
click at [787, 215] on div "View Live Page" at bounding box center [805, 212] width 77 height 16
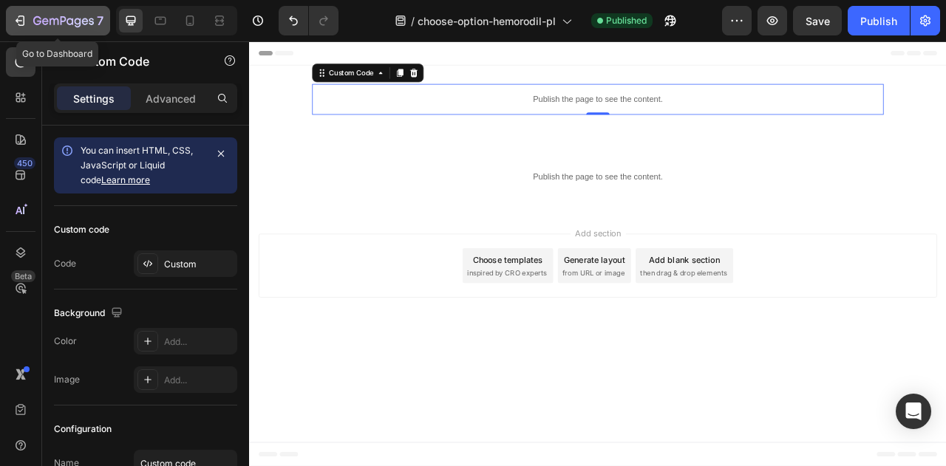
click at [56, 22] on icon "button" at bounding box center [63, 22] width 61 height 13
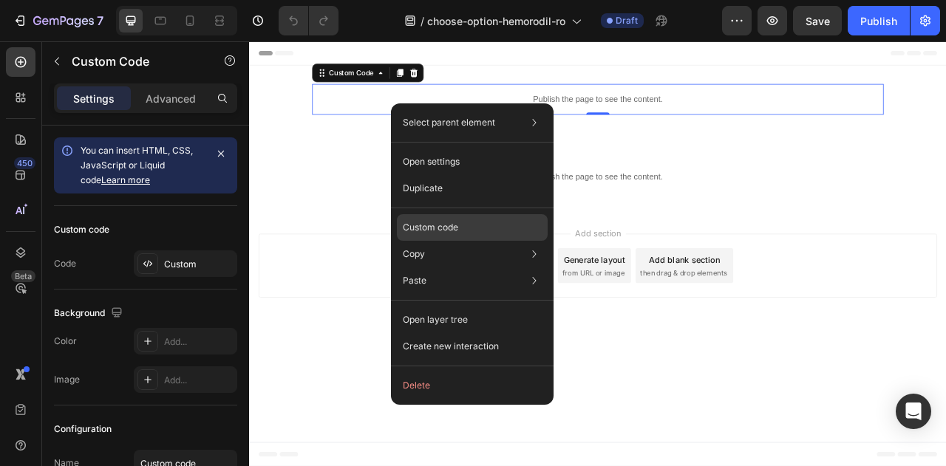
click at [469, 268] on div "Custom code" at bounding box center [472, 281] width 151 height 27
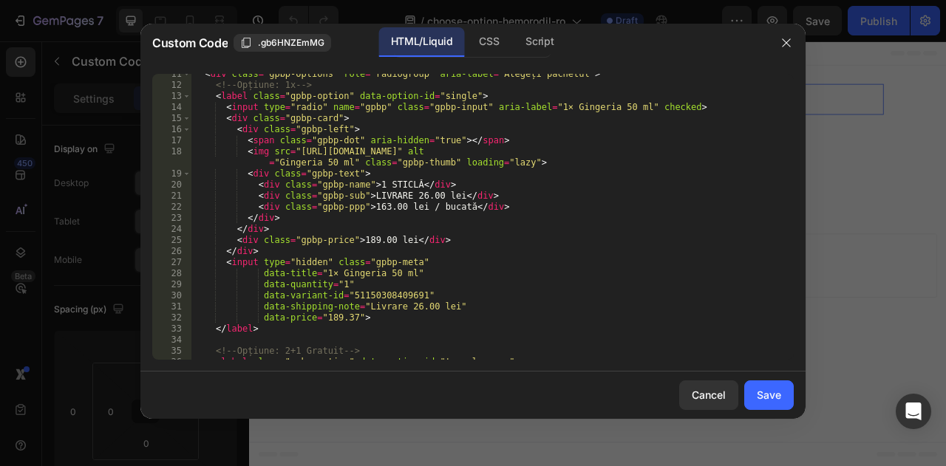
scroll to position [115, 0]
type textarea "data-variant-id="51150308409691""
click at [389, 293] on div "< div class = "gpbp-options" role = "radiogroup" aria-label = "Alegeți pachetul…" at bounding box center [486, 223] width 591 height 308
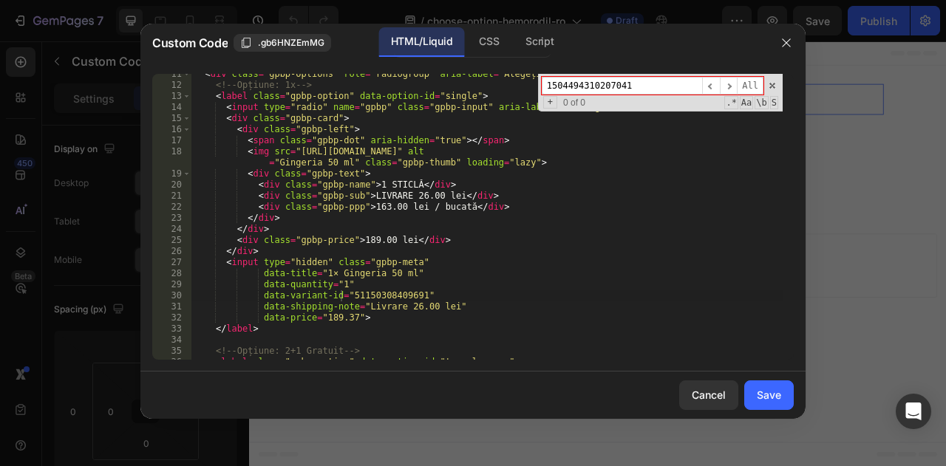
click at [355, 292] on div "< div class = "gpbp-options" role = "radiogroup" aria-label = "Alegeți pachetul…" at bounding box center [486, 223] width 591 height 308
click at [667, 86] on input "1504494310207041" at bounding box center [622, 86] width 160 height 18
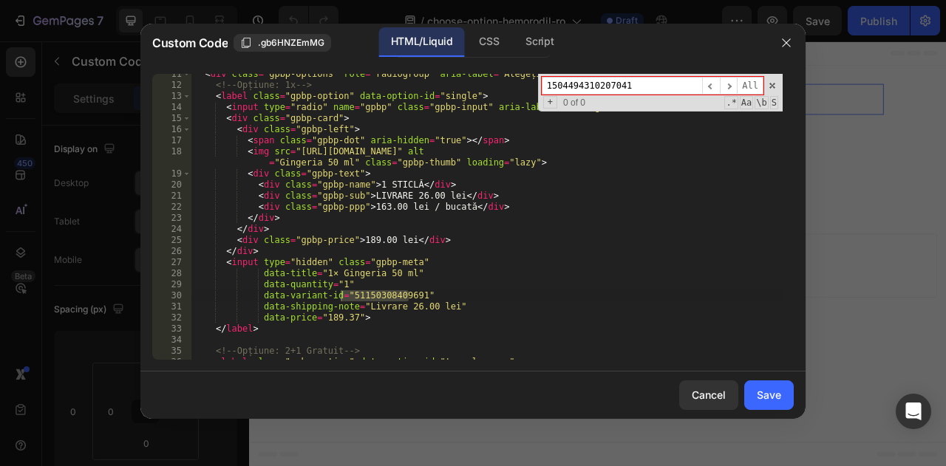
paste input "5115030840969"
type input "51150308409691"
click at [551, 98] on span "+" at bounding box center [550, 102] width 14 height 13
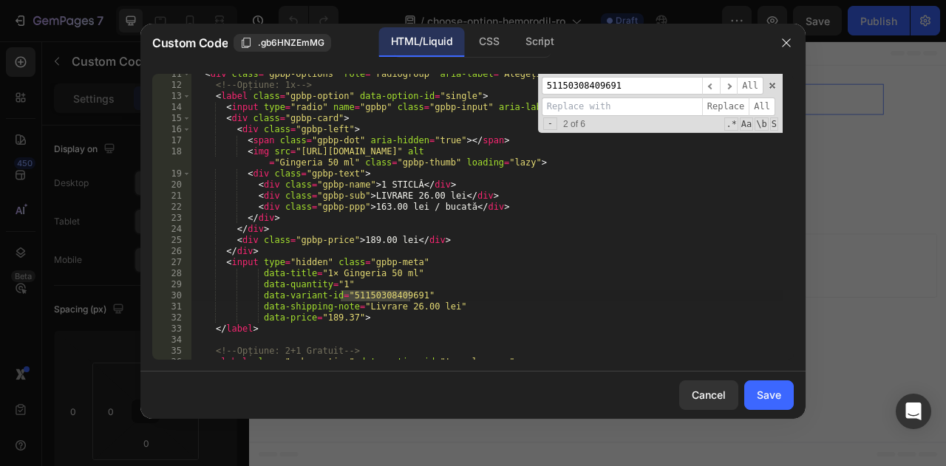
click at [636, 115] on input at bounding box center [622, 107] width 160 height 18
paste input "51150323843419"
type input "51150323843419"
click at [755, 106] on span "All" at bounding box center [762, 107] width 27 height 18
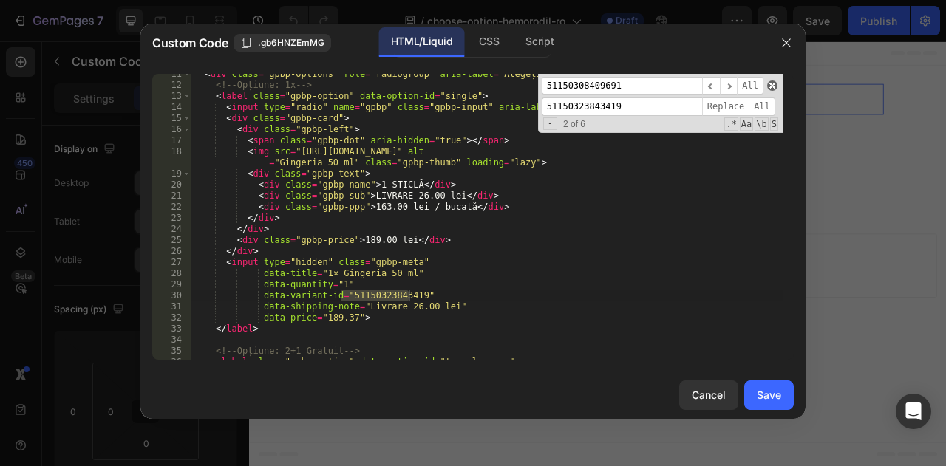
click at [770, 88] on span at bounding box center [772, 86] width 10 height 10
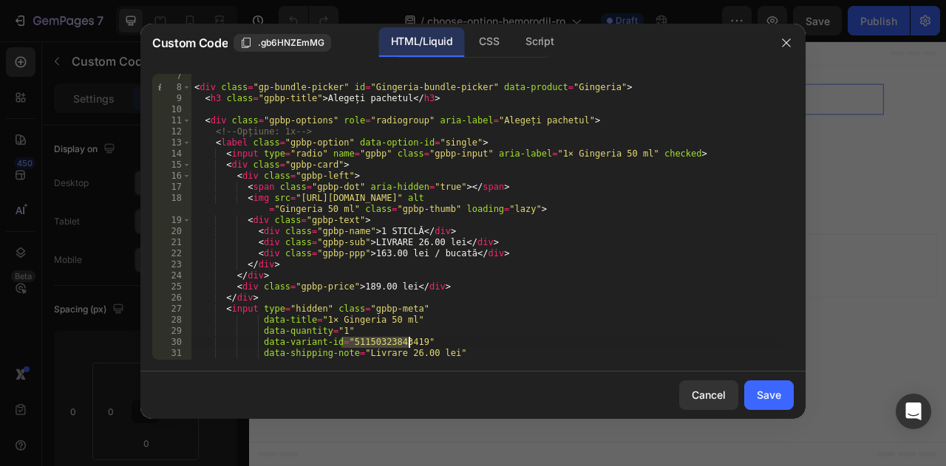
scroll to position [71, 0]
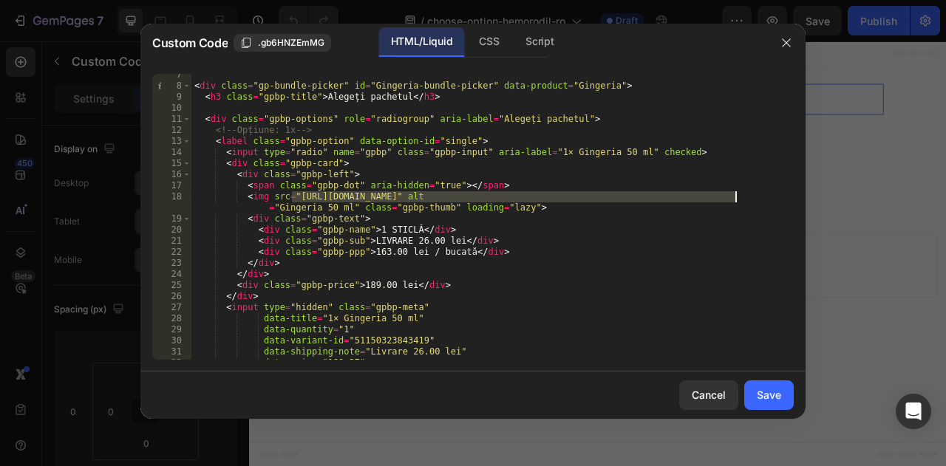
drag, startPoint x: 292, startPoint y: 199, endPoint x: 736, endPoint y: 194, distance: 444.2
click at [736, 194] on div "< div class = "gp-bundle-picker" id = "Gingeria-bundle-picker" data-product = "…" at bounding box center [486, 223] width 591 height 308
paste textarea "hemorodil_product_thumb_with_bg.png?v=1728144873"
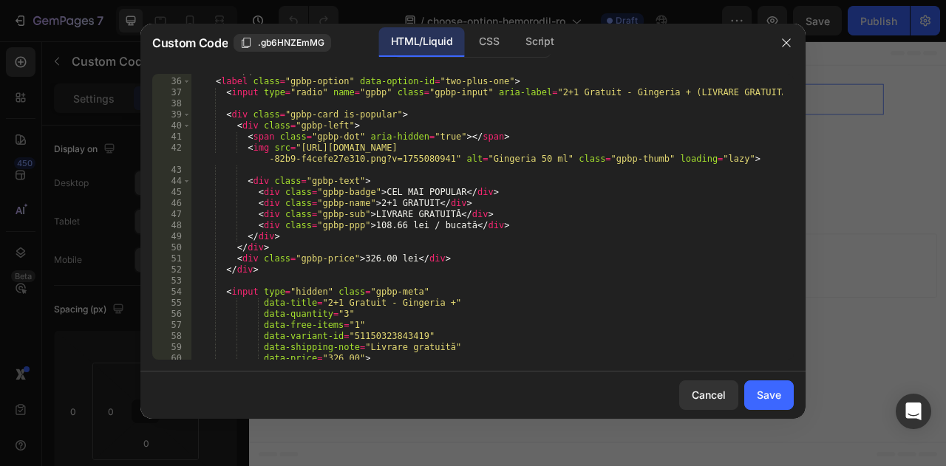
scroll to position [397, 0]
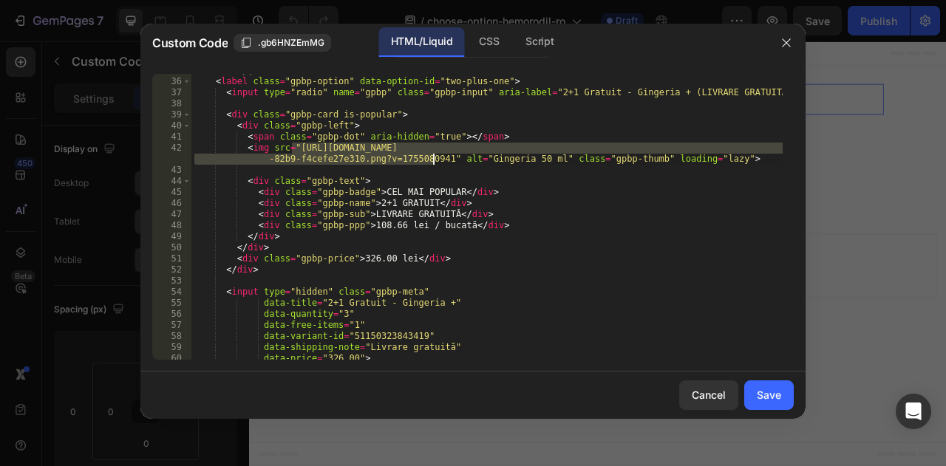
drag, startPoint x: 291, startPoint y: 148, endPoint x: 434, endPoint y: 158, distance: 143.0
click at [434, 158] on div "<!-- Opțiune: 2+1 Gratuit --> < label class = "gpbp-option" data-option-id = "t…" at bounding box center [486, 219] width 591 height 308
paste textarea "3pcs.png?v=1728145010"
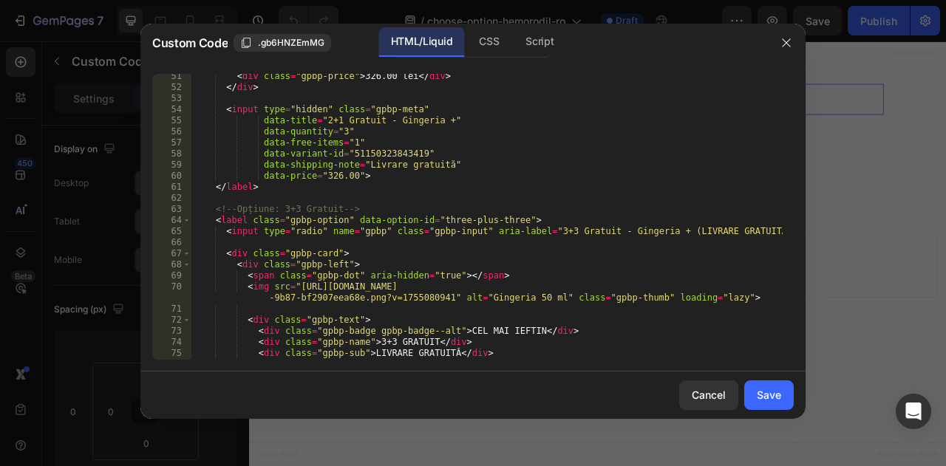
scroll to position [579, 0]
click at [434, 293] on div "< div class = "gpbp-price" > 326.00 lei </ div > </ div > < input type = "hidde…" at bounding box center [486, 225] width 591 height 308
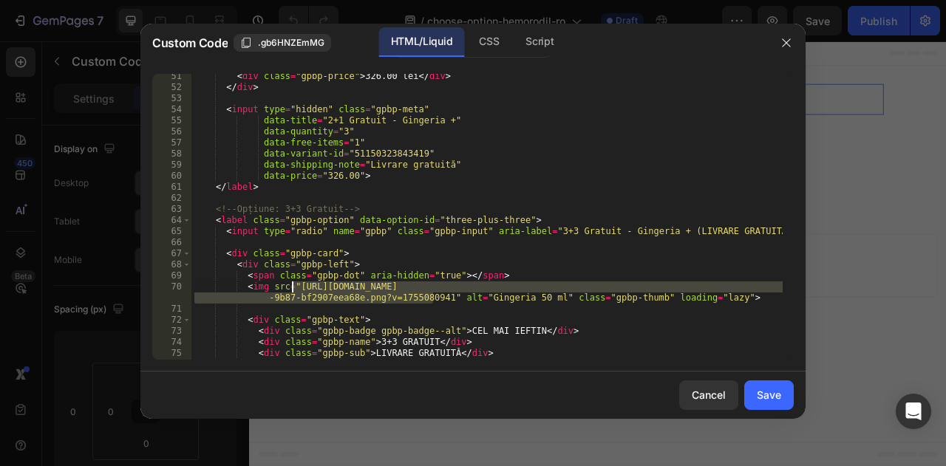
drag, startPoint x: 434, startPoint y: 293, endPoint x: 290, endPoint y: 286, distance: 144.3
click at [290, 286] on div "< div class = "gpbp-price" > 326.00 lei </ div > </ div > < input type = "hidde…" at bounding box center [486, 225] width 591 height 308
paste textarea "6pcs.png?v=1728145177"
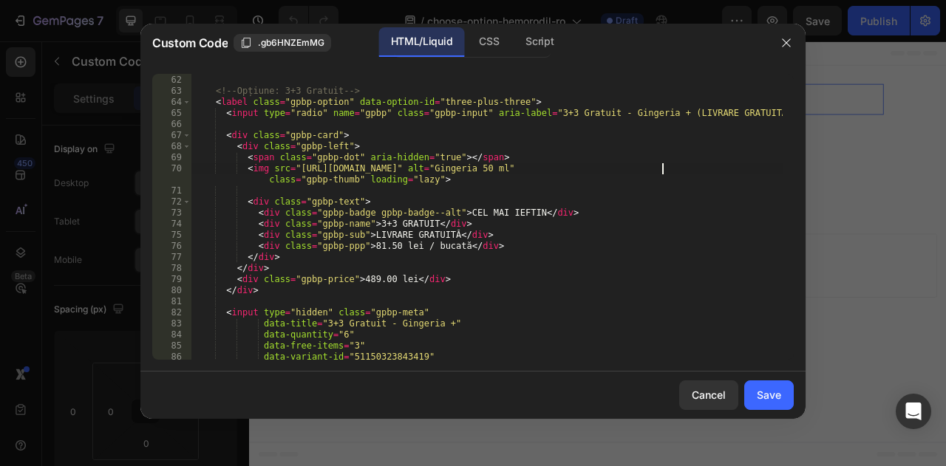
scroll to position [698, 0]
click at [584, 253] on div "</ label > <!-- Opțiune: 3+3 Gratuit --> < label class = "gpbp-option" data-opt…" at bounding box center [486, 218] width 591 height 308
type textarea "</div>"
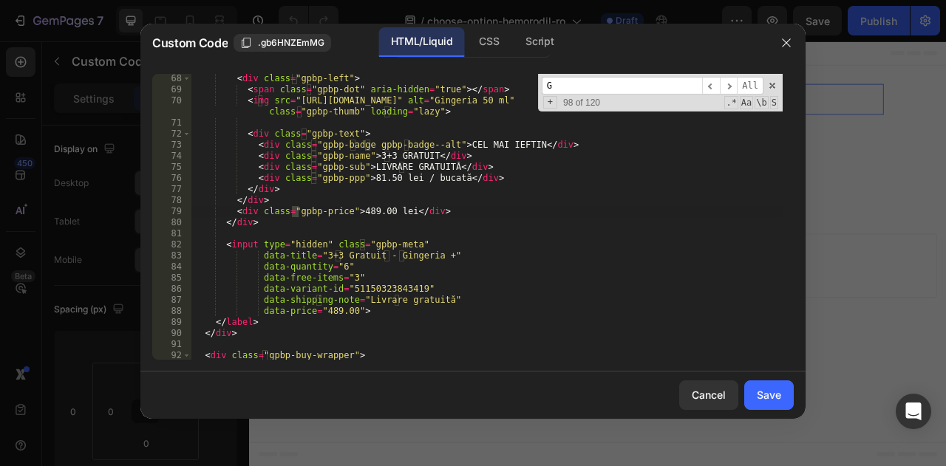
scroll to position [766, 0]
type input "Gingeria"
click at [550, 100] on span "+" at bounding box center [550, 102] width 14 height 13
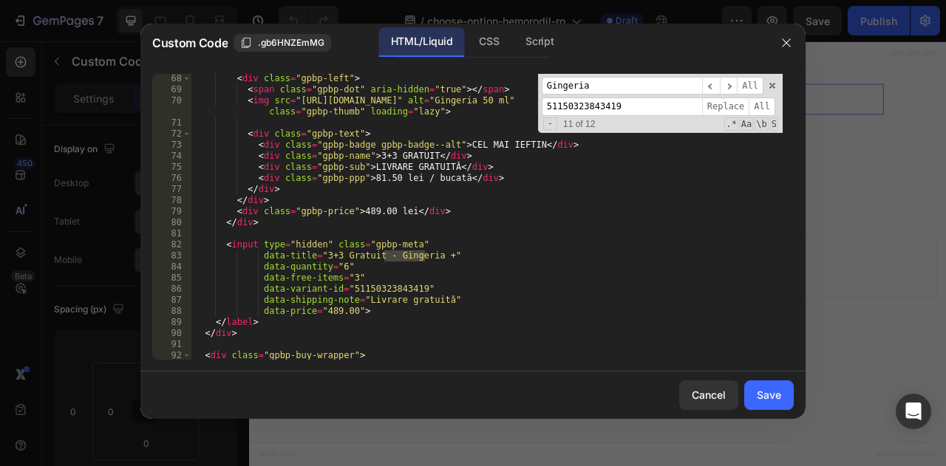
click at [565, 106] on input "51150323843419" at bounding box center [622, 107] width 160 height 18
type input "Hemorodil"
click at [763, 109] on span "All" at bounding box center [762, 107] width 27 height 18
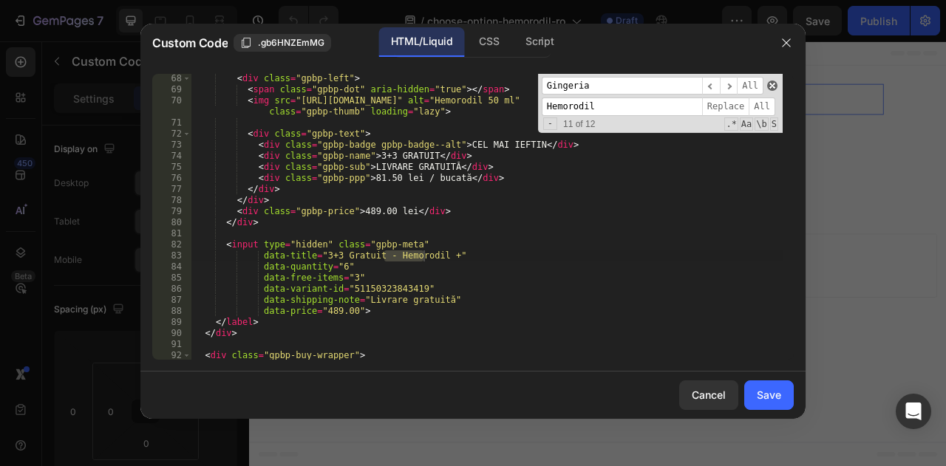
click at [775, 88] on span at bounding box center [772, 86] width 10 height 10
type textarea "data-title="3+3 Gratuit - Hemorodil +""
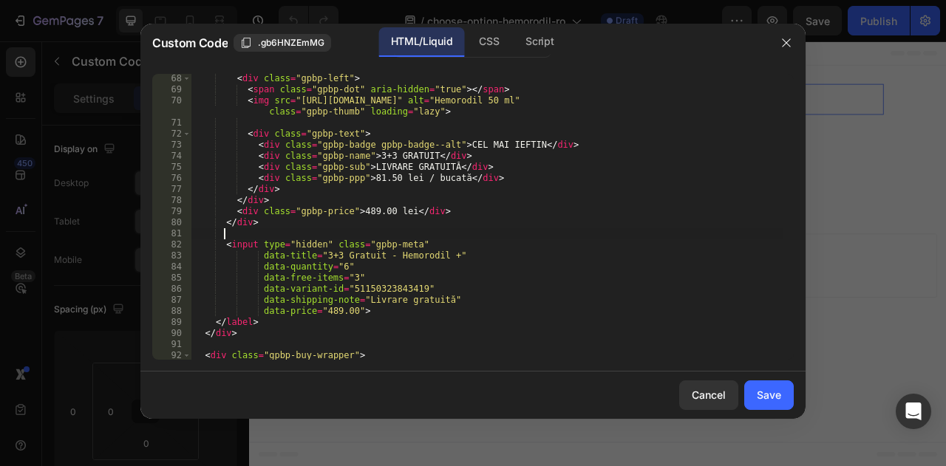
click at [650, 230] on div "< div class = "gpbp-left" > < span class = "gpbp-dot" aria-hidden = "true" > </…" at bounding box center [486, 227] width 591 height 308
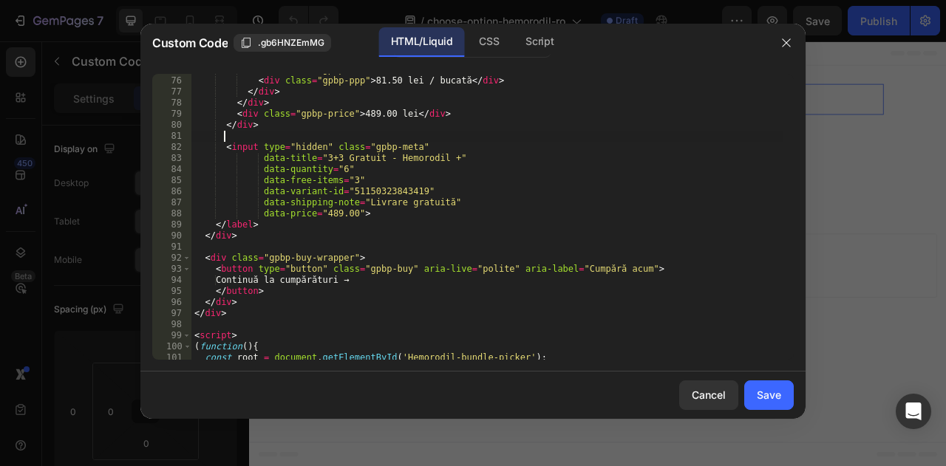
scroll to position [863, 0]
drag, startPoint x: 650, startPoint y: 230, endPoint x: 601, endPoint y: 234, distance: 49.7
click at [601, 234] on div "< div class = "gpbp-sub" > LIVRARE GRATUITĂ </ div > < div class = "gpbp-ppp" >…" at bounding box center [486, 218] width 591 height 308
type textarea "</div>"
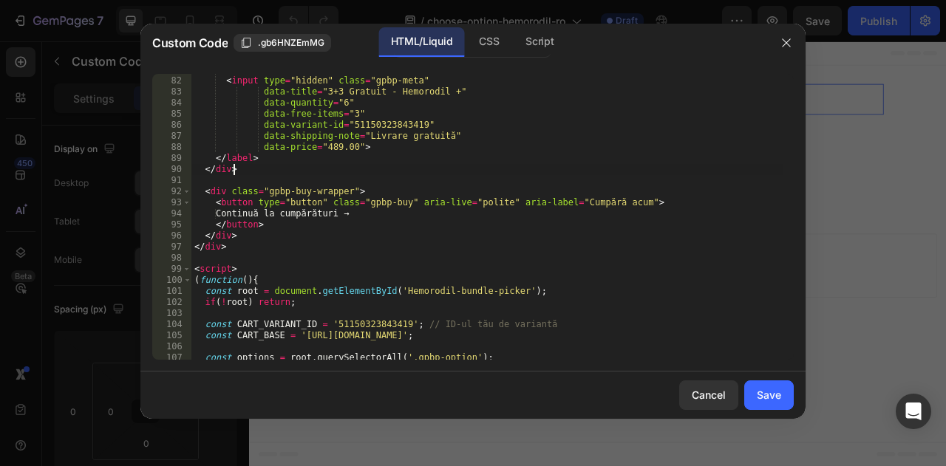
scroll to position [989, 0]
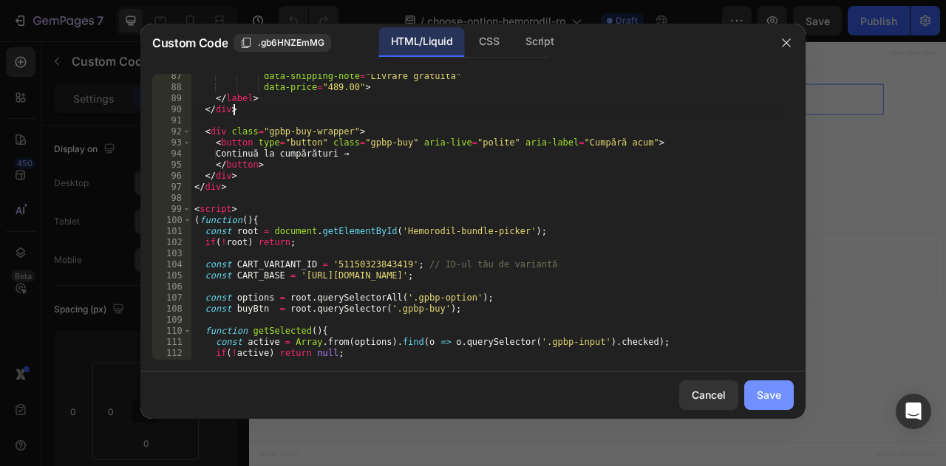
click at [766, 394] on div "Save" at bounding box center [769, 395] width 24 height 16
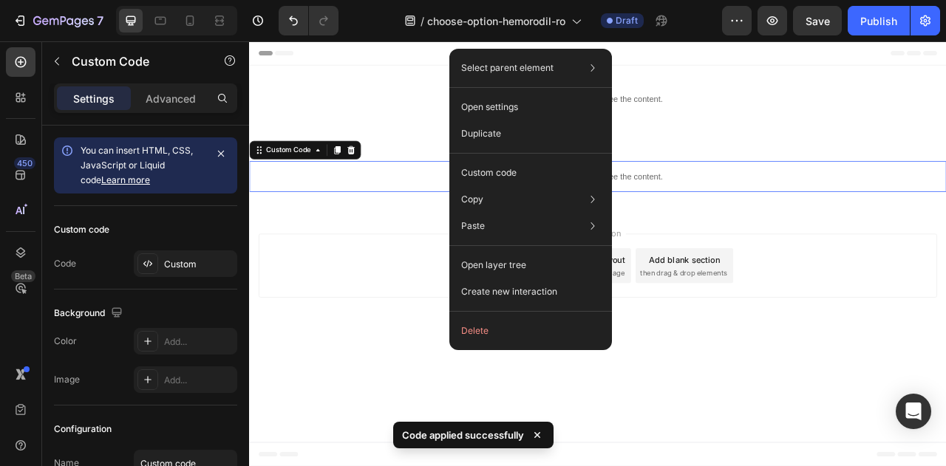
click at [545, 213] on div "Custom code" at bounding box center [530, 226] width 151 height 27
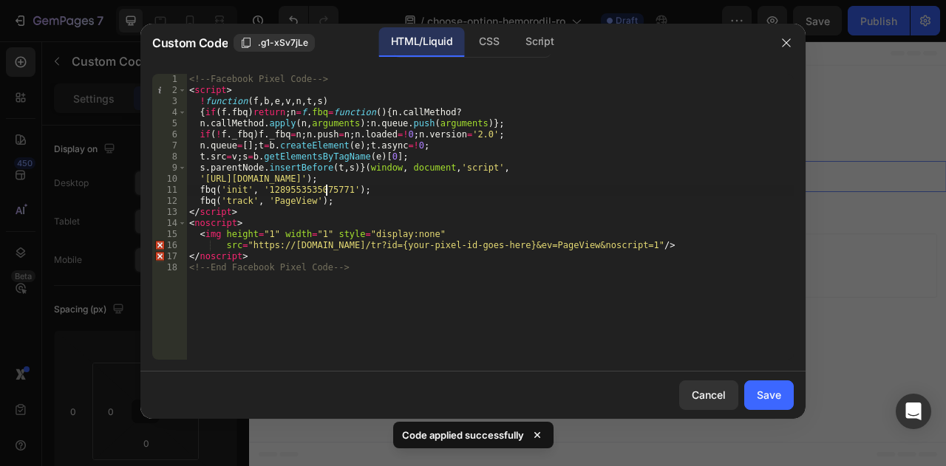
click at [328, 185] on div "<!-- Facebook Pixel Code --> < script > ! function ( f , b , e , v , n , t , s …" at bounding box center [489, 228] width 607 height 308
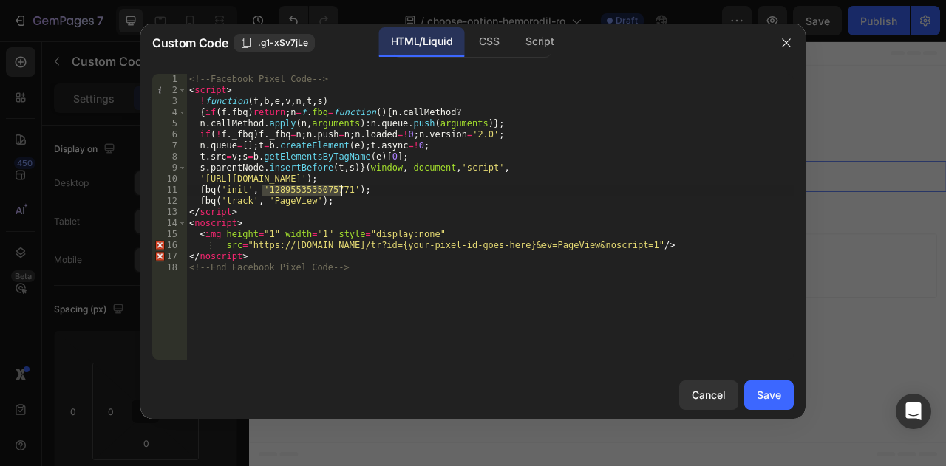
paste textarea "662736457635968"
type textarea "fbq('init', '1662736457635968');"
click at [457, 194] on div "<!-- Facebook Pixel Code --> < script > ! function ( f , b , e , v , n , t , s …" at bounding box center [489, 228] width 607 height 308
click at [766, 387] on button "Save" at bounding box center [769, 396] width 50 height 30
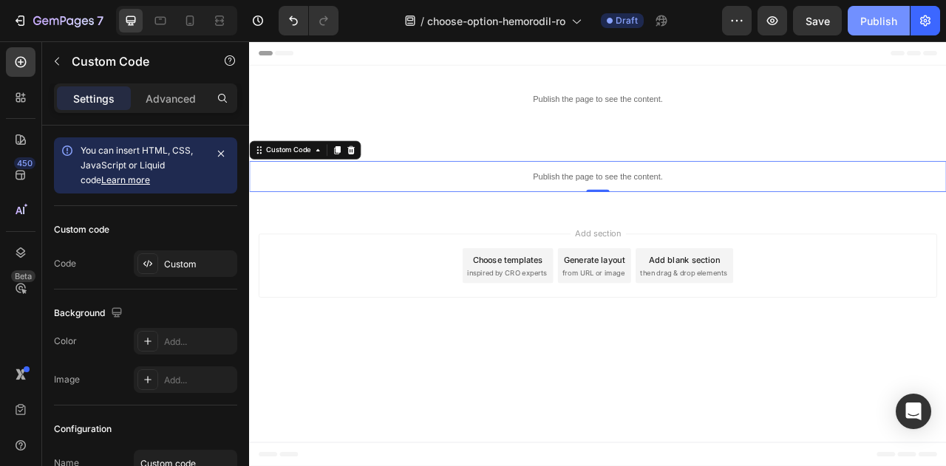
click at [869, 30] on button "Publish" at bounding box center [879, 21] width 62 height 30
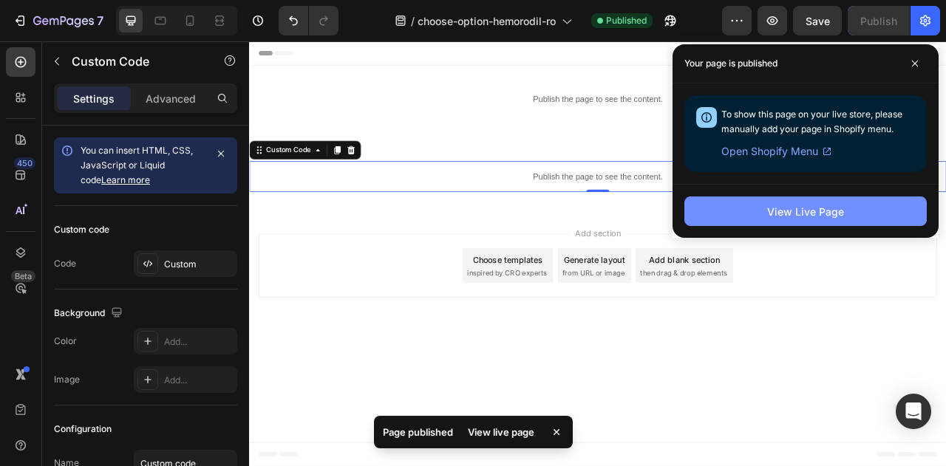
click at [828, 202] on button "View Live Page" at bounding box center [805, 212] width 242 height 30
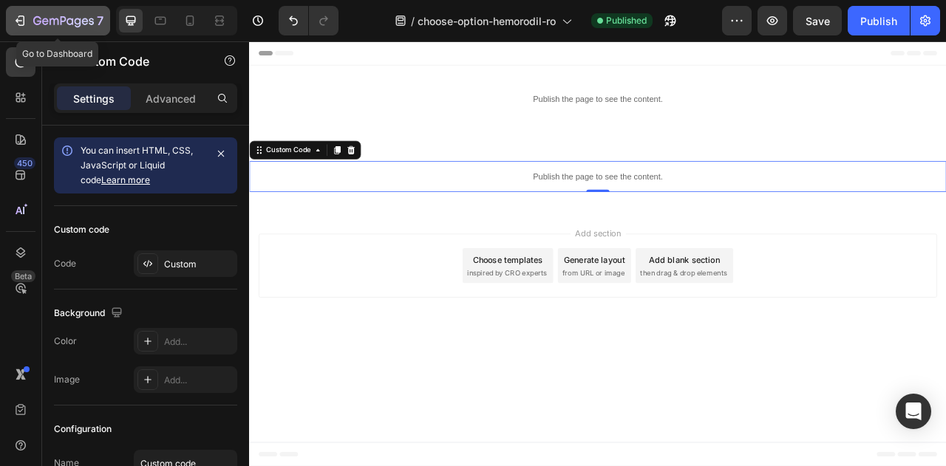
click at [45, 16] on icon "button" at bounding box center [63, 22] width 61 height 13
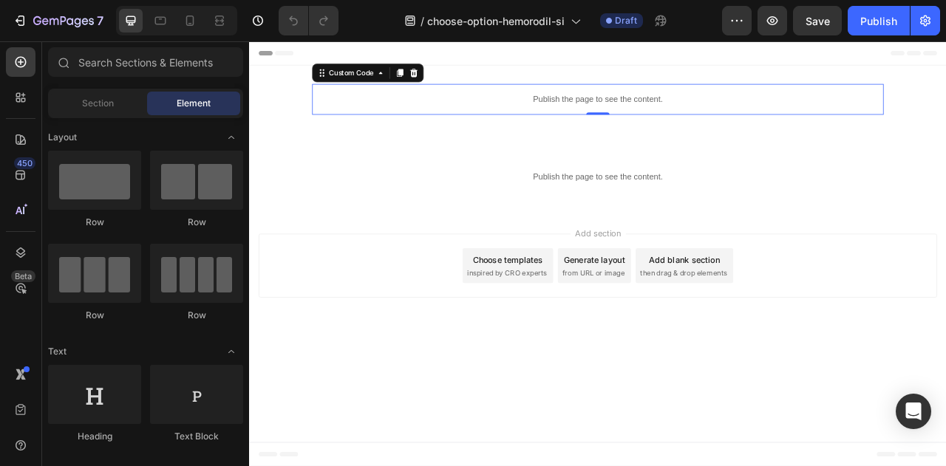
click at [580, 119] on p "Publish the page to see the content." at bounding box center [692, 115] width 727 height 16
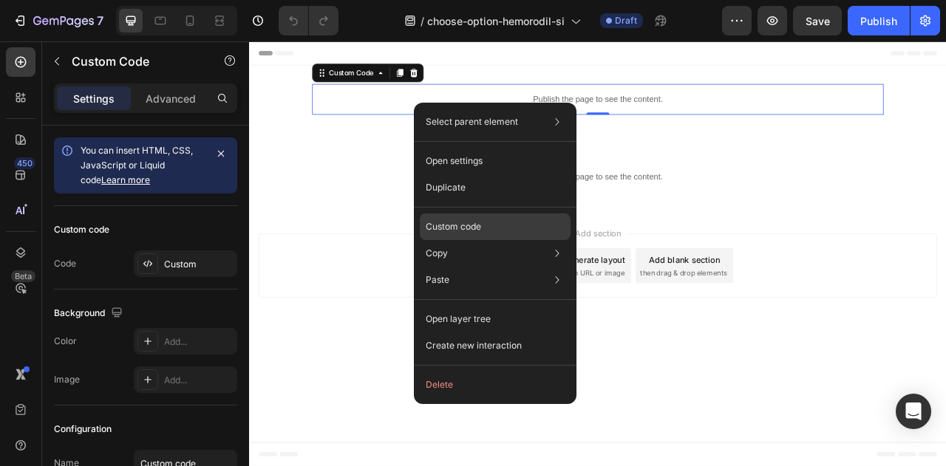
click at [496, 267] on div "Custom code" at bounding box center [495, 280] width 151 height 27
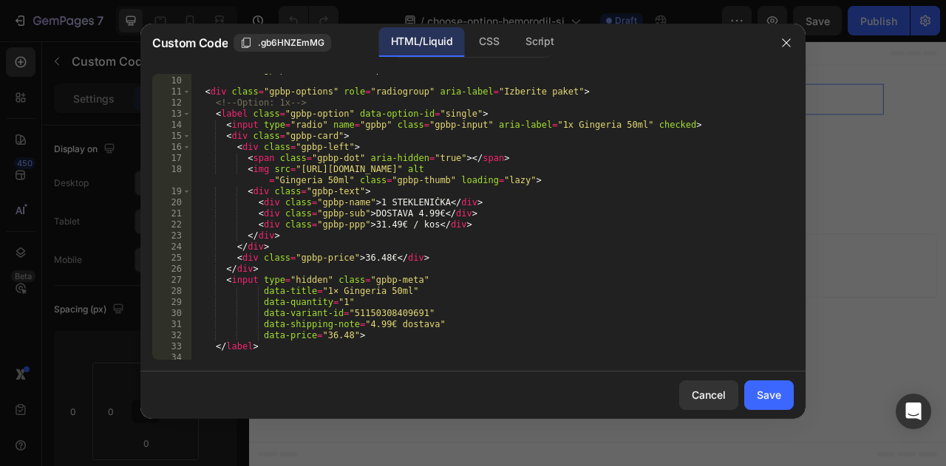
scroll to position [101, 0]
click at [381, 309] on div "< div class = "gpbp-options" role = "radiogroup" aria-label = "Izberite paket" …" at bounding box center [486, 227] width 591 height 308
click at [492, 251] on div "< div class = "gpbp-options" role = "radiogroup" aria-label = "Izberite paket" …" at bounding box center [486, 227] width 591 height 308
type textarea "<div class="gpbp-price">36.48€</div>"
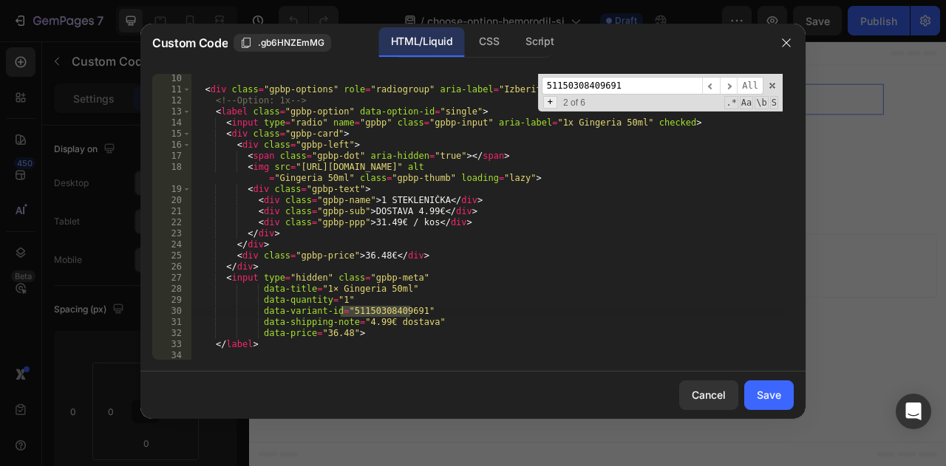
type input "51150308409691"
click at [556, 98] on span "+" at bounding box center [550, 102] width 14 height 13
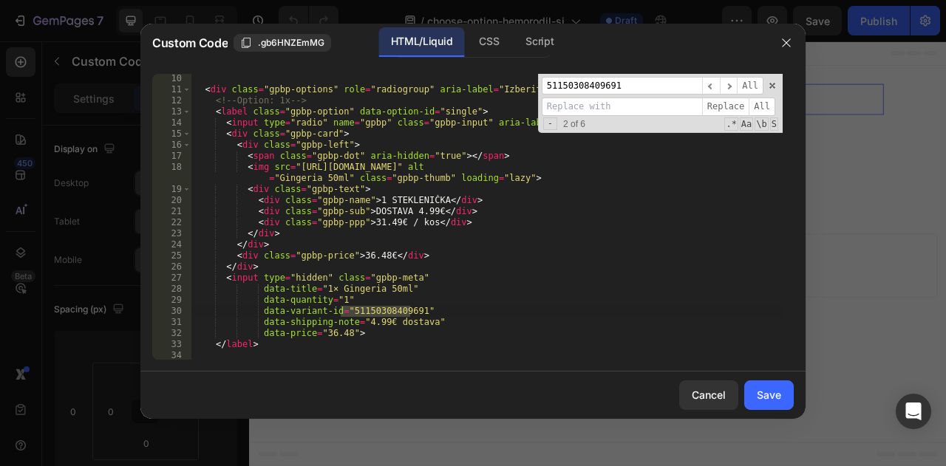
click at [633, 107] on input at bounding box center [622, 107] width 160 height 18
paste input "51150323843419"
type input "51150323843419"
click at [760, 105] on span "All" at bounding box center [762, 107] width 27 height 18
click at [661, 83] on input "51150308409691" at bounding box center [622, 86] width 160 height 18
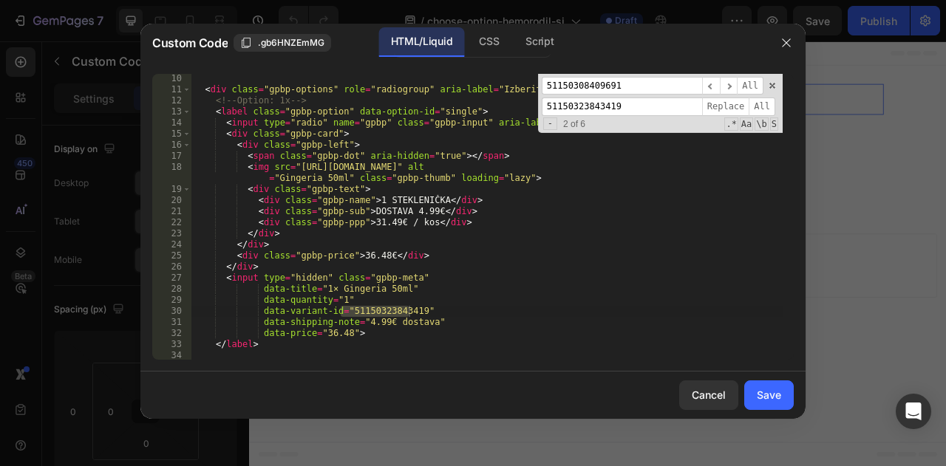
click at [661, 83] on input "51150308409691" at bounding box center [622, 86] width 160 height 18
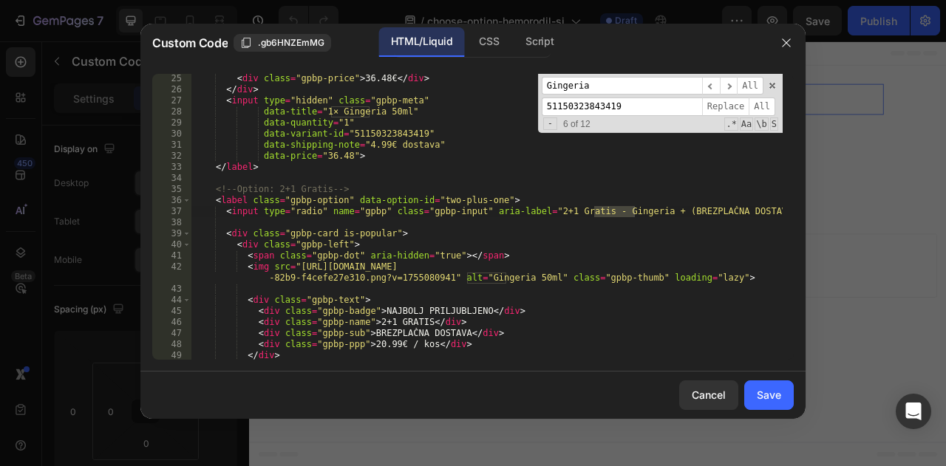
type input "Gingeria"
click at [638, 109] on input "51150323843419" at bounding box center [622, 107] width 160 height 18
type input "Hemorodil"
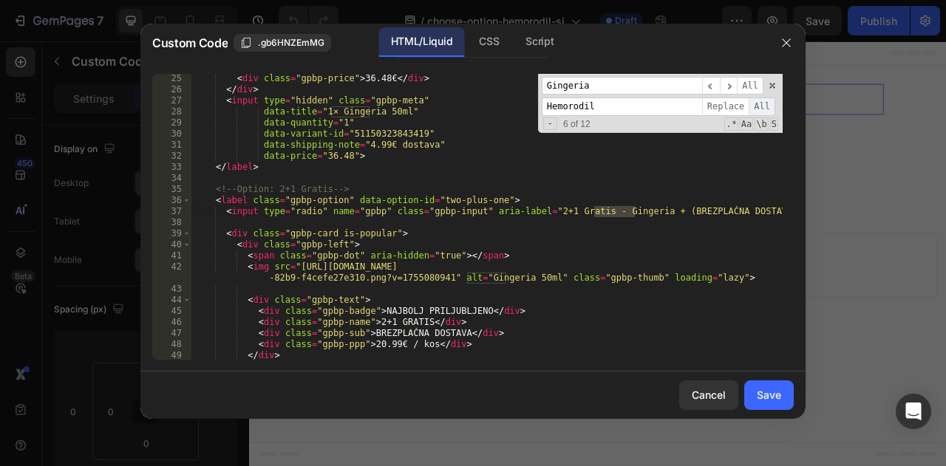
click at [760, 104] on span "All" at bounding box center [762, 107] width 27 height 18
click at [771, 84] on span at bounding box center [772, 86] width 10 height 10
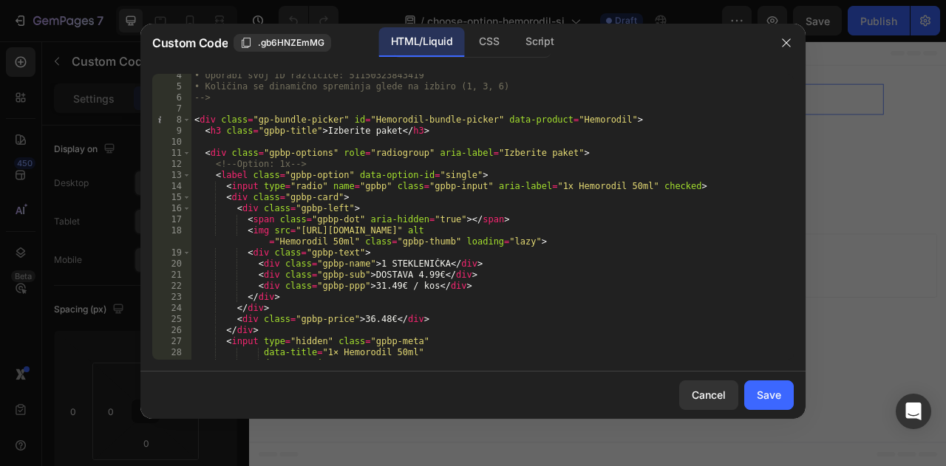
scroll to position [37, 0]
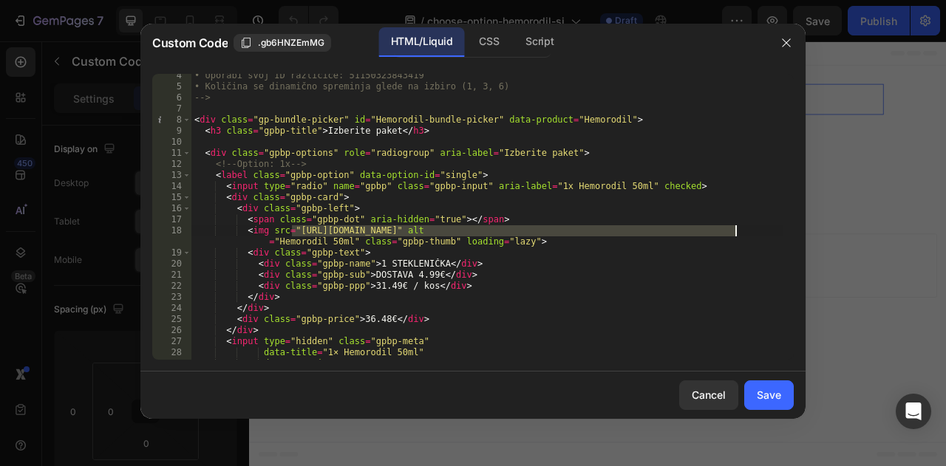
drag, startPoint x: 291, startPoint y: 227, endPoint x: 733, endPoint y: 228, distance: 441.9
click at [733, 228] on div "• Uporabi svoj ID različice: 51150323843419 • Količina se dinamično spreminja g…" at bounding box center [486, 224] width 591 height 308
paste textarea "hemorodil_product_thumb_with_bg.png?v=1728144873"
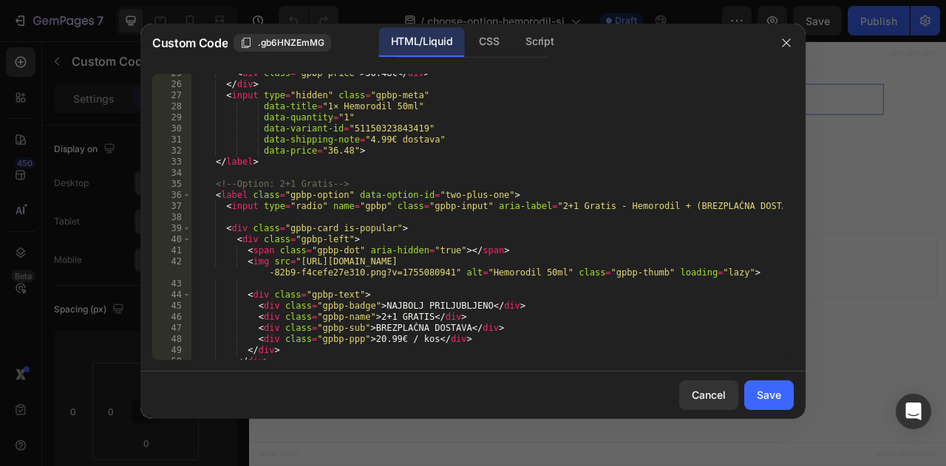
scroll to position [284, 0]
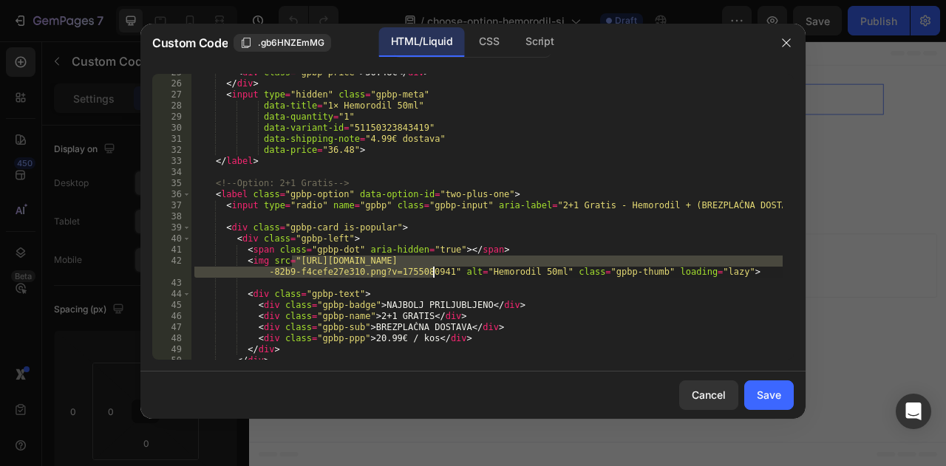
drag, startPoint x: 292, startPoint y: 259, endPoint x: 432, endPoint y: 268, distance: 140.0
click at [432, 268] on div "< div class = "gpbp-price" > 36.48€ </ div > </ div > < input type = "hidden" c…" at bounding box center [486, 221] width 591 height 308
paste textarea "3pcs.png?v=1728145010"
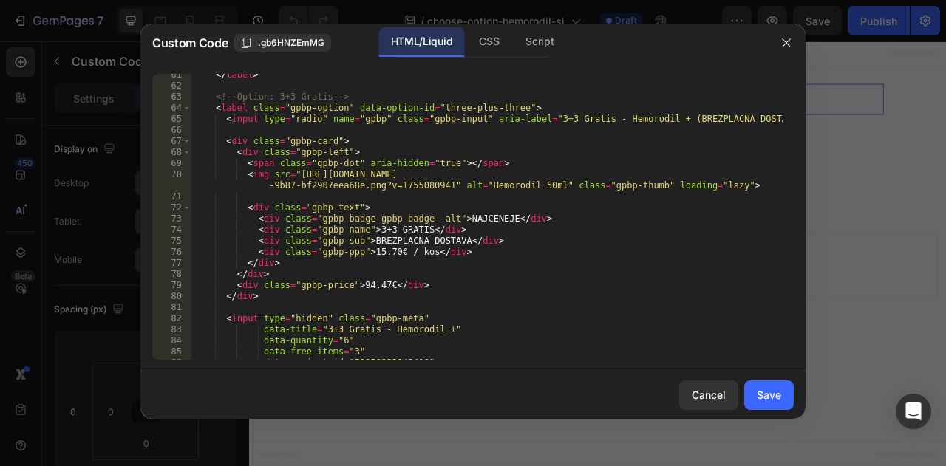
scroll to position [692, 0]
click at [288, 173] on div "</ label > <!-- Option: 3+3 Gratis --> < label class = "gpbp-option" data-optio…" at bounding box center [486, 223] width 591 height 308
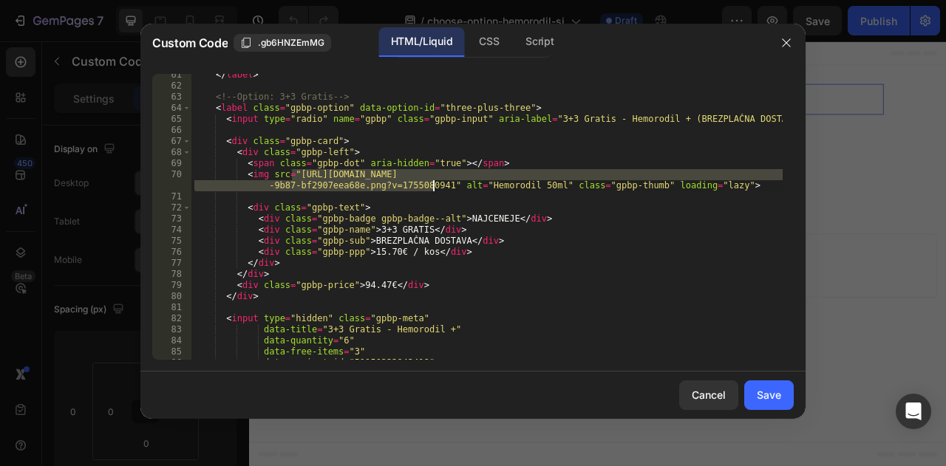
drag, startPoint x: 290, startPoint y: 172, endPoint x: 431, endPoint y: 187, distance: 141.2
click at [431, 187] on div "</ label > <!-- Option: 3+3 Gratis --> < label class = "gpbp-option" data-optio…" at bounding box center [486, 223] width 591 height 308
paste textarea "6pcs.png?v=1728145177"
type textarea "<img src="https://cdn.shopify.com/s/files/1/0783/1479/9451/files/6pcs.png?v=172…"
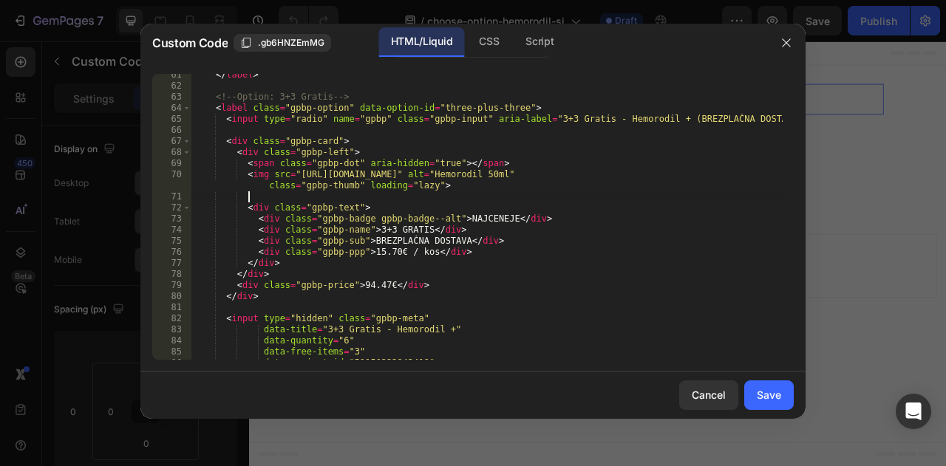
click at [479, 191] on div "</ label > <!-- Option: 3+3 Gratis --> < label class = "gpbp-option" data-optio…" at bounding box center [486, 223] width 591 height 308
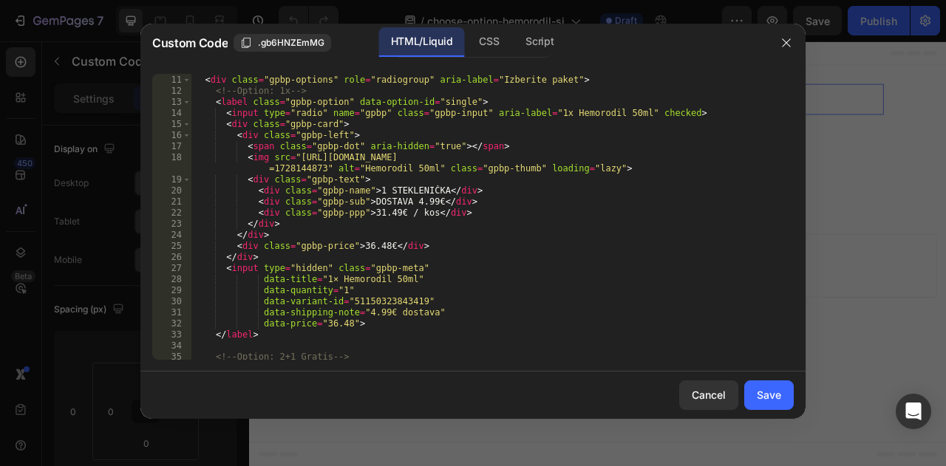
scroll to position [149, 0]
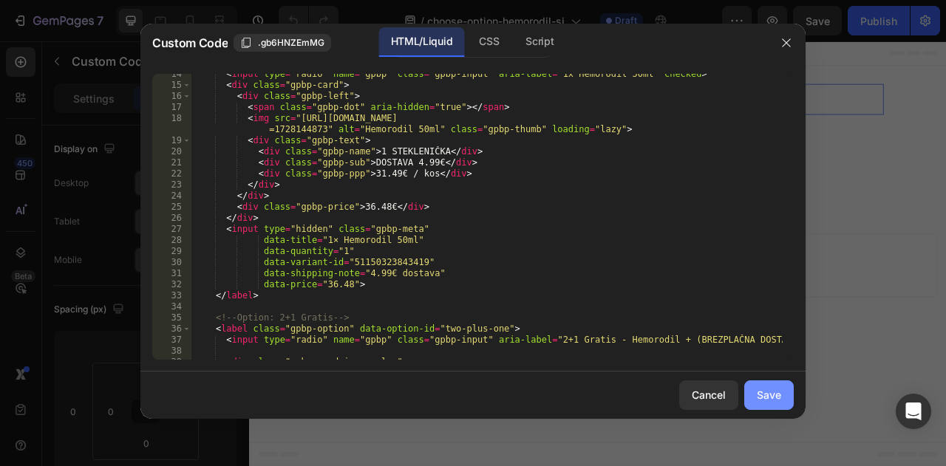
click at [769, 392] on div "Save" at bounding box center [769, 395] width 24 height 16
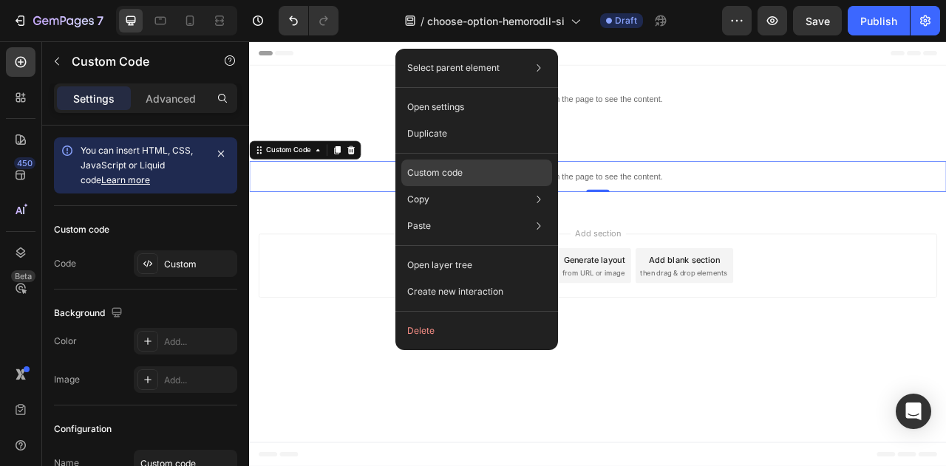
click at [488, 213] on div "Custom code" at bounding box center [476, 226] width 151 height 27
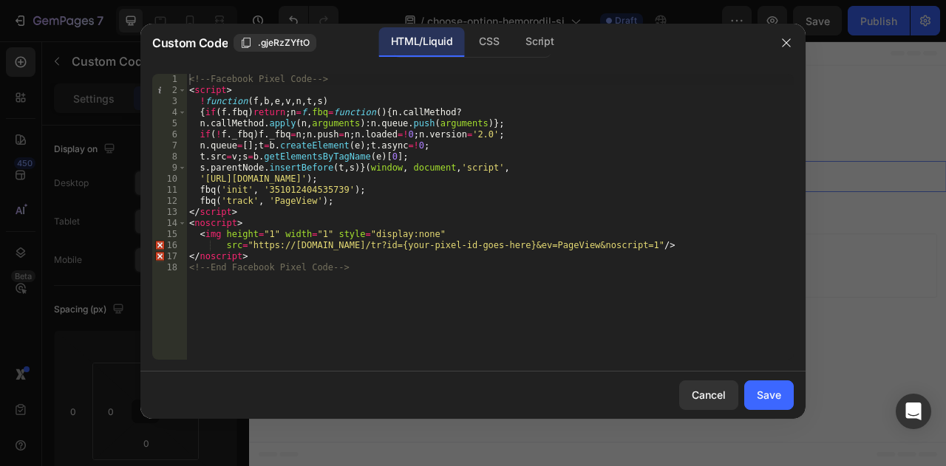
type textarea "fbq('init', '351012404535739');"
click at [301, 189] on div "<!-- Facebook Pixel Code --> < script > ! function ( f , b , e , v , n , t , s …" at bounding box center [489, 228] width 607 height 308
click at [442, 191] on div "<!-- Facebook Pixel Code --> < script > ! function ( f , b , e , v , n , t , s …" at bounding box center [489, 228] width 607 height 308
click at [762, 384] on button "Save" at bounding box center [769, 396] width 50 height 30
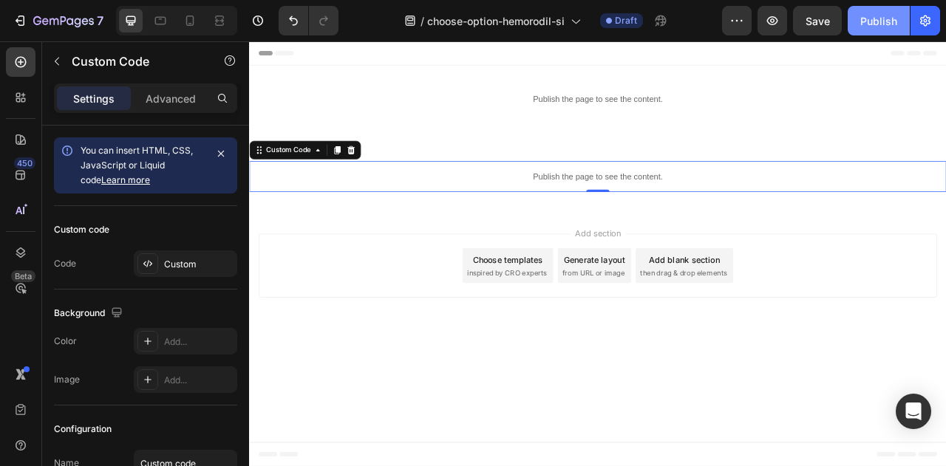
click at [851, 26] on button "Publish" at bounding box center [879, 21] width 62 height 30
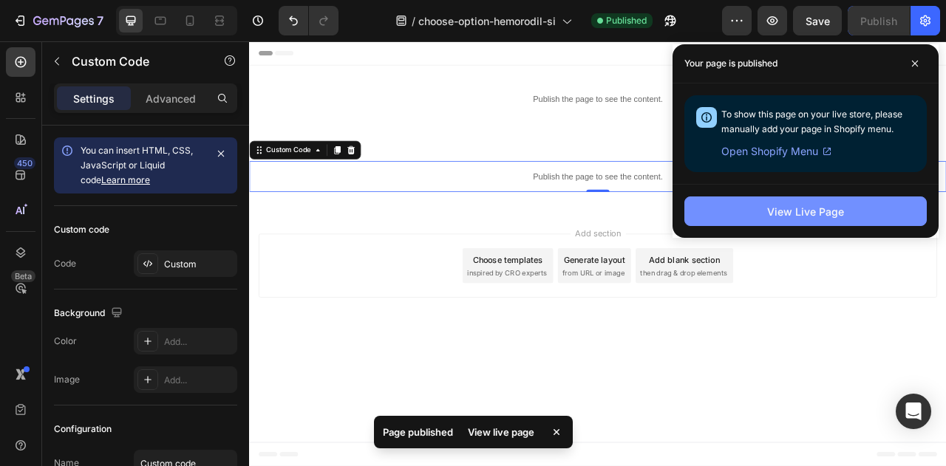
click at [818, 222] on button "View Live Page" at bounding box center [805, 212] width 242 height 30
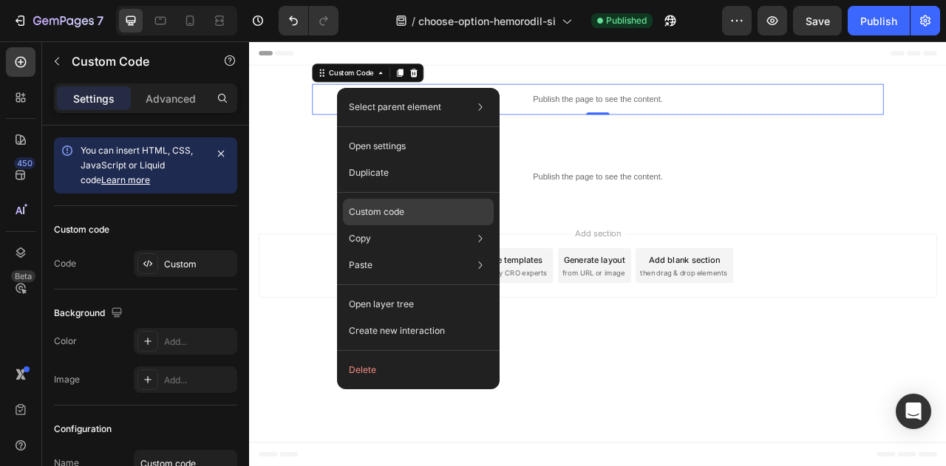
click at [449, 252] on div "Custom code" at bounding box center [418, 265] width 151 height 27
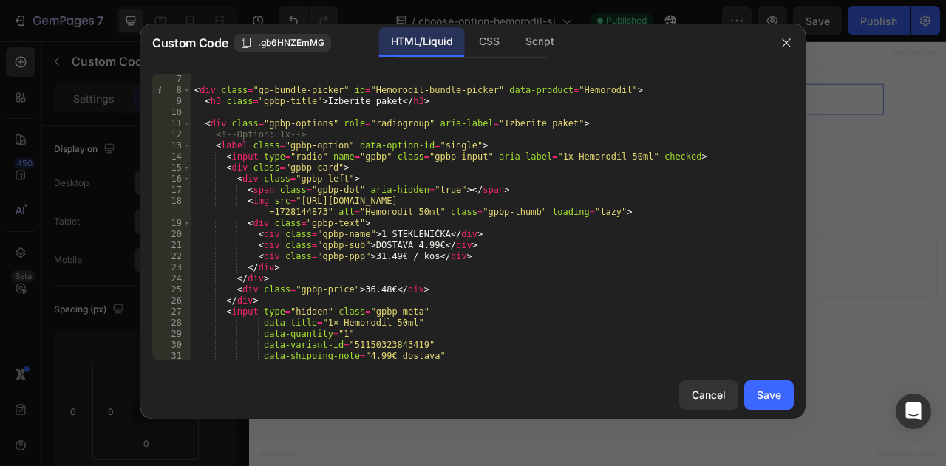
scroll to position [67, 0]
click at [398, 227] on div "< div class = "gp-bundle-picker" id = "Hemorodil-bundle-picker" data-product = …" at bounding box center [486, 227] width 591 height 308
click at [396, 231] on div "< div class = "gp-bundle-picker" id = "Hemorodil-bundle-picker" data-product = …" at bounding box center [486, 227] width 591 height 308
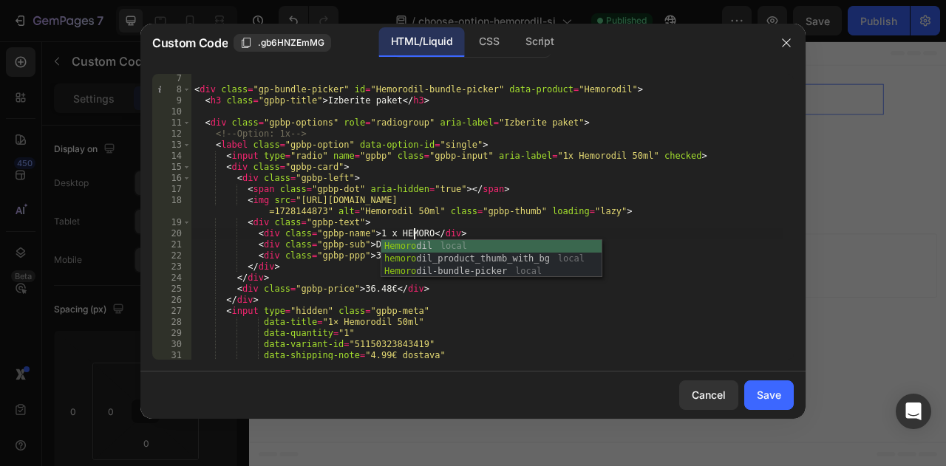
scroll to position [0, 19]
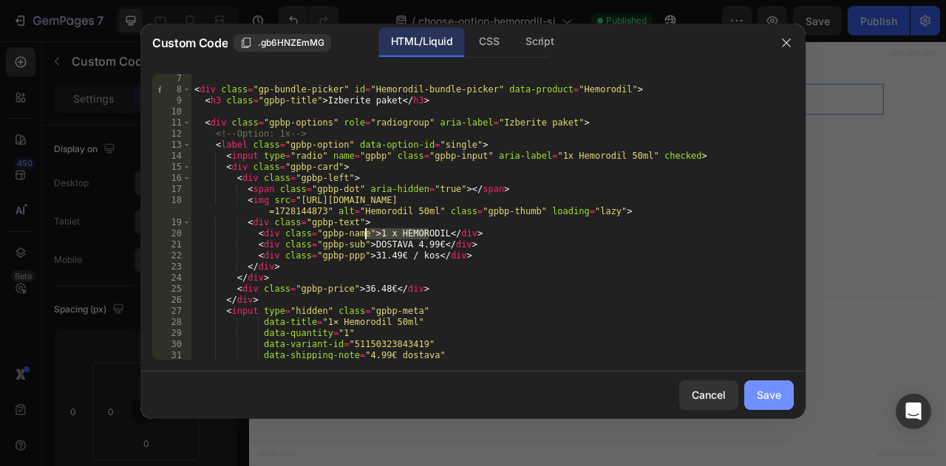
type textarea "<div class="gpbp-name">1 x HEMORODIL</div>"
click at [766, 396] on div "Save" at bounding box center [769, 395] width 24 height 16
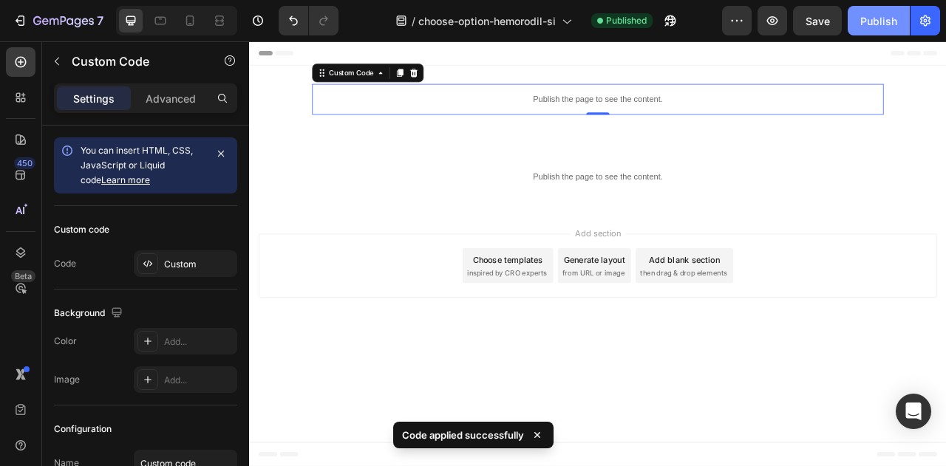
click at [882, 14] on div "Publish" at bounding box center [878, 21] width 37 height 16
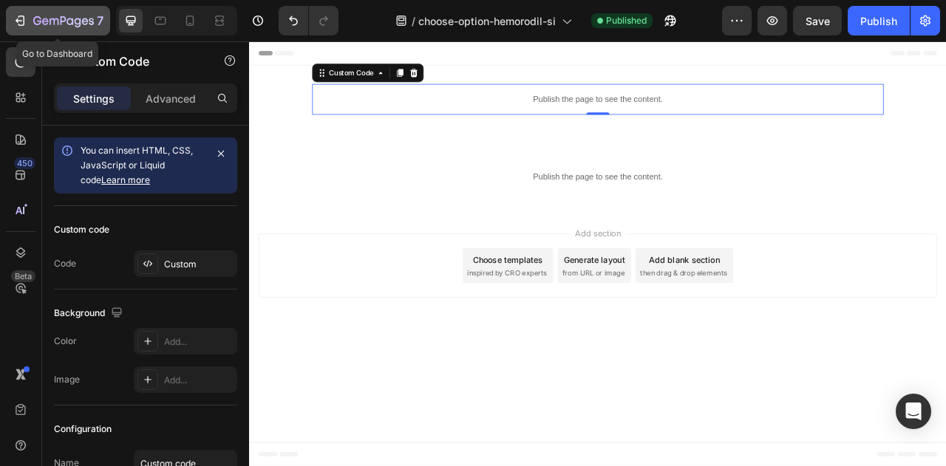
click at [13, 24] on icon "button" at bounding box center [20, 20] width 15 height 15
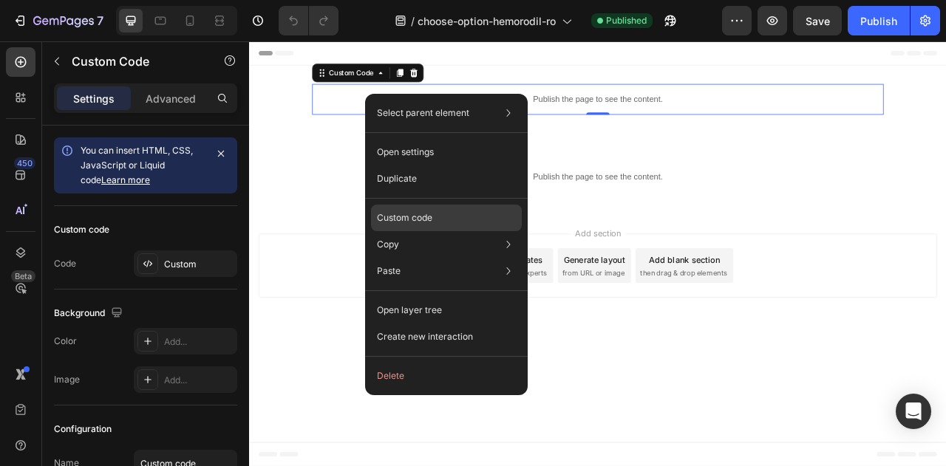
click at [433, 258] on div "Custom code" at bounding box center [446, 271] width 151 height 27
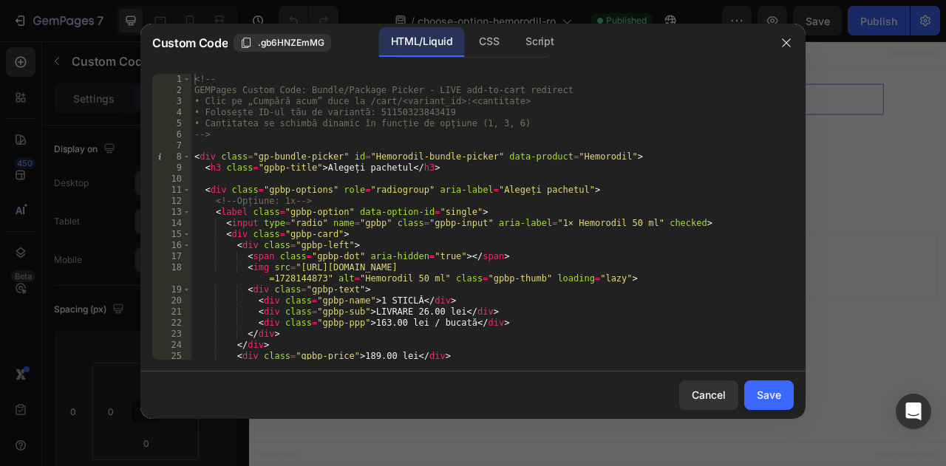
click at [386, 304] on div "<!-- GEMPages Custom Code: Bundle/Package Picker - LIVE add-to-cart redirect • …" at bounding box center [486, 228] width 591 height 308
paste textarea "x HEMORODIL"
type textarea "<div class="gpbp-name">1 x HEMORODIL</div>"
click at [757, 392] on div "Save" at bounding box center [769, 395] width 24 height 16
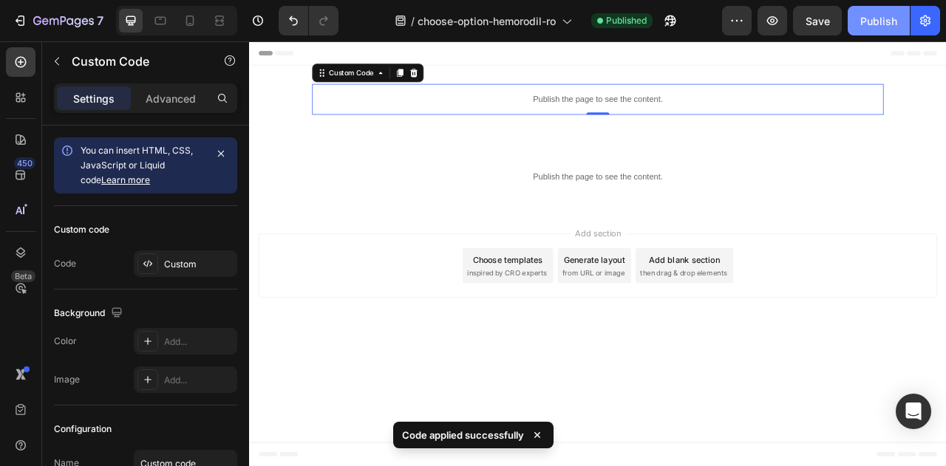
click at [872, 26] on div "Publish" at bounding box center [878, 21] width 37 height 16
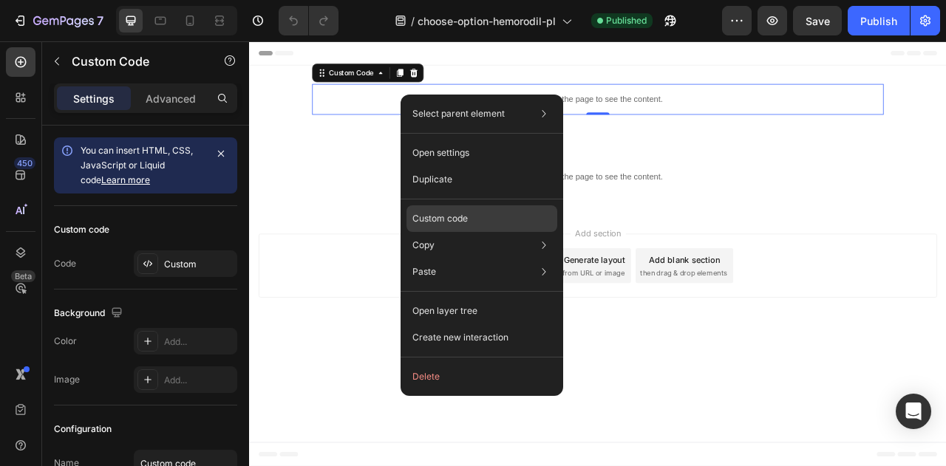
click at [494, 259] on div "Custom code" at bounding box center [481, 272] width 151 height 27
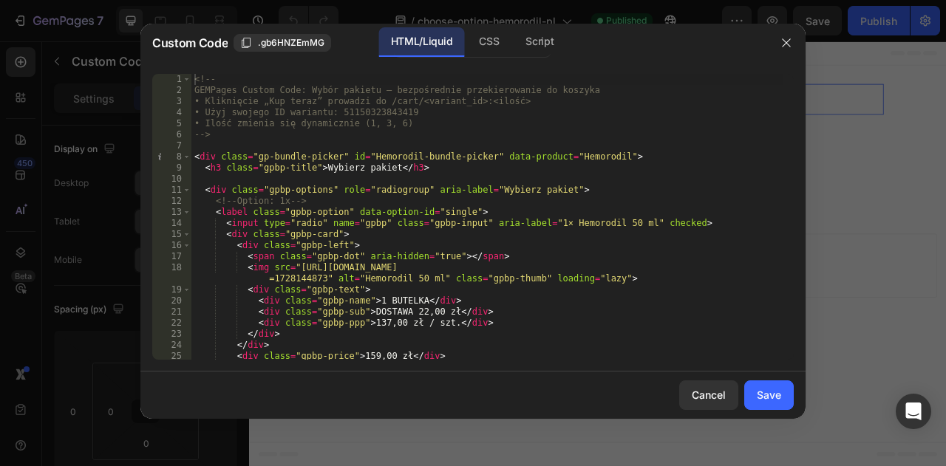
click at [395, 299] on div "<!-- GEMPages Custom Code: Wybór pakietu – bezpośrednie przekierowanie do koszy…" at bounding box center [486, 228] width 591 height 308
paste textarea "x HEMORODIL"
type textarea "<div class="gpbp-name">1 x HEMORODIL</div>"
click at [783, 396] on button "Save" at bounding box center [769, 396] width 50 height 30
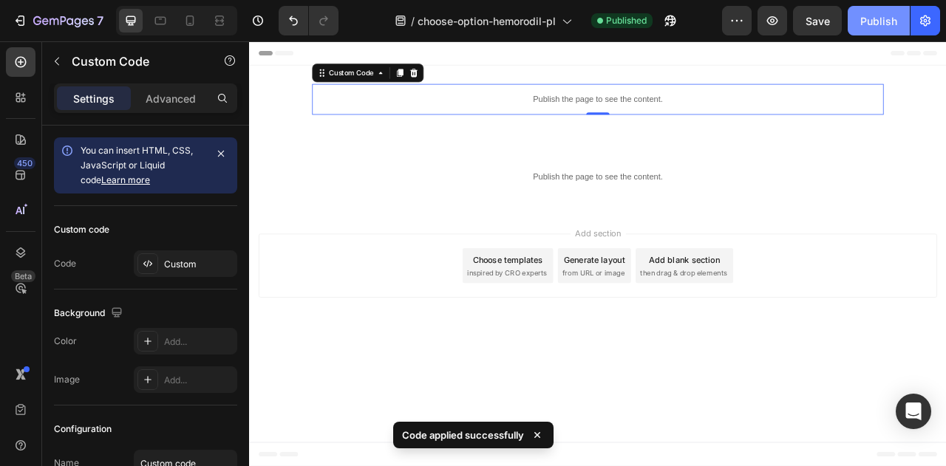
click at [885, 27] on div "Publish" at bounding box center [878, 21] width 37 height 16
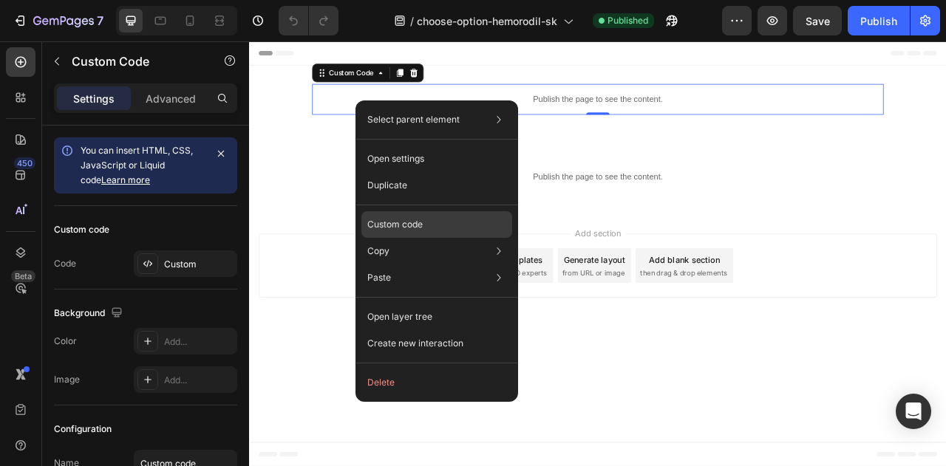
click at [450, 265] on div "Custom code" at bounding box center [436, 278] width 151 height 27
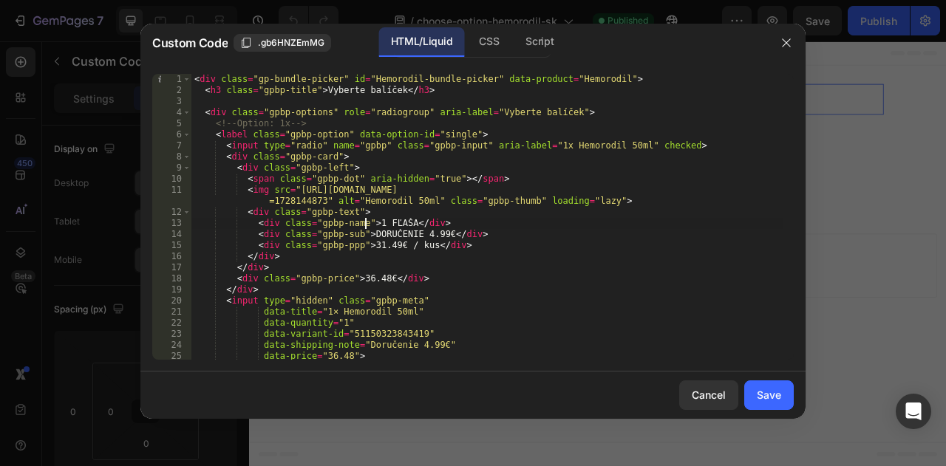
click at [364, 225] on div "< div class = "gp-bundle-picker" id = "Hemorodil-bundle-picker" data-product = …" at bounding box center [486, 228] width 591 height 308
paste textarea "x HEMORODIL"
type textarea "<div class="gpbp-name">1 x HEMORODIL</div>"
click at [775, 398] on div "Save" at bounding box center [769, 395] width 24 height 16
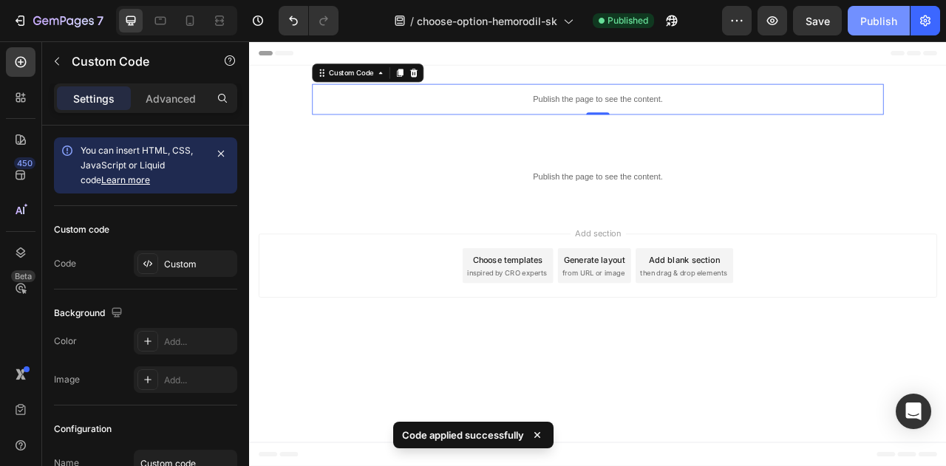
click at [876, 13] on div "Publish" at bounding box center [878, 21] width 37 height 16
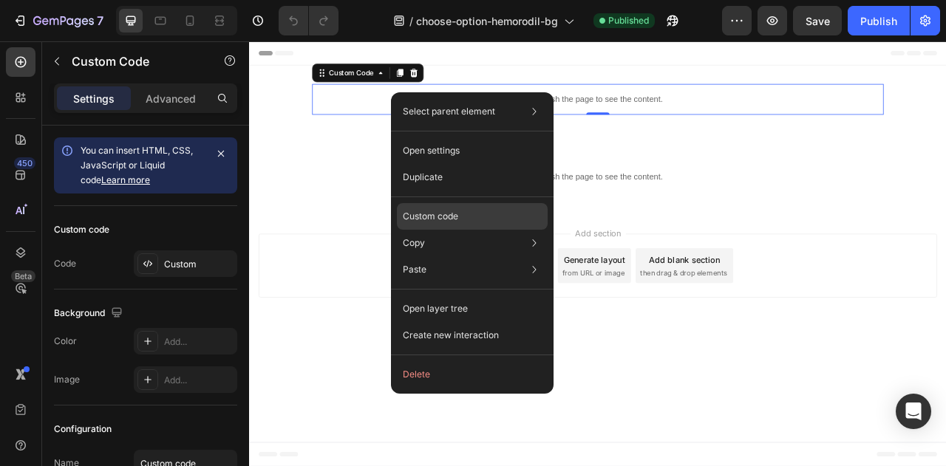
click at [483, 256] on div "Custom code" at bounding box center [472, 269] width 151 height 27
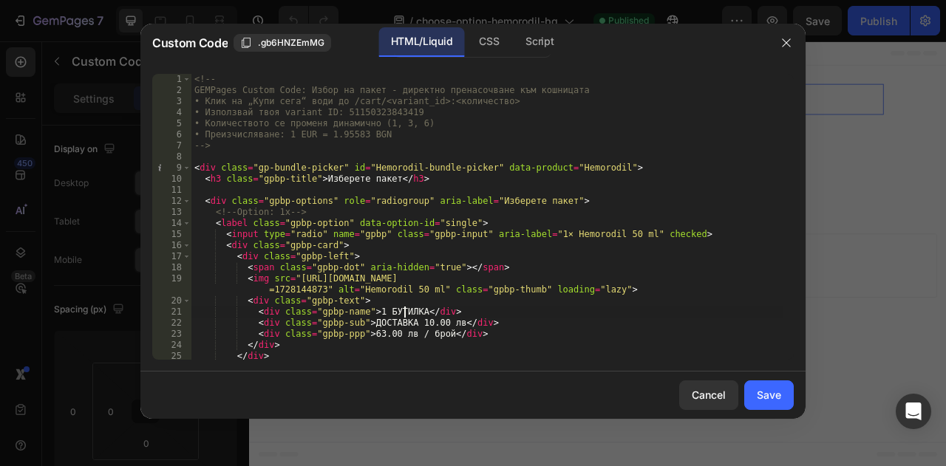
click at [405, 313] on div "<!-- GEMPages Custom Code: Избор на пакет - директно пренасочване към кошницата…" at bounding box center [486, 228] width 591 height 308
paste textarea "x HEMORODIL"
type textarea "<div class="gpbp-name">1 x HEMORODIL</div>"
click at [772, 391] on div "Save" at bounding box center [769, 395] width 24 height 16
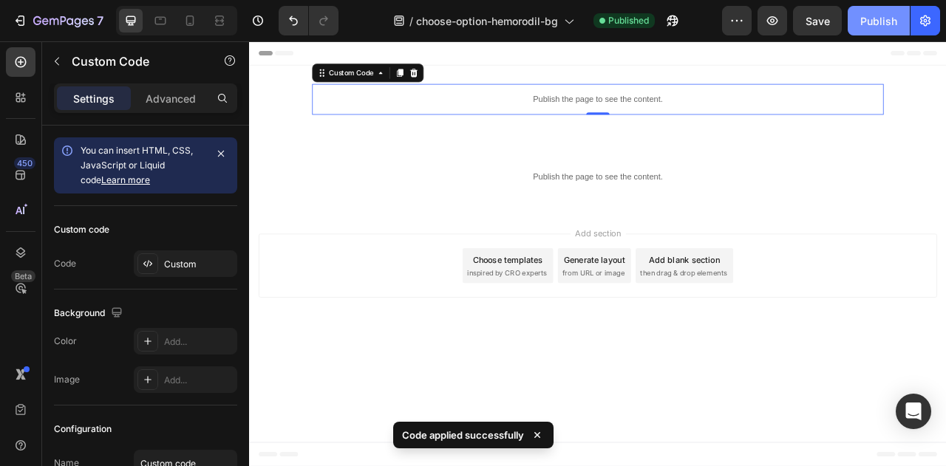
drag, startPoint x: 880, startPoint y: 4, endPoint x: 879, endPoint y: 14, distance: 9.7
click at [879, 14] on div "7 Version history / choose-option-hemorodil-bg Published Preview Save Publish" at bounding box center [473, 21] width 946 height 42
click at [879, 14] on div "Publish" at bounding box center [878, 21] width 37 height 16
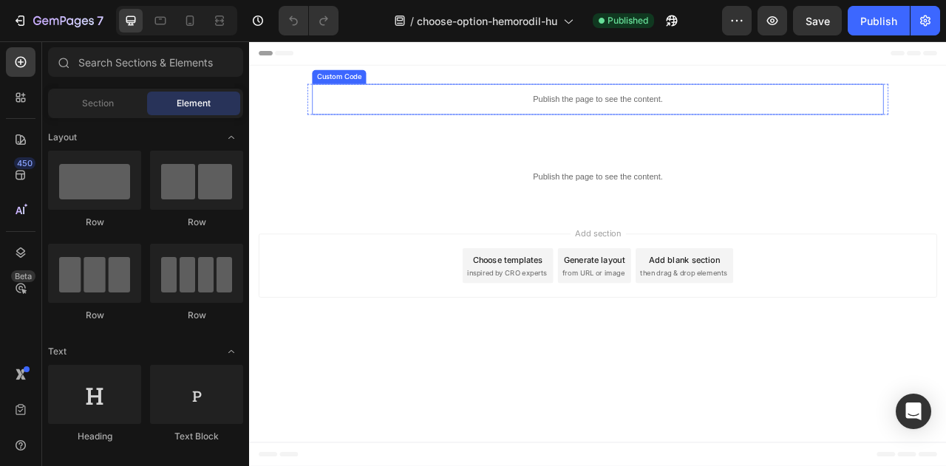
click at [663, 103] on div "Publish the page to see the content." at bounding box center [692, 114] width 727 height 39
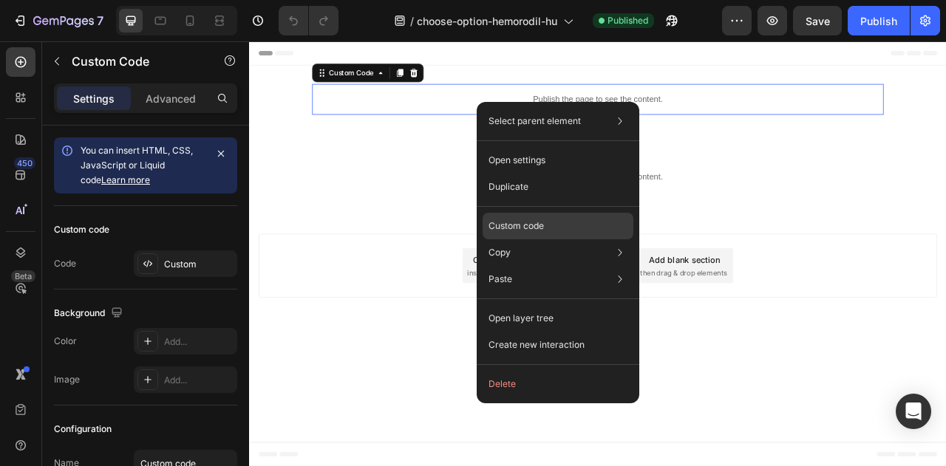
click at [551, 266] on div "Custom code" at bounding box center [558, 279] width 151 height 27
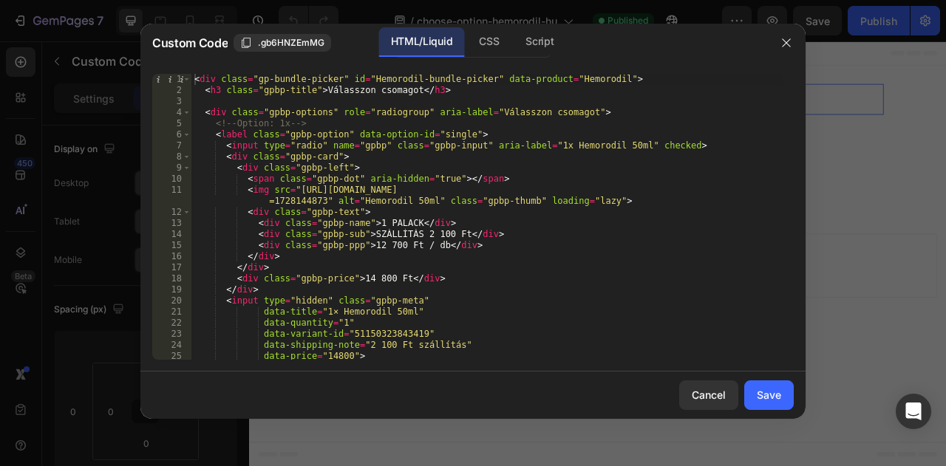
click at [401, 224] on div "< div class = "gp-bundle-picker" id = "Hemorodil-bundle-picker" data-product = …" at bounding box center [486, 228] width 591 height 308
paste textarea "x HEMORODIL"
type textarea "<div class="gpbp-name">1 x HEMORODIL</div>"
click at [775, 392] on div "Save" at bounding box center [769, 395] width 24 height 16
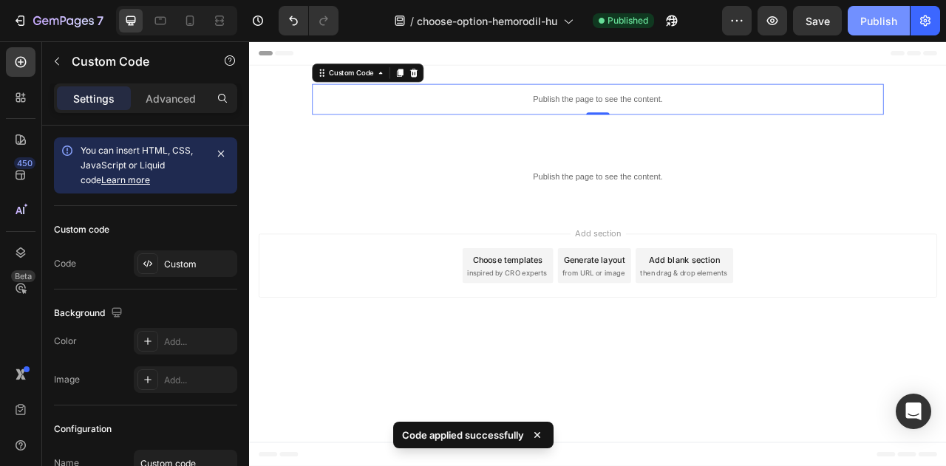
click at [877, 17] on div "Publish" at bounding box center [878, 21] width 37 height 16
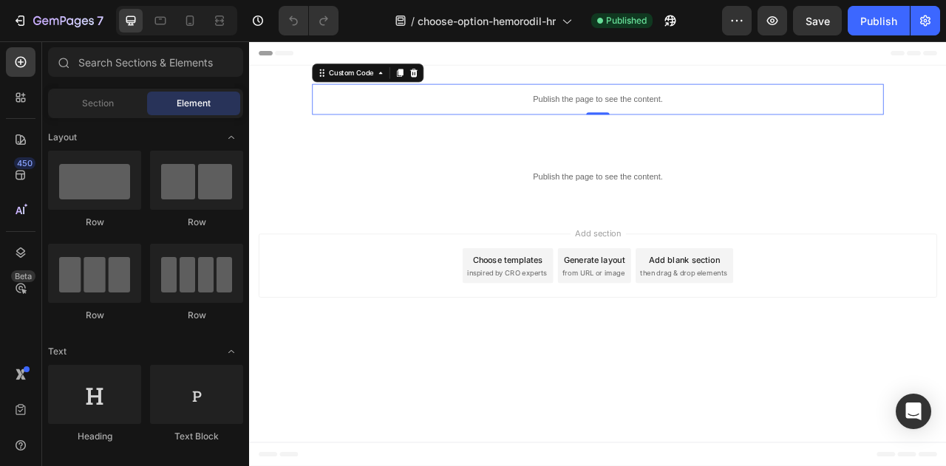
click at [622, 122] on div "Publish the page to see the content." at bounding box center [692, 114] width 727 height 39
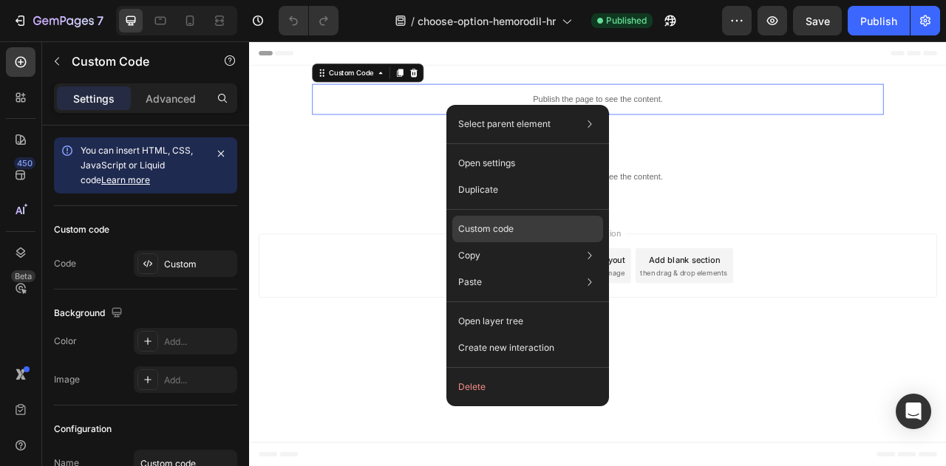
click at [507, 233] on p "Custom code" at bounding box center [485, 228] width 55 height 13
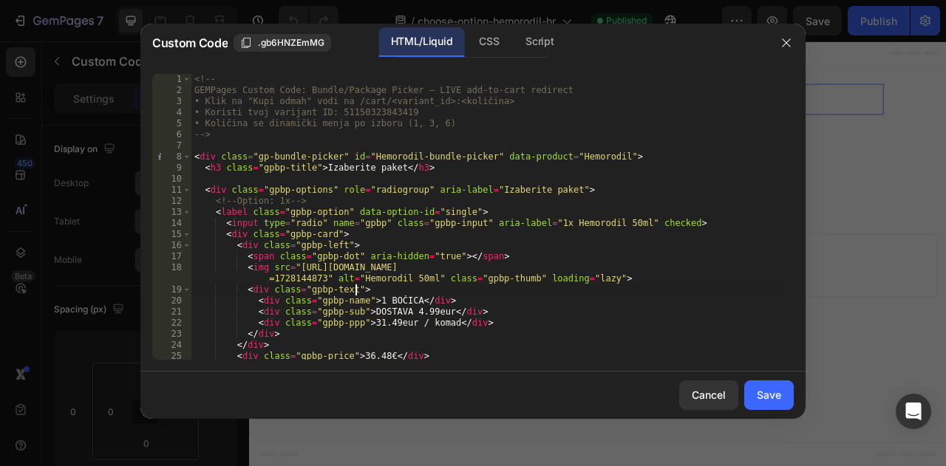
click at [402, 295] on div "<!-- GEMPages Custom Code: Bundle/Package Picker – LIVE add-to-cart redirect • …" at bounding box center [486, 228] width 591 height 308
click at [404, 299] on div "<!-- GEMPages Custom Code: Bundle/Package Picker – LIVE add-to-cart redirect • …" at bounding box center [486, 228] width 591 height 308
paste textarea "x HEMORODIL"
type textarea "<div class="gpbp-name">1 x HEMORODIL</div>"
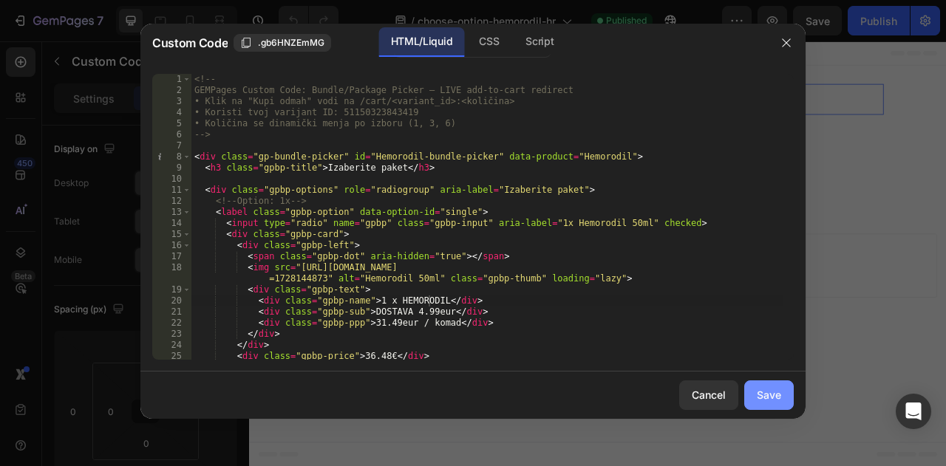
click at [785, 389] on button "Save" at bounding box center [769, 396] width 50 height 30
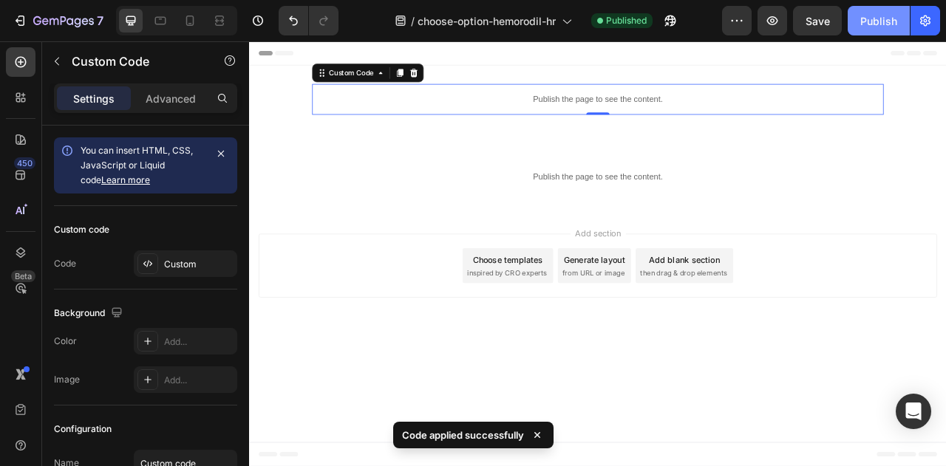
click at [876, 10] on button "Publish" at bounding box center [879, 21] width 62 height 30
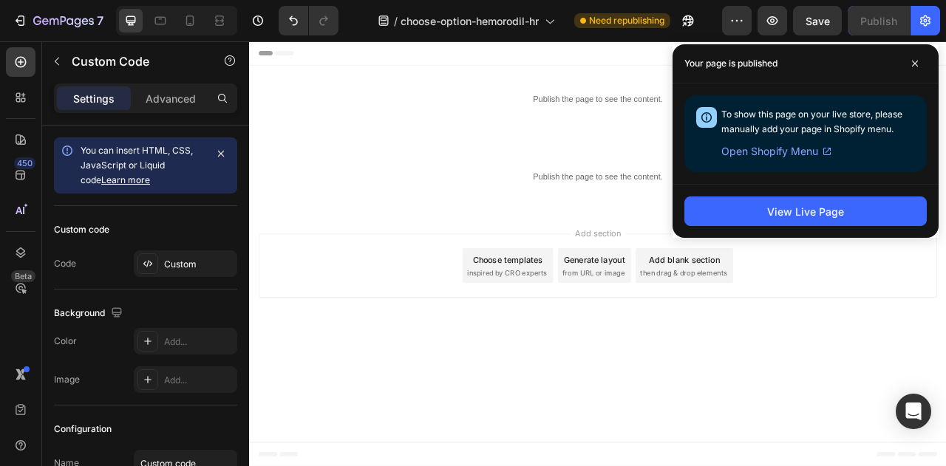
click at [735, 385] on div "Add section Choose templates inspired by CRO experts Generate layout from URL o…" at bounding box center [692, 329] width 887 height 146
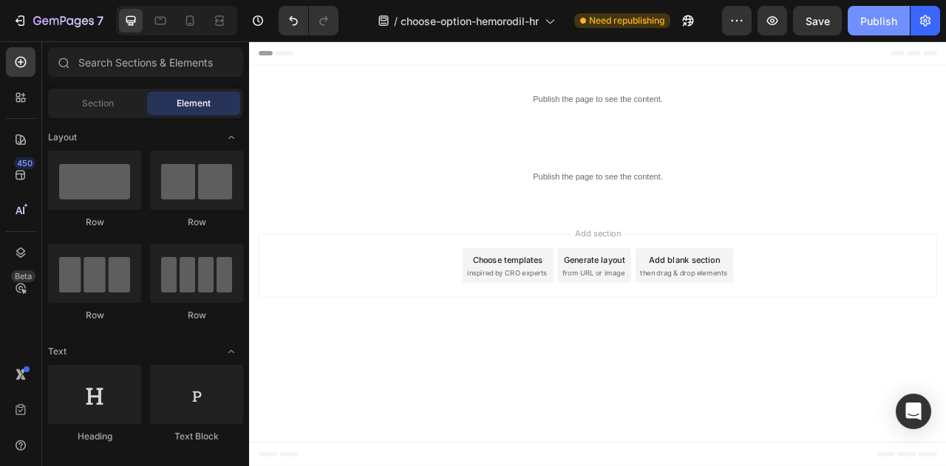
click at [866, 21] on div "Publish" at bounding box center [878, 21] width 37 height 16
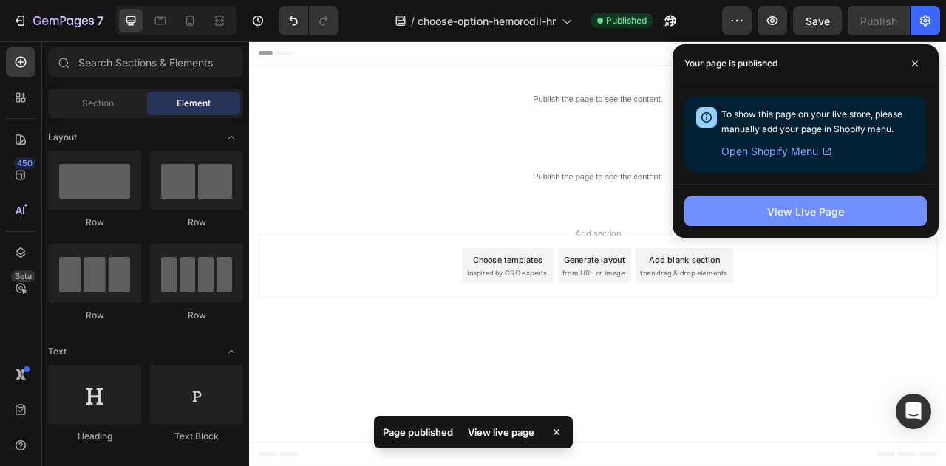
click at [809, 200] on button "View Live Page" at bounding box center [805, 212] width 242 height 30
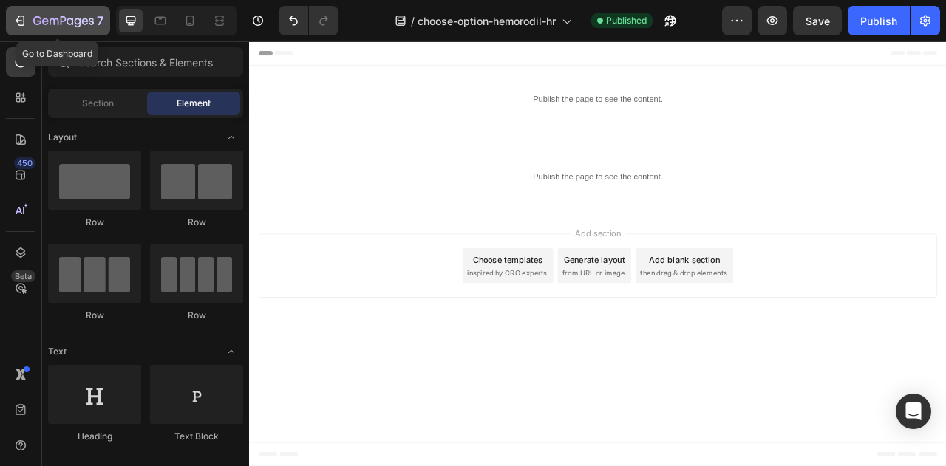
click at [39, 13] on div "7" at bounding box center [68, 21] width 70 height 18
